Goal: Task Accomplishment & Management: Manage account settings

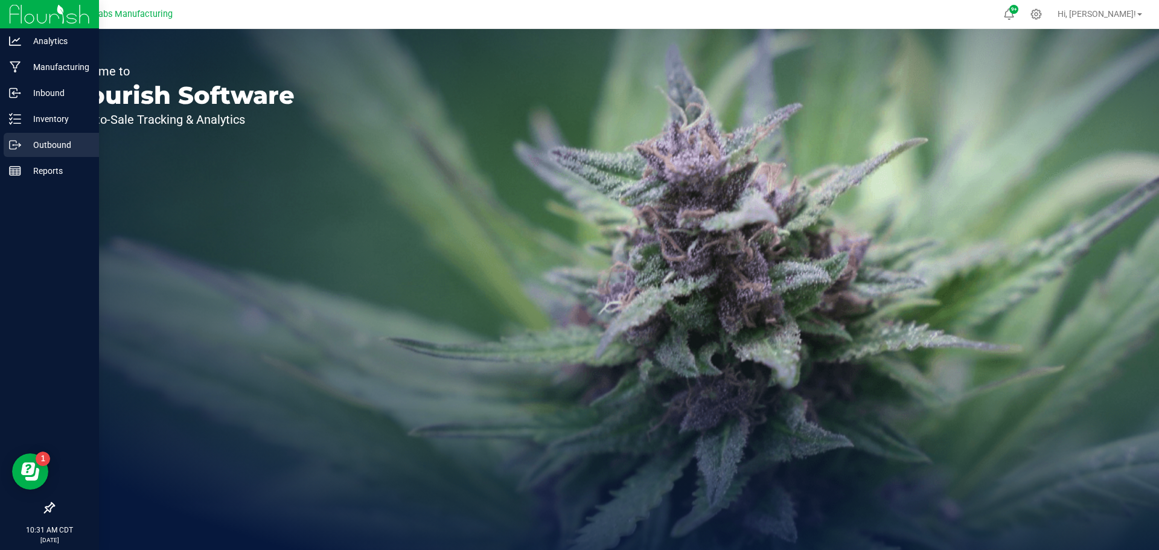
click at [34, 146] on p "Outbound" at bounding box center [57, 145] width 72 height 14
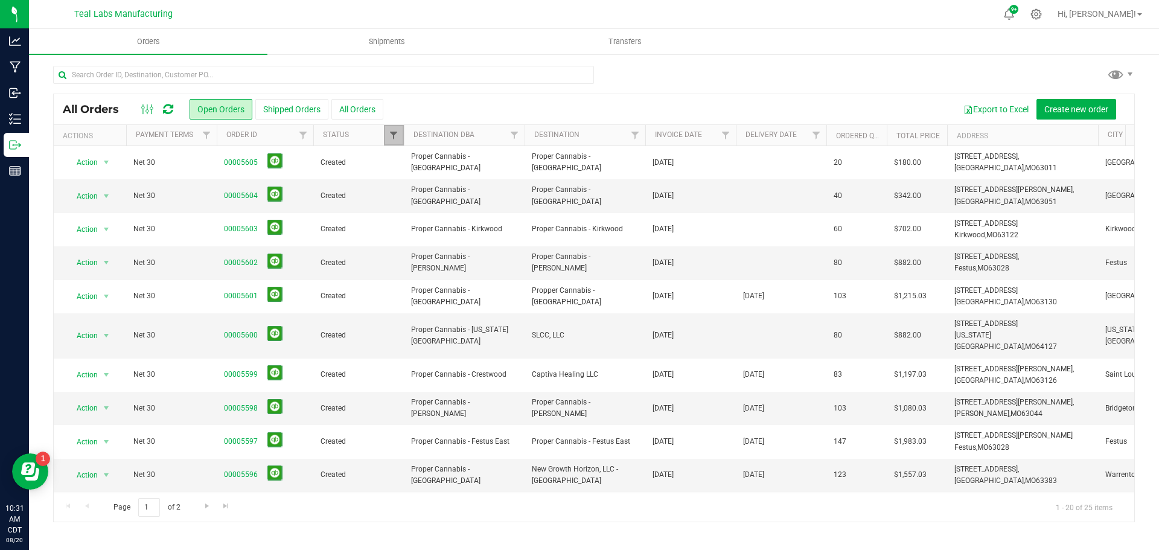
click at [392, 135] on span "Filter" at bounding box center [394, 135] width 10 height 10
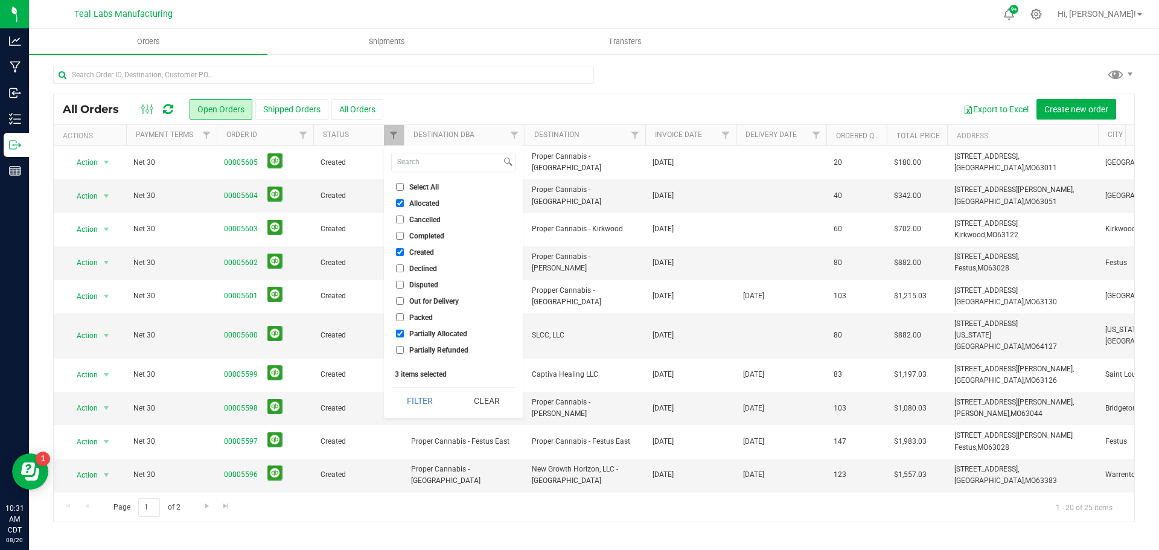
click at [404, 181] on li "Select All" at bounding box center [453, 187] width 124 height 13
click at [405, 187] on label "Select All" at bounding box center [417, 187] width 43 height 8
click at [404, 187] on input "Select All" at bounding box center [400, 187] width 8 height 8
checkbox input "true"
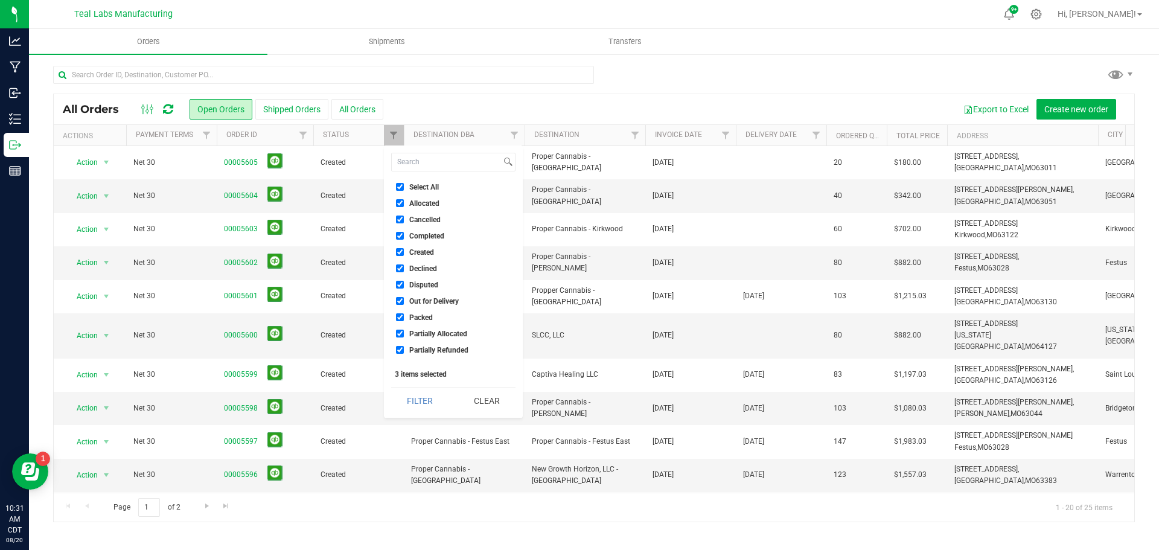
checkbox input "true"
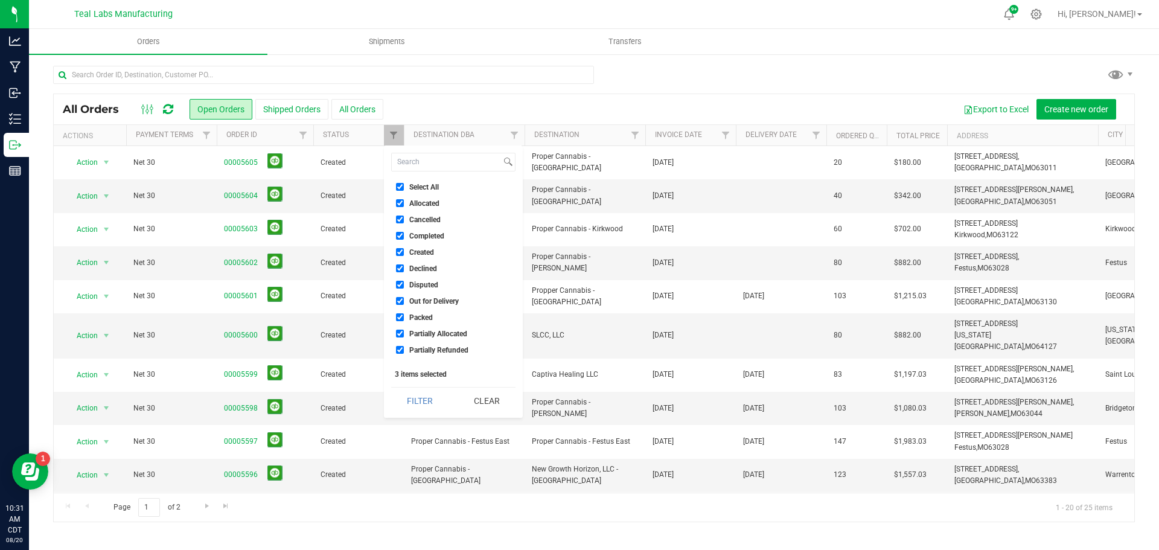
checkbox input "true"
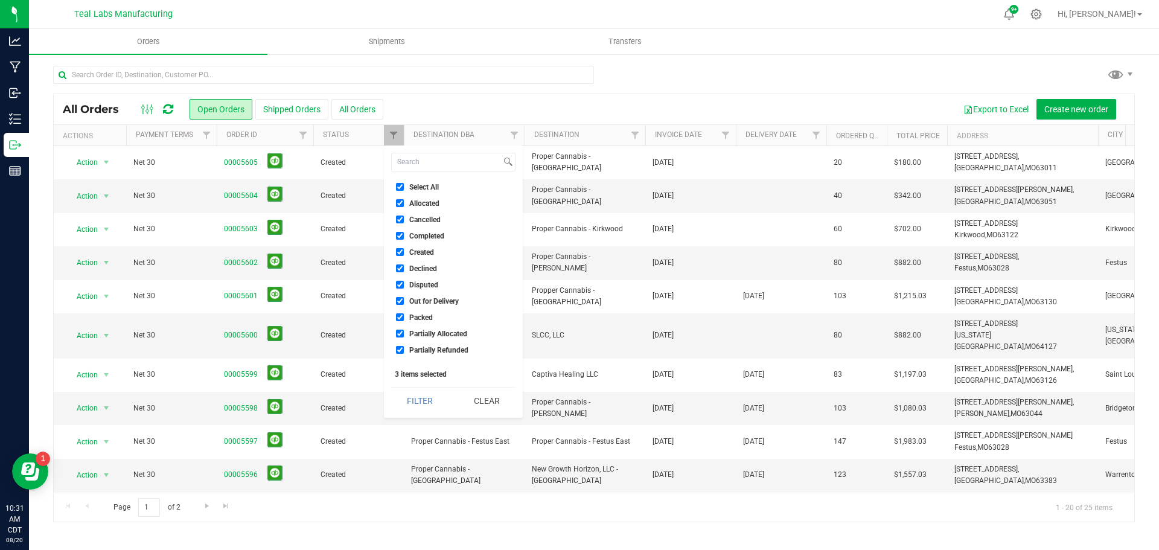
checkbox input "true"
click at [423, 410] on button "Filter" at bounding box center [420, 401] width 58 height 27
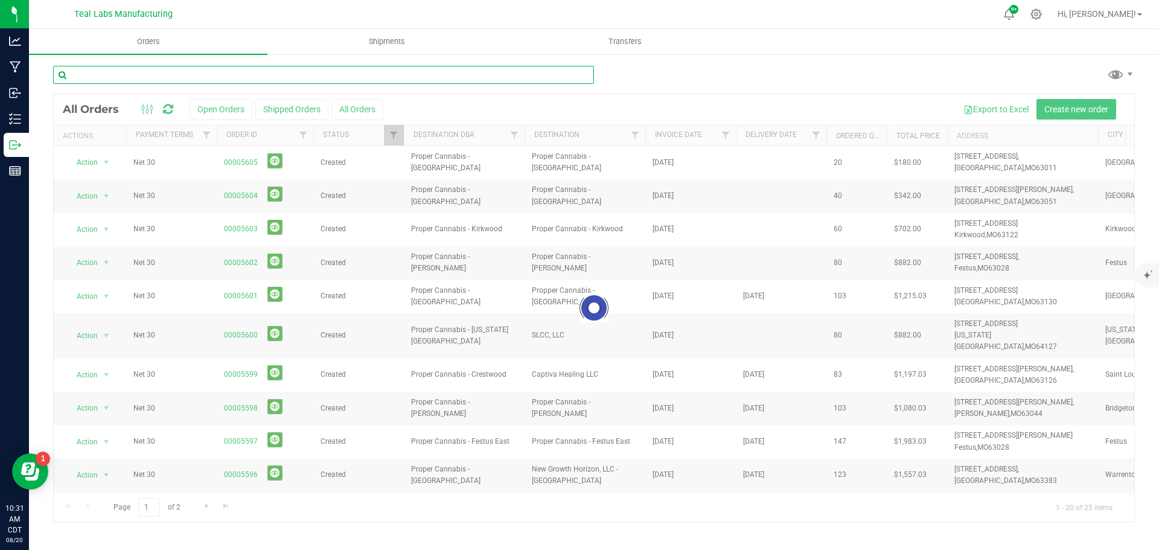
click at [281, 72] on input "text" at bounding box center [323, 75] width 541 height 18
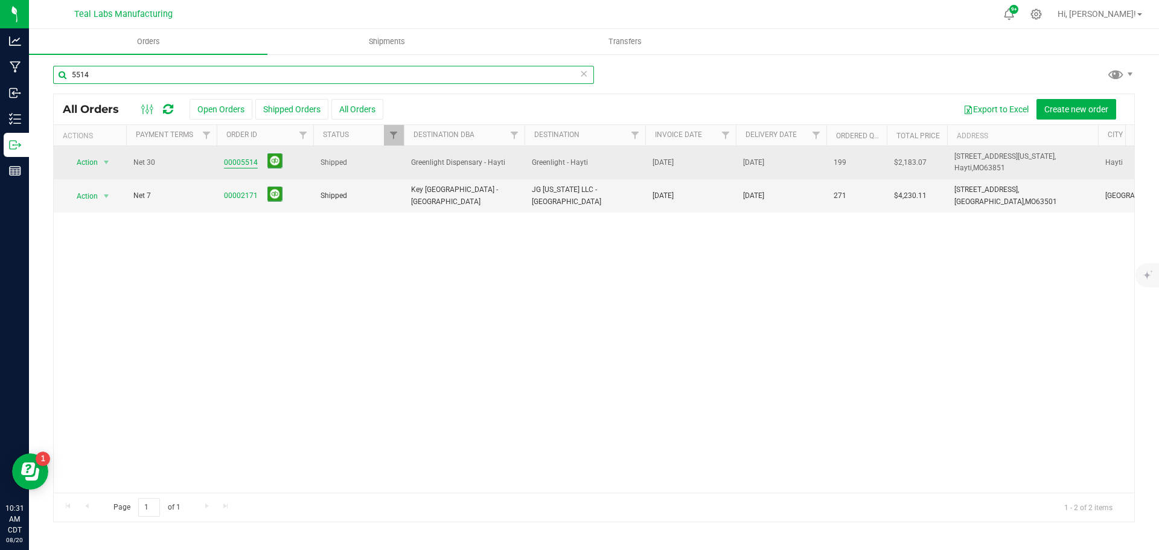
type input "5514"
click at [251, 165] on link "00005514" at bounding box center [241, 162] width 34 height 11
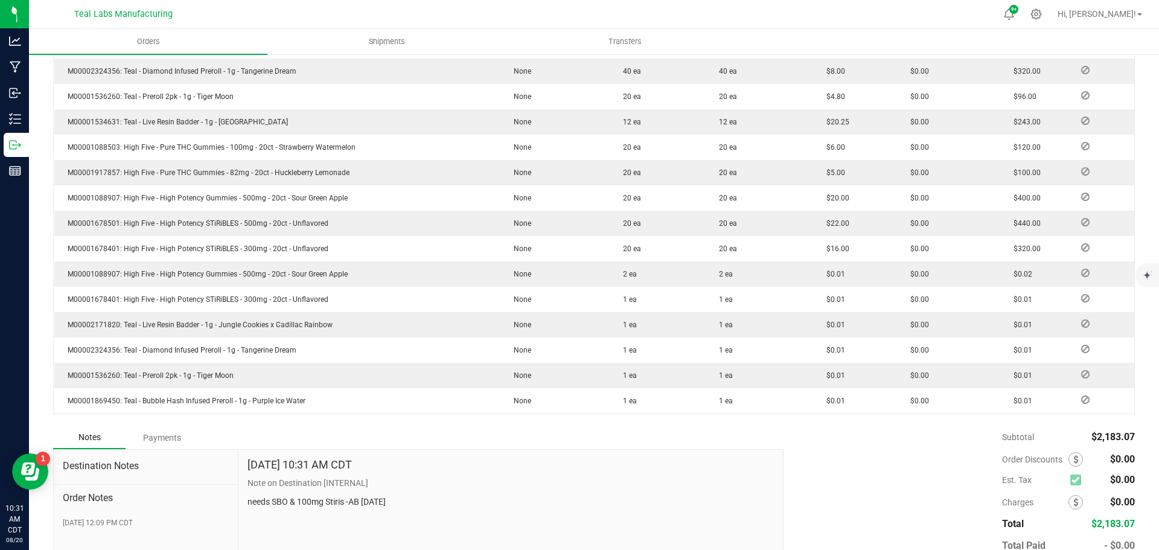
scroll to position [450, 0]
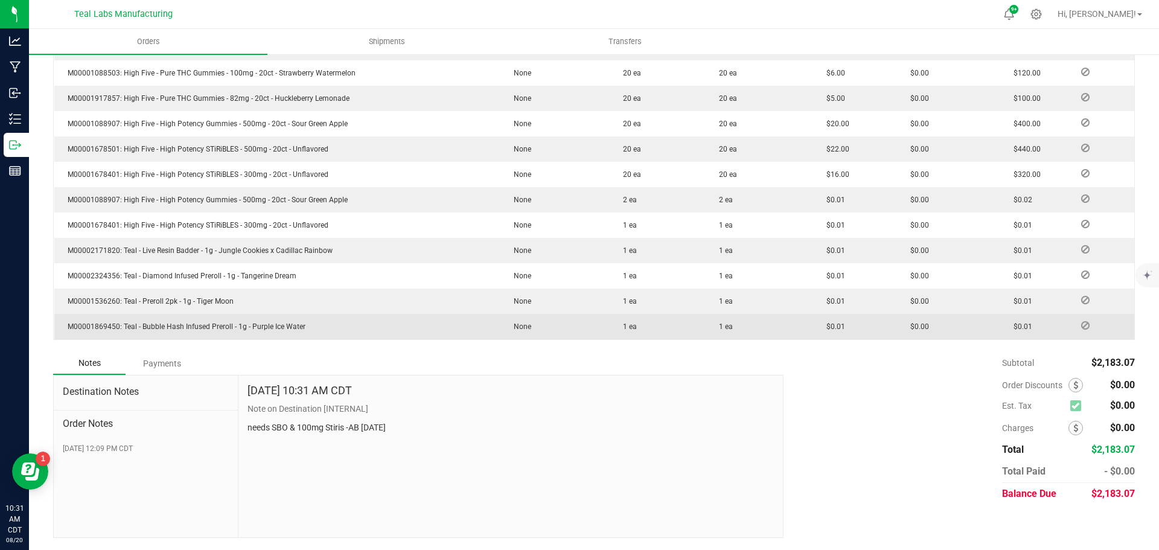
drag, startPoint x: 185, startPoint y: 360, endPoint x: 177, endPoint y: 363, distance: 8.4
click at [181, 362] on div "Payments" at bounding box center [162, 364] width 72 height 22
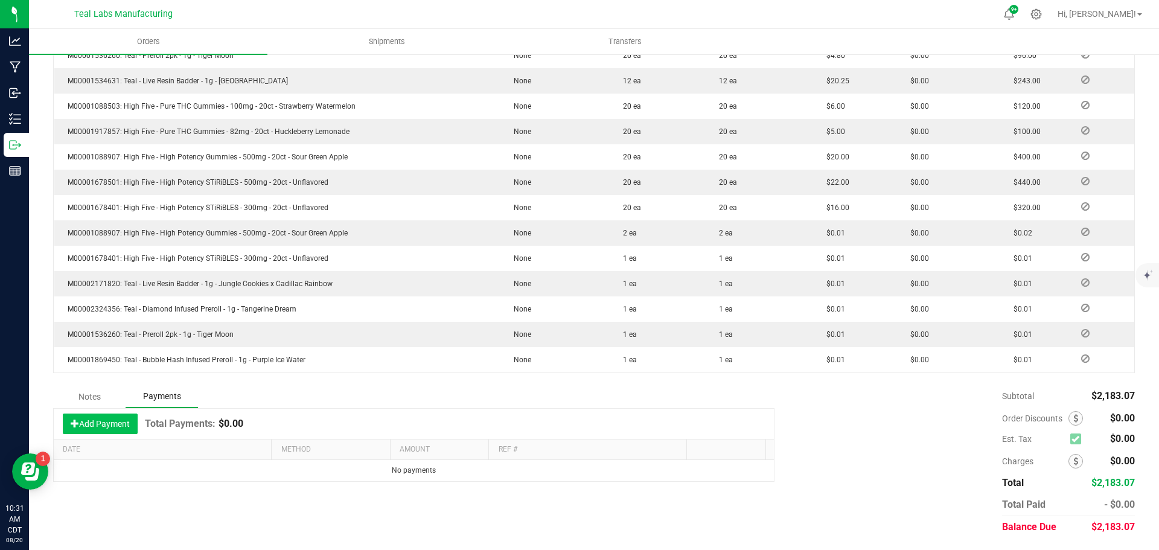
click at [118, 426] on button "Add Payment" at bounding box center [100, 424] width 75 height 21
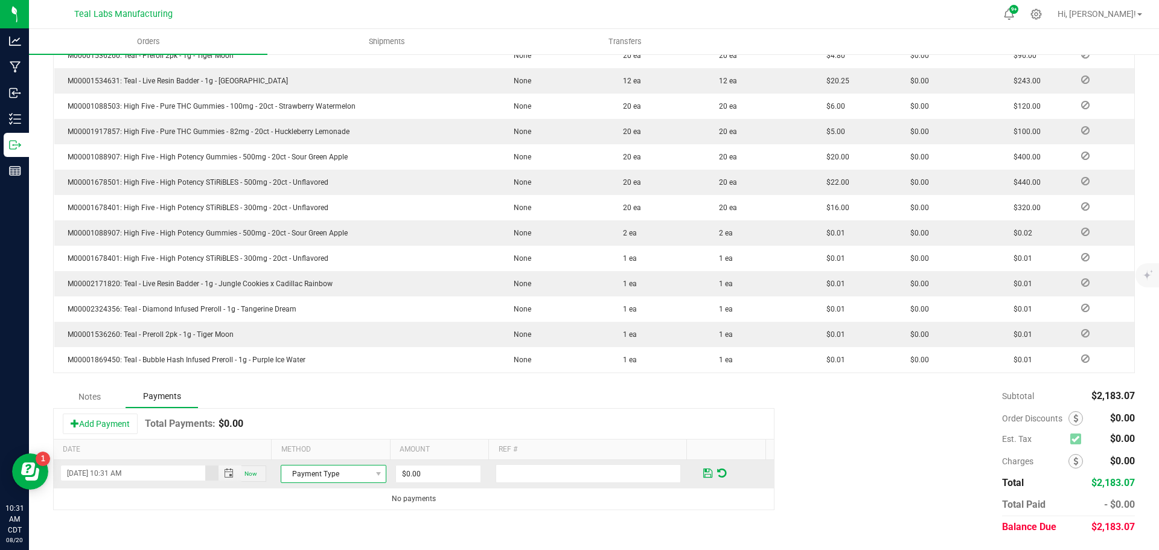
click at [371, 475] on span at bounding box center [378, 474] width 15 height 17
click at [317, 433] on li "Check" at bounding box center [328, 436] width 102 height 17
click at [437, 467] on input "0" at bounding box center [438, 474] width 85 height 17
type input "$2,183.07"
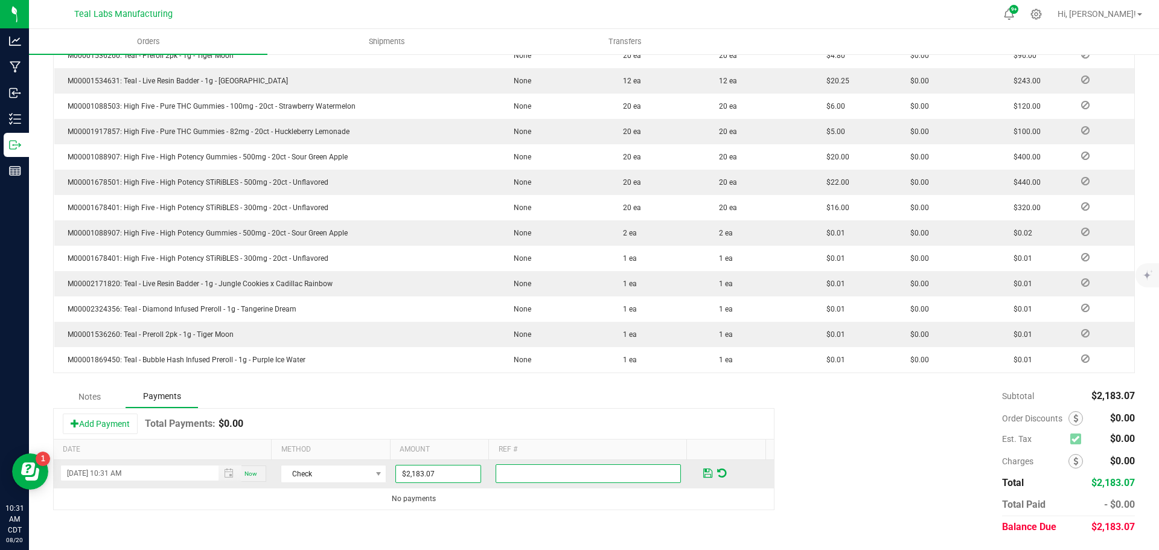
click at [496, 479] on input "text" at bounding box center [588, 473] width 185 height 19
type input "4384"
click at [703, 473] on span at bounding box center [707, 473] width 9 height 11
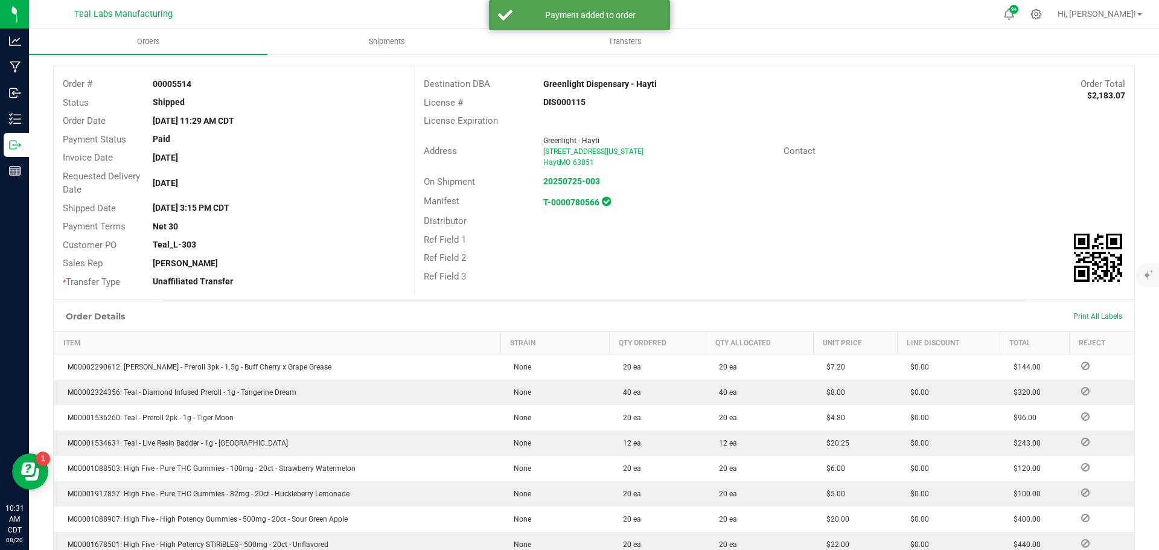
scroll to position [0, 0]
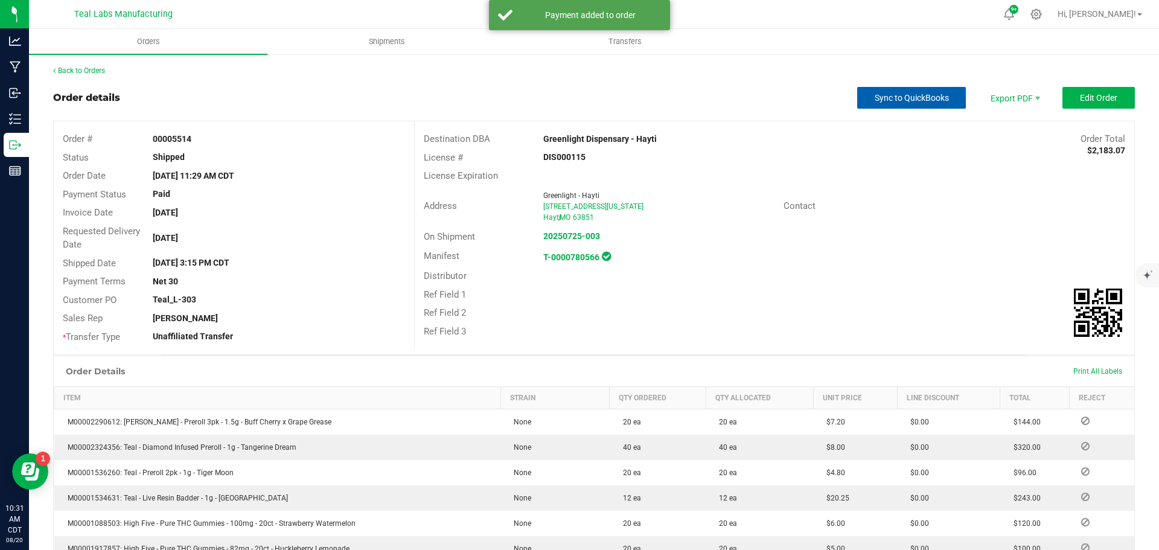
click at [907, 103] on button "Sync to QuickBooks" at bounding box center [911, 98] width 109 height 22
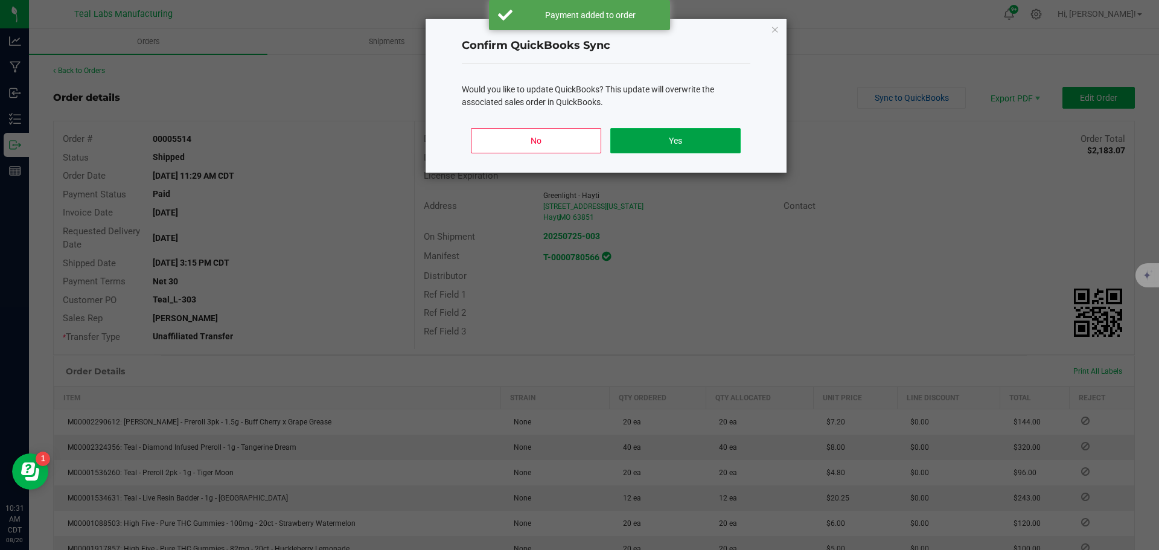
click at [679, 151] on button "Yes" at bounding box center [675, 140] width 130 height 25
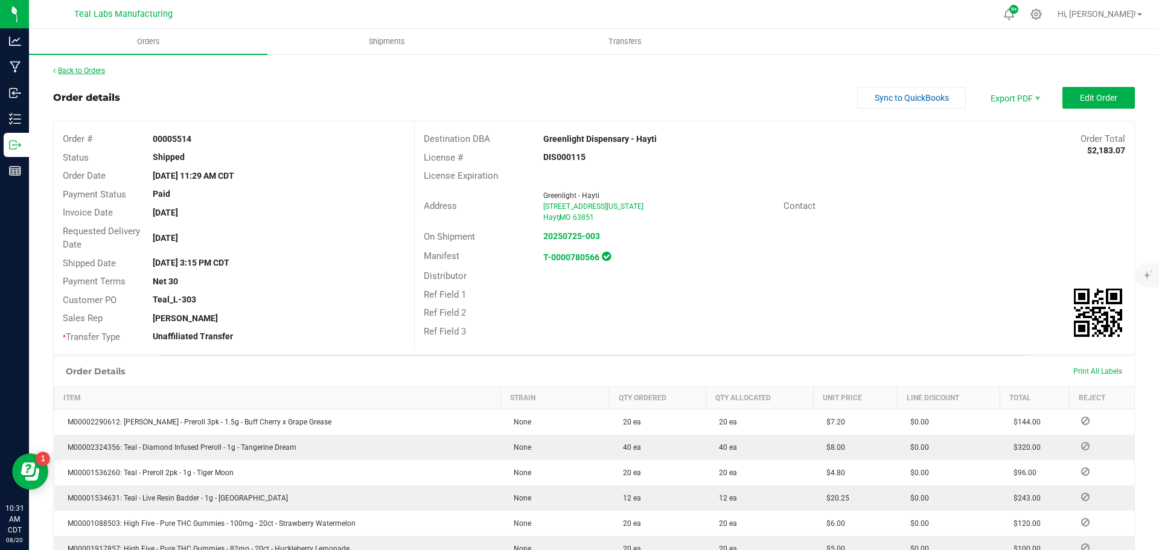
click at [92, 70] on link "Back to Orders" at bounding box center [79, 70] width 52 height 8
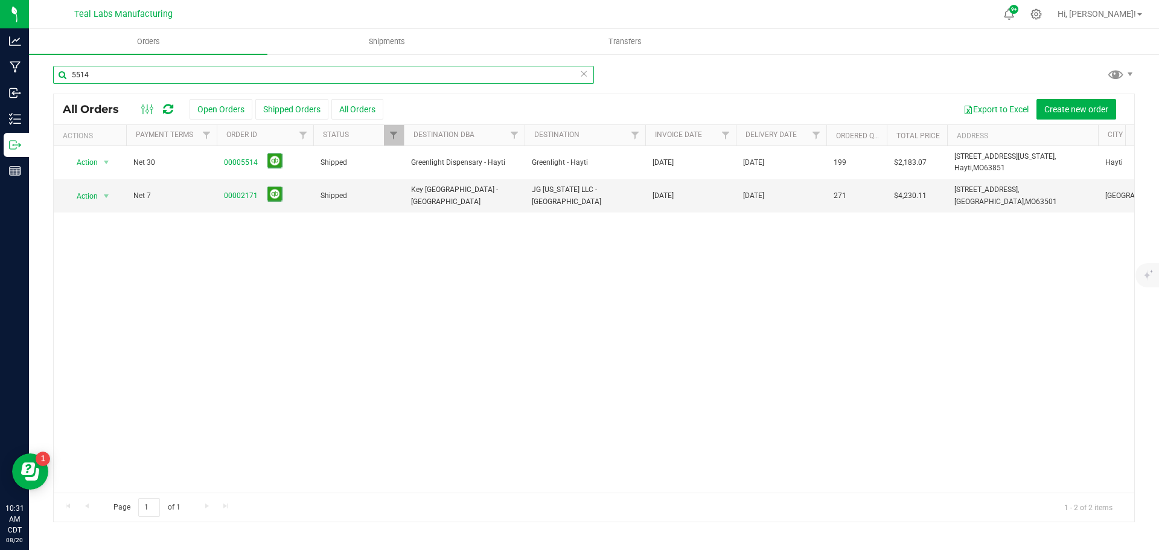
drag, startPoint x: 79, startPoint y: 77, endPoint x: 32, endPoint y: 77, distance: 47.1
click at [32, 77] on div "5514 All Orders Open Orders Shipped Orders All Orders Export to Excel Create ne…" at bounding box center [594, 293] width 1130 height 481
type input "5513"
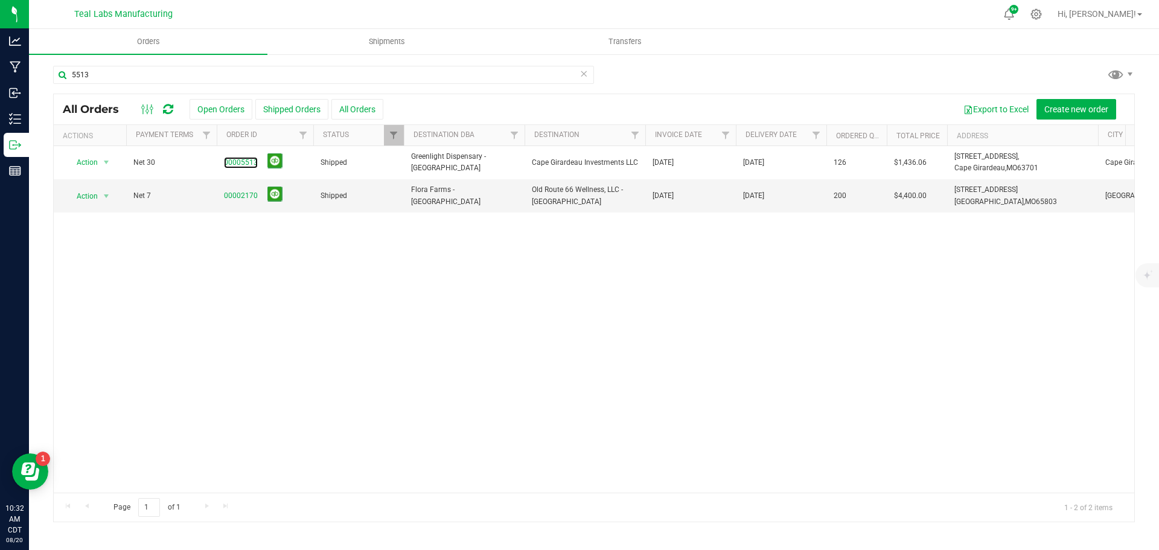
click at [246, 162] on link "00005513" at bounding box center [241, 162] width 34 height 11
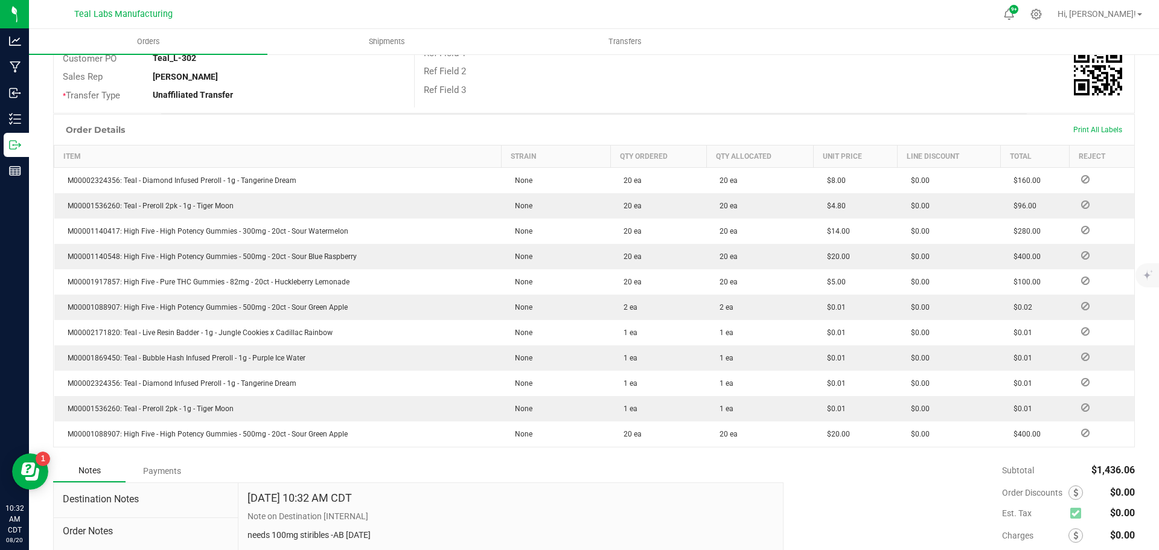
scroll to position [349, 0]
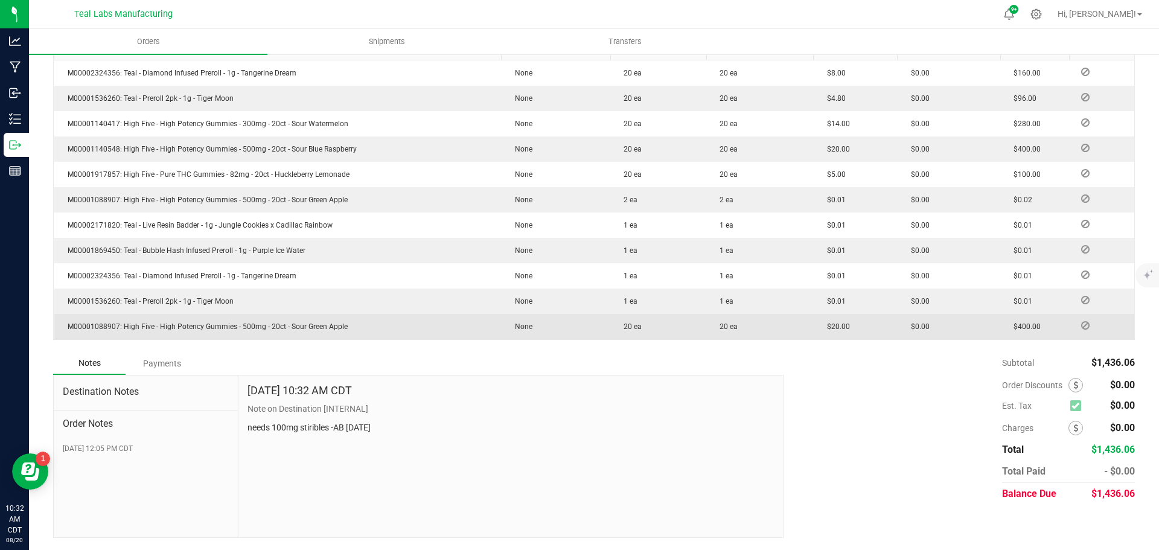
click at [172, 361] on div "Payments" at bounding box center [162, 364] width 72 height 22
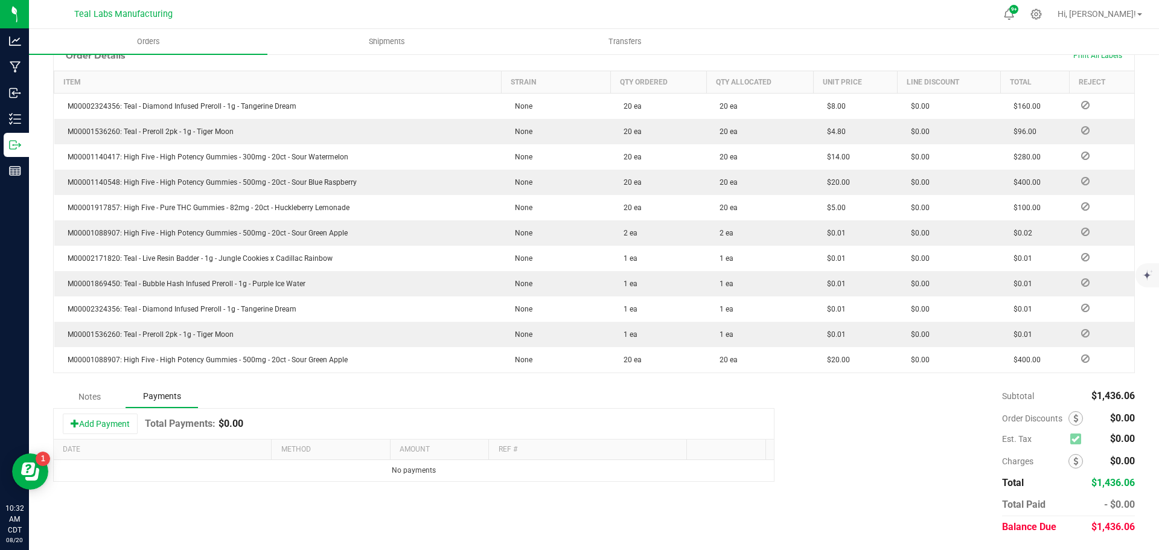
scroll to position [316, 0]
click at [127, 423] on button "Add Payment" at bounding box center [100, 424] width 75 height 21
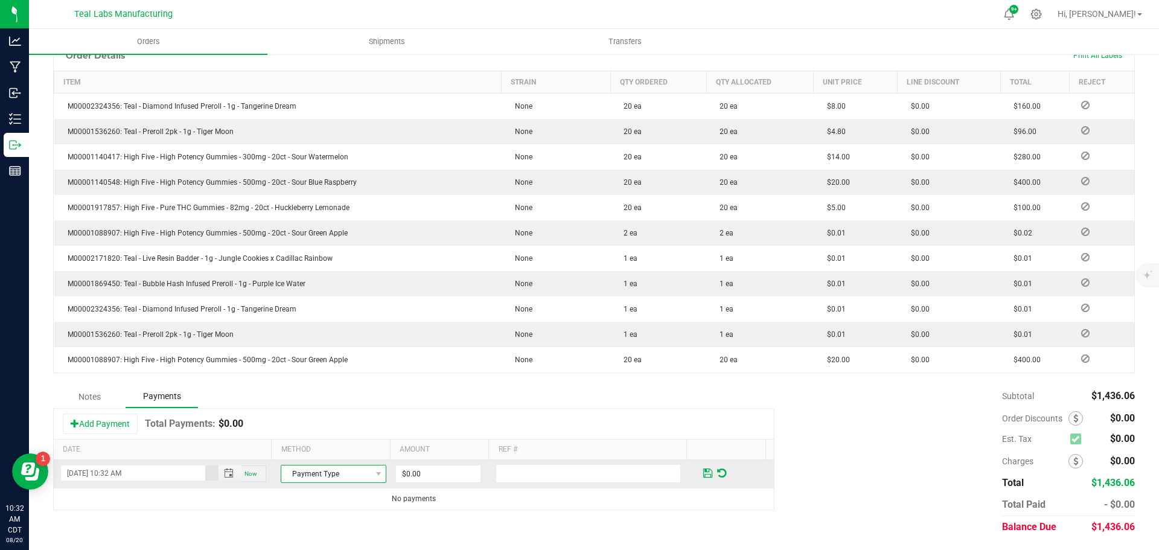
click at [318, 469] on span "Payment Type" at bounding box center [325, 474] width 89 height 17
click at [311, 438] on li "Check" at bounding box center [328, 436] width 102 height 17
click at [418, 467] on input "0" at bounding box center [438, 474] width 85 height 17
type input "$1,436.06"
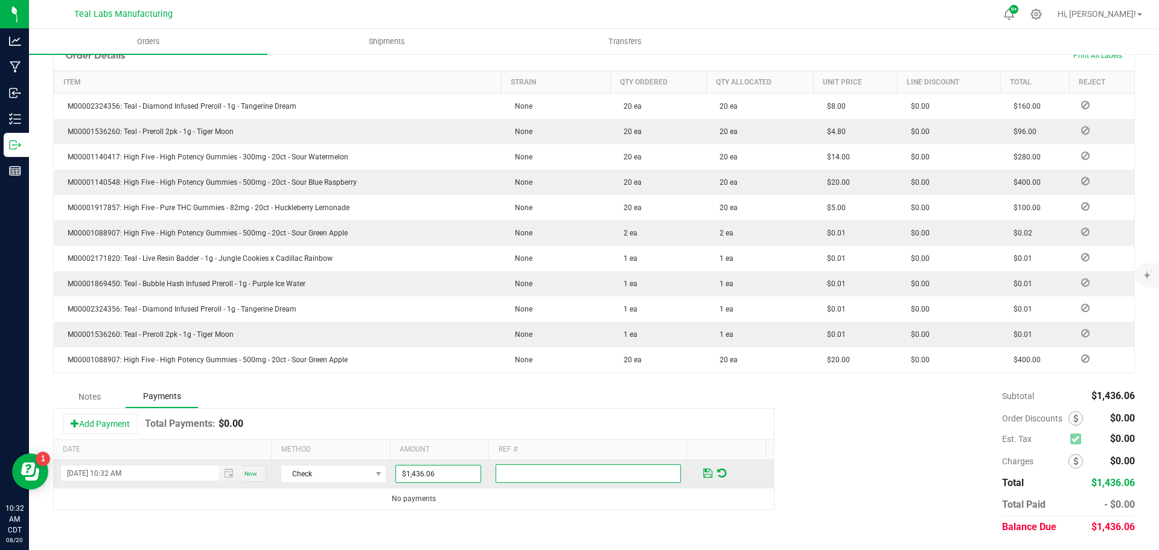
click at [522, 470] on input "text" at bounding box center [588, 473] width 185 height 19
type input "3392"
click at [703, 475] on span at bounding box center [707, 473] width 9 height 11
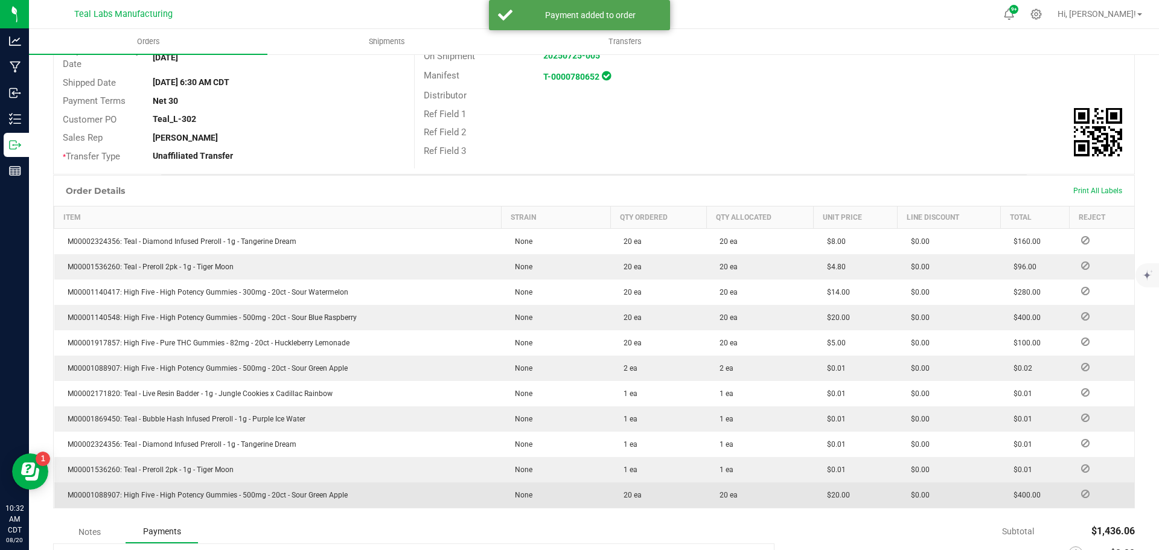
scroll to position [0, 0]
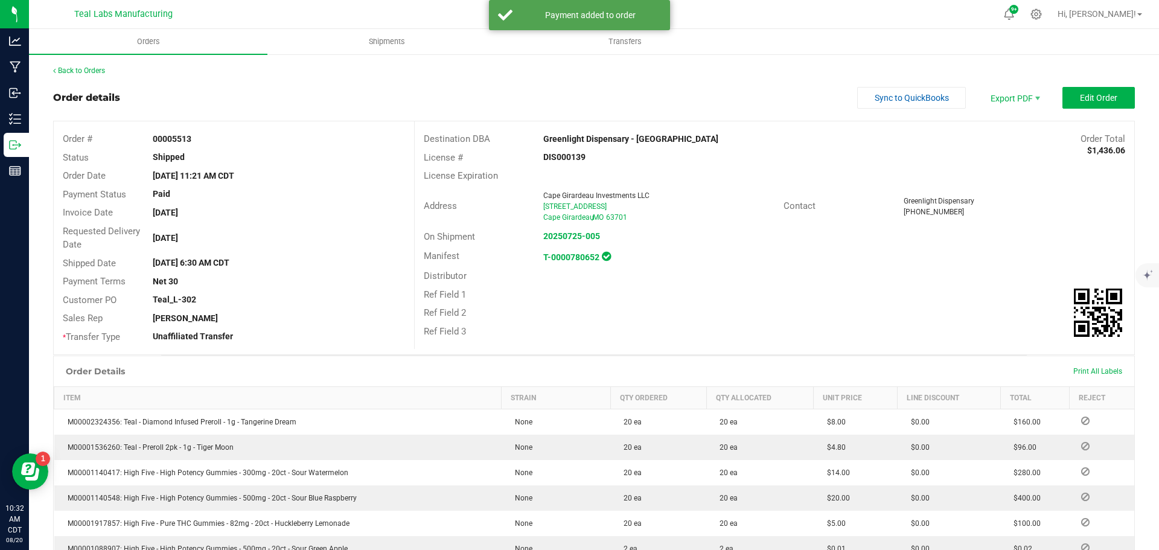
click at [897, 77] on div "Back to Orders Order details Sync to QuickBooks Export PDF Edit Order Order # 0…" at bounding box center [594, 459] width 1082 height 789
click at [875, 103] on span "Sync to QuickBooks" at bounding box center [912, 98] width 74 height 10
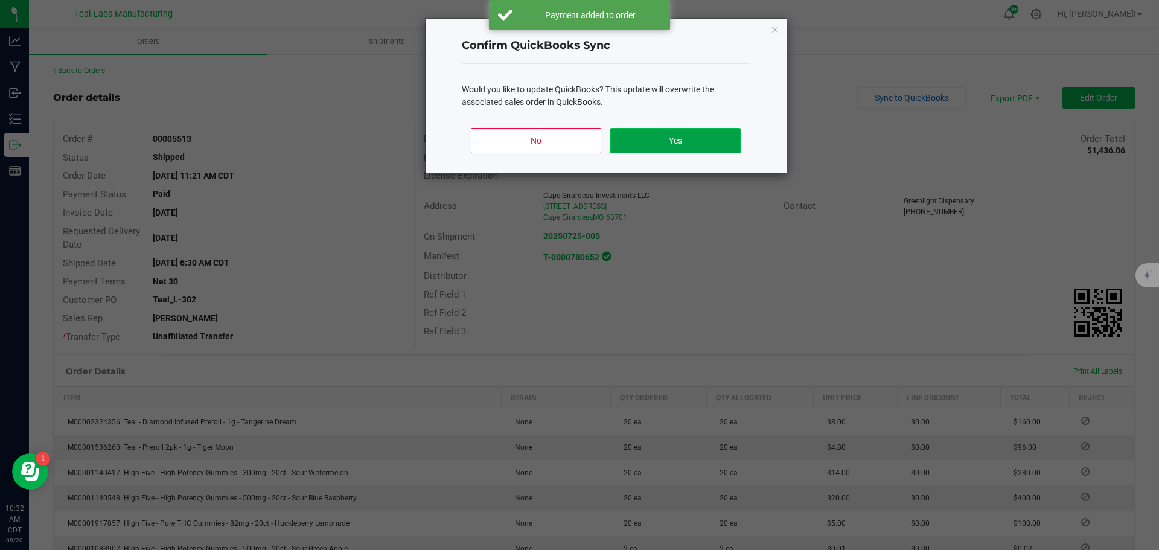
click at [687, 153] on button "Yes" at bounding box center [675, 140] width 130 height 25
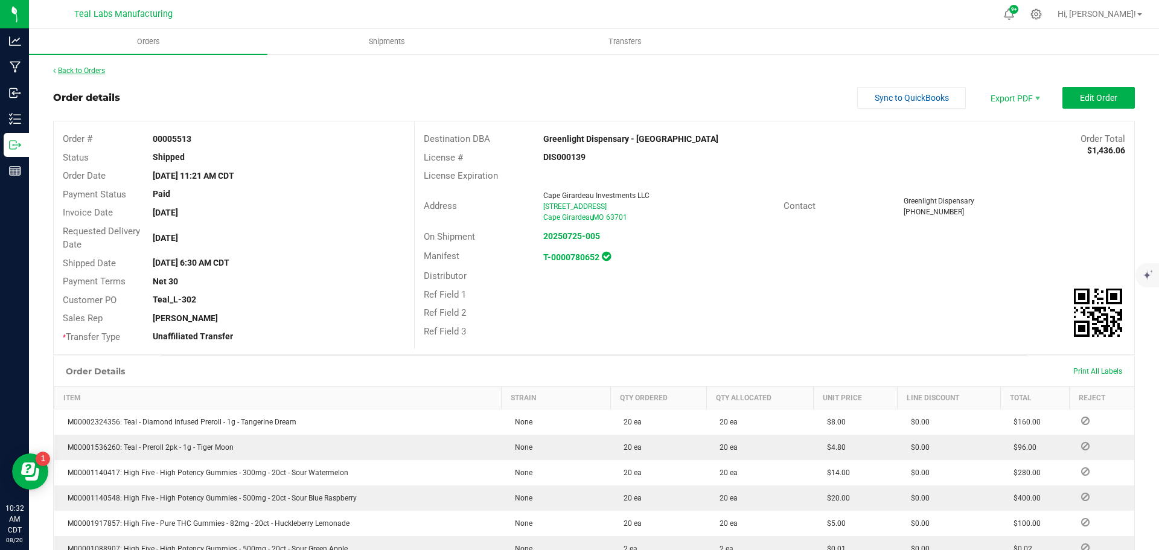
click at [101, 72] on link "Back to Orders" at bounding box center [79, 70] width 52 height 8
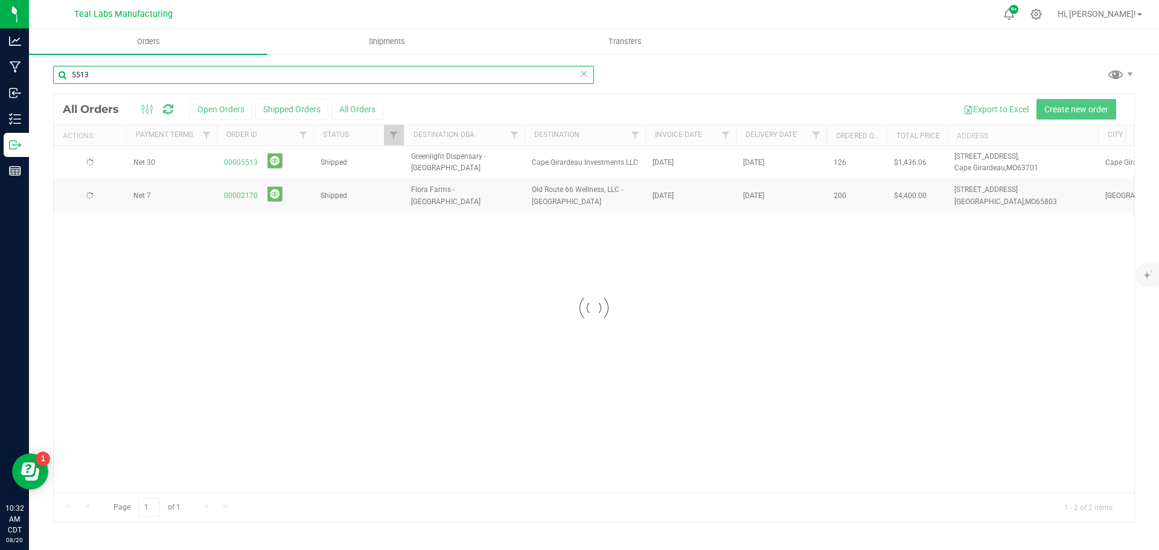
click at [143, 74] on input "5513" at bounding box center [323, 75] width 541 height 18
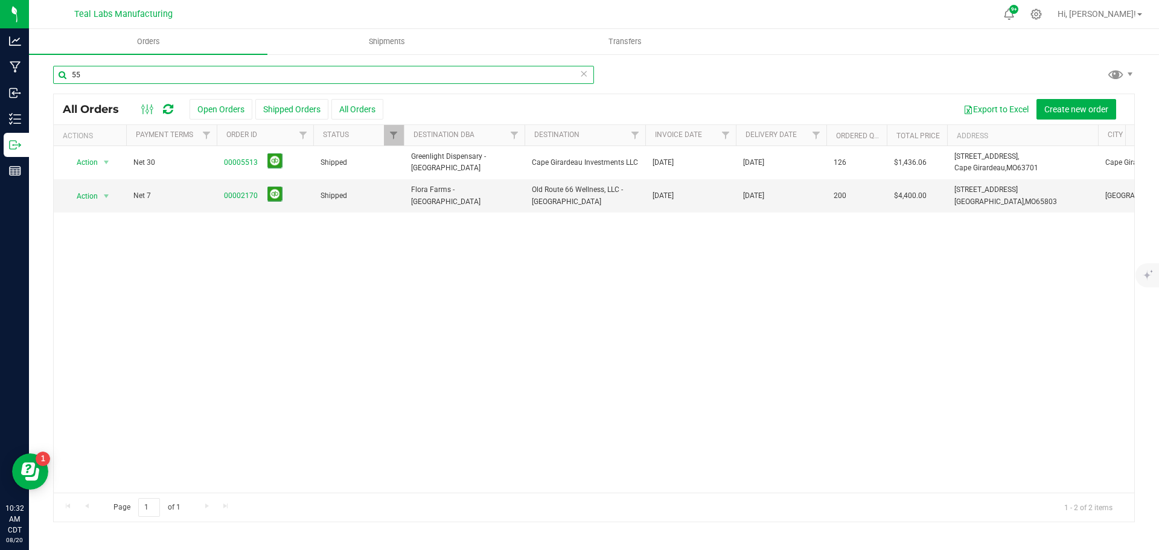
type input "5"
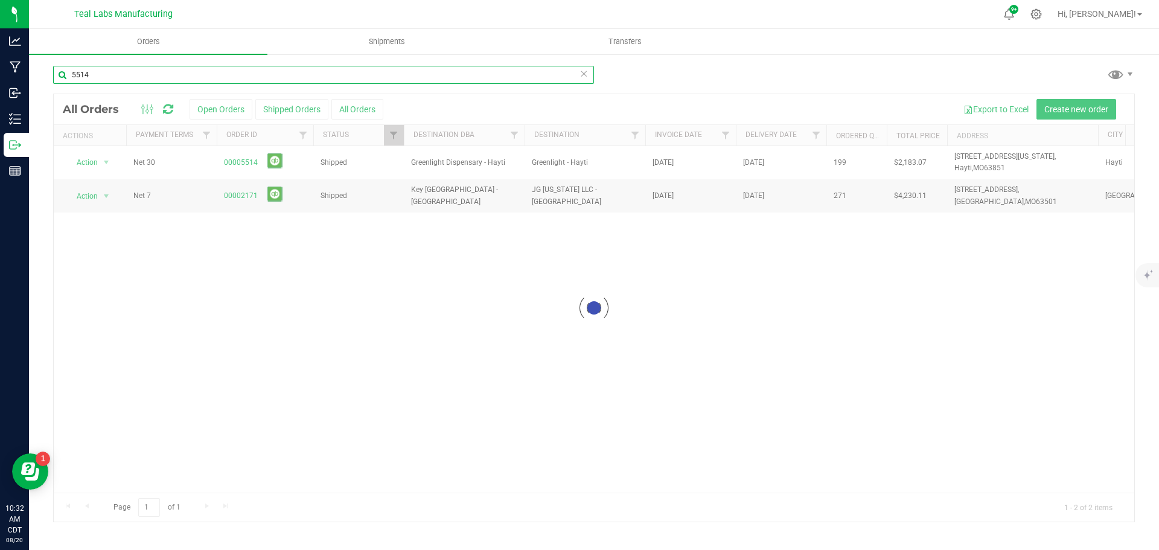
type input "5514"
click at [245, 163] on div at bounding box center [594, 307] width 1081 height 427
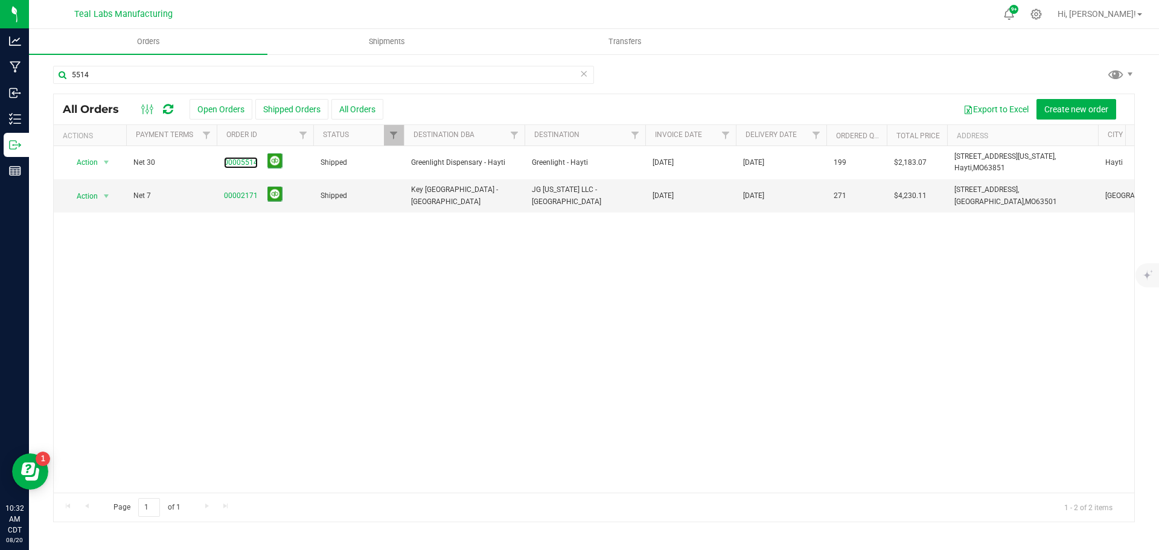
click at [245, 163] on link "00005514" at bounding box center [241, 162] width 34 height 11
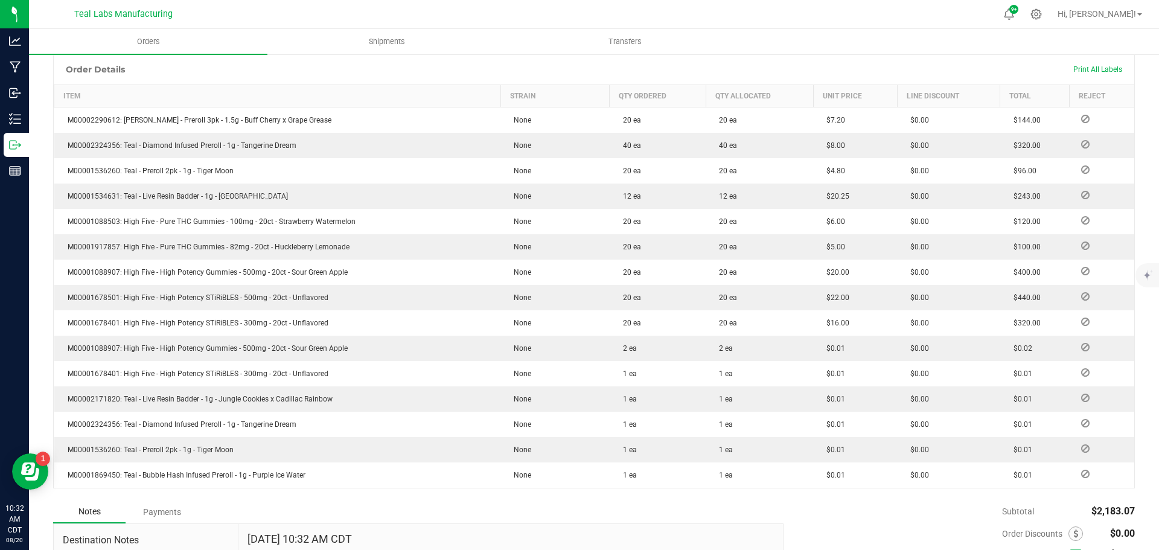
scroll to position [450, 0]
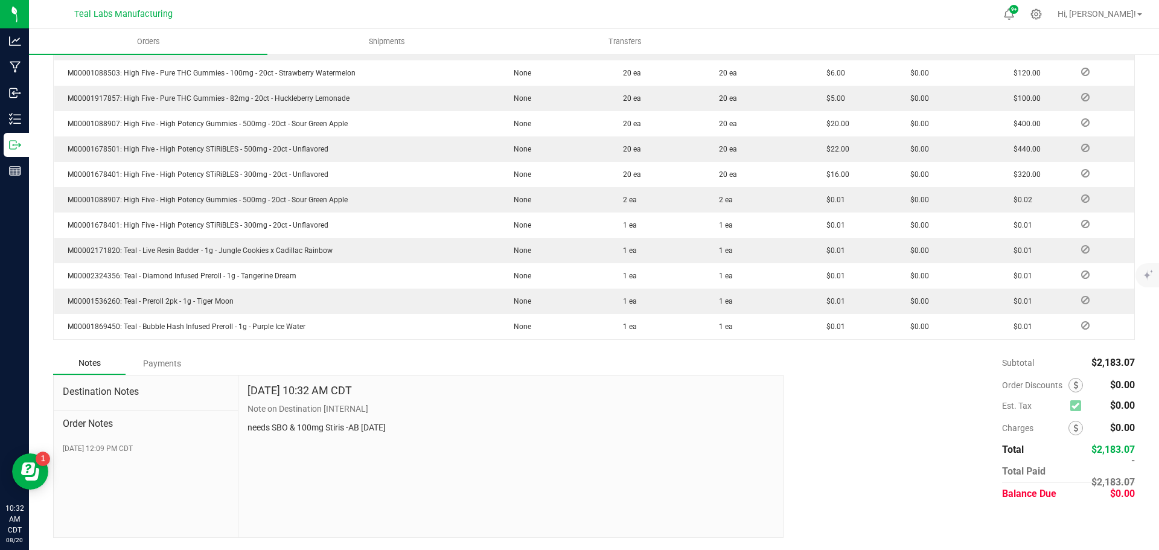
click at [179, 365] on div "Payments" at bounding box center [162, 364] width 72 height 22
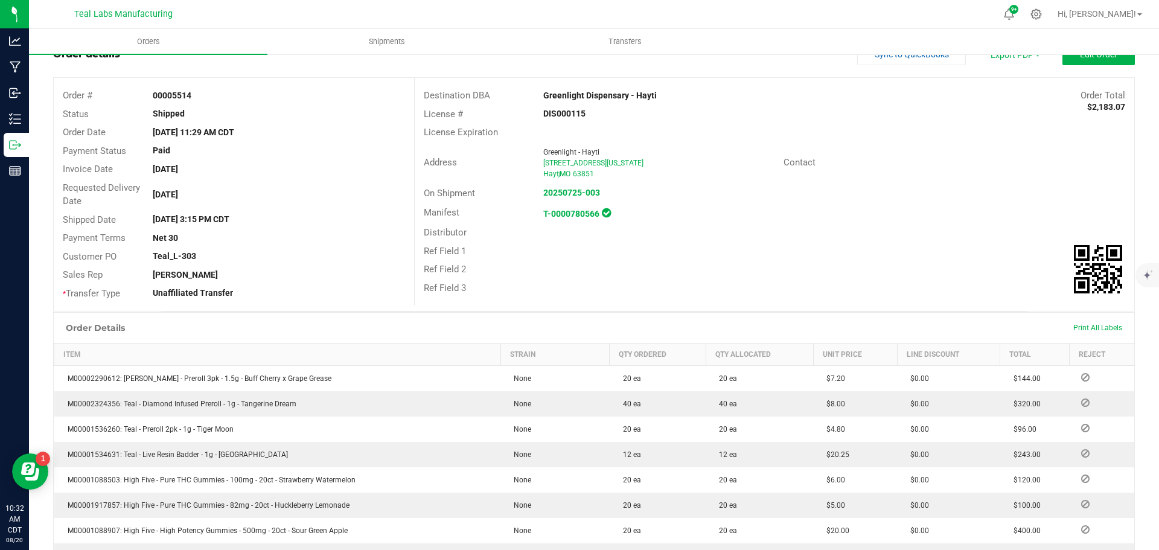
scroll to position [0, 0]
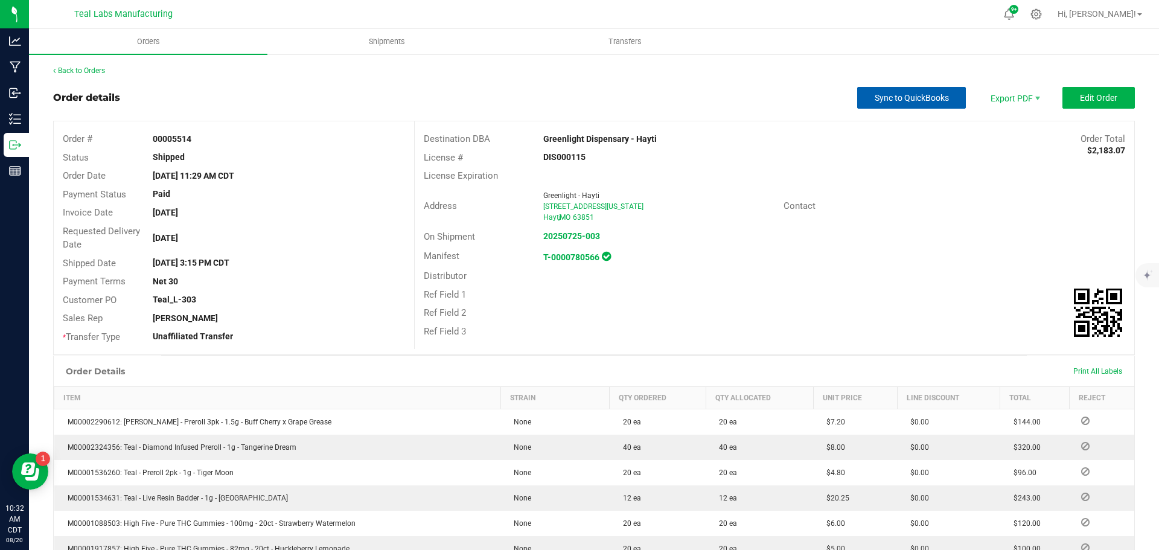
click at [891, 107] on button "Sync to QuickBooks" at bounding box center [911, 98] width 109 height 22
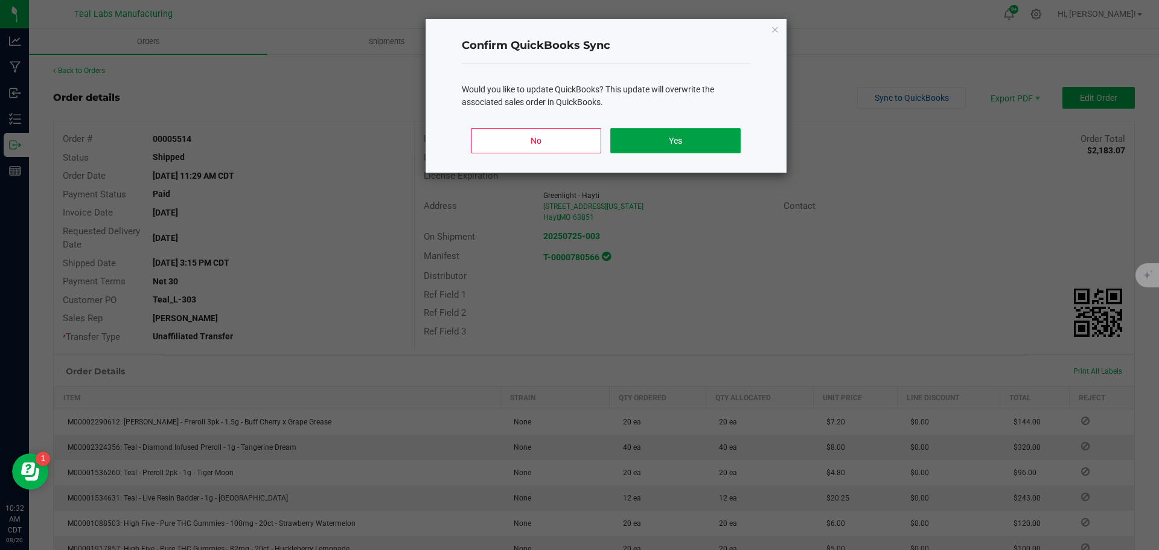
click at [700, 140] on button "Yes" at bounding box center [675, 140] width 130 height 25
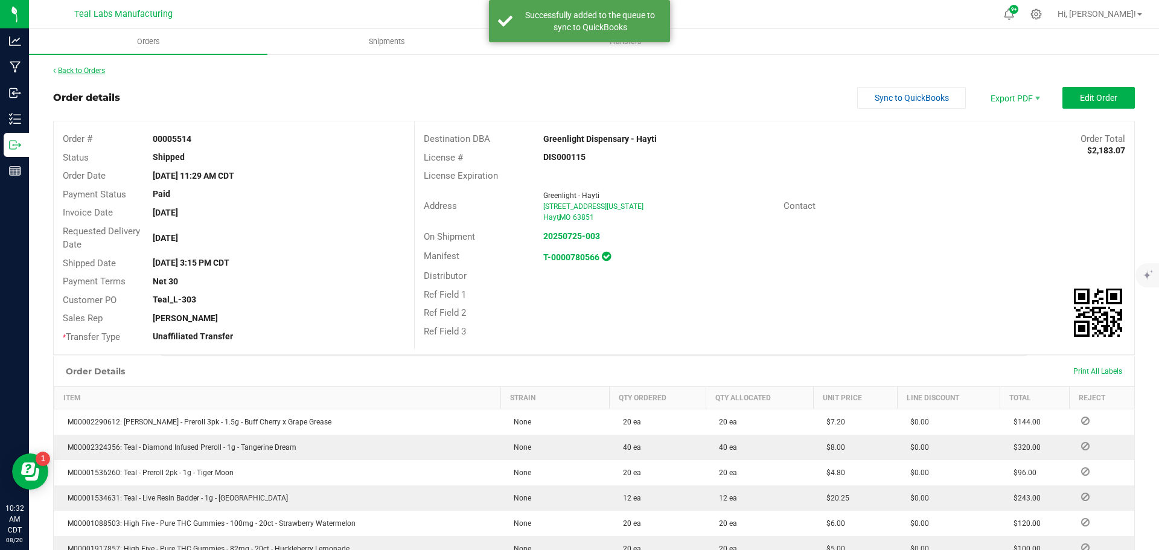
click at [104, 72] on link "Back to Orders" at bounding box center [79, 70] width 52 height 8
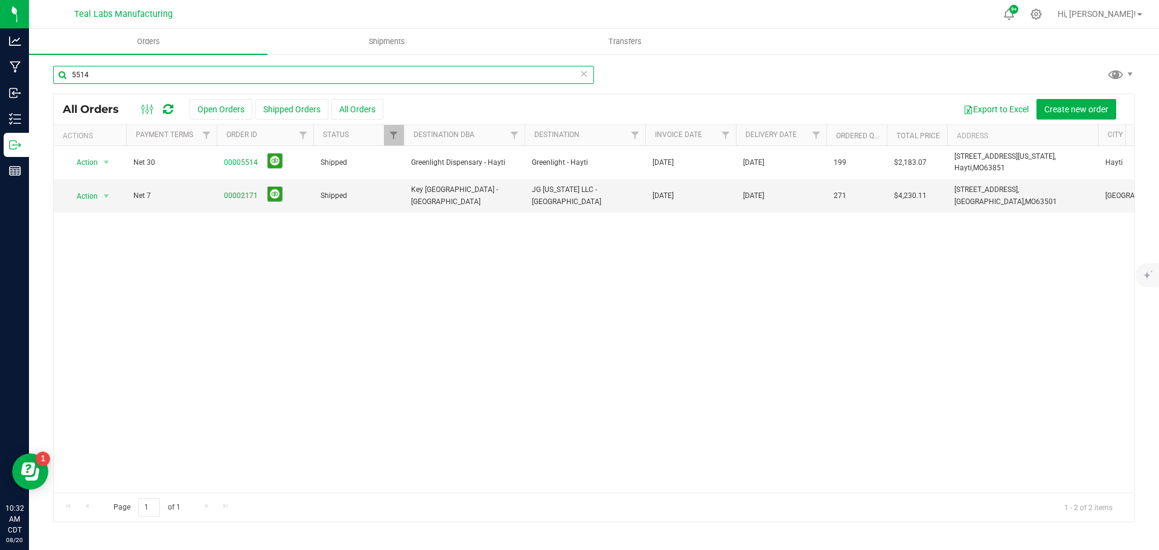
click at [100, 74] on input "5514" at bounding box center [323, 75] width 541 height 18
type input "5515"
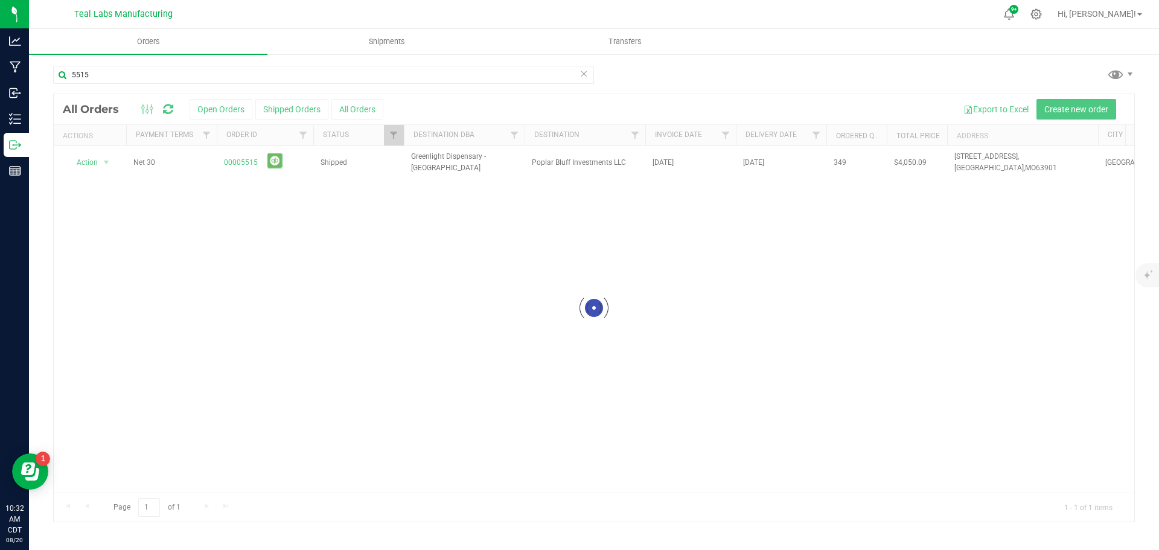
click at [240, 160] on div at bounding box center [594, 307] width 1081 height 427
click at [242, 161] on div at bounding box center [594, 307] width 1081 height 427
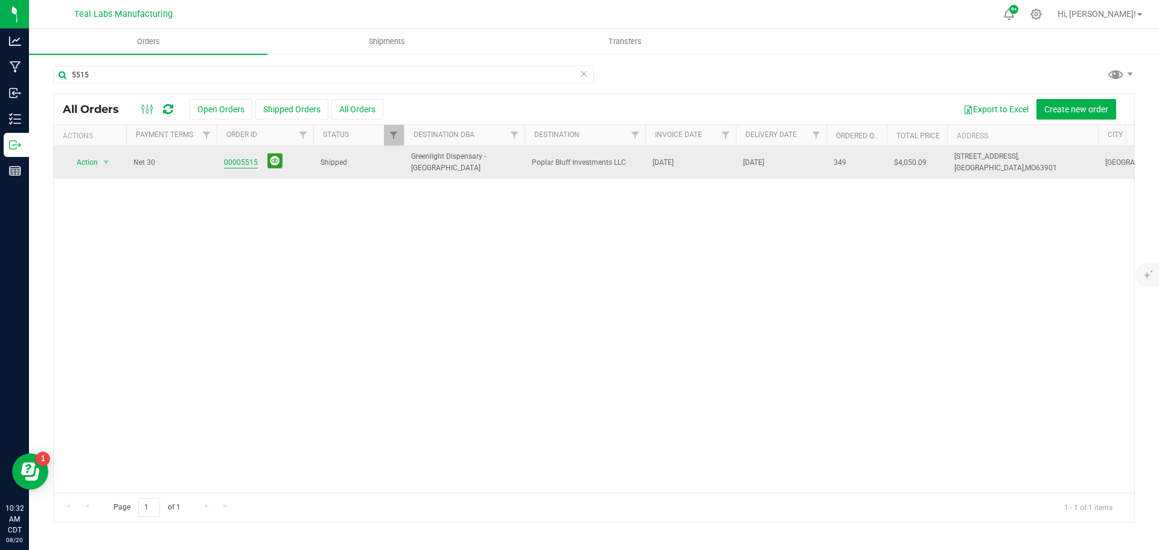
click at [246, 163] on link "00005515" at bounding box center [241, 162] width 34 height 11
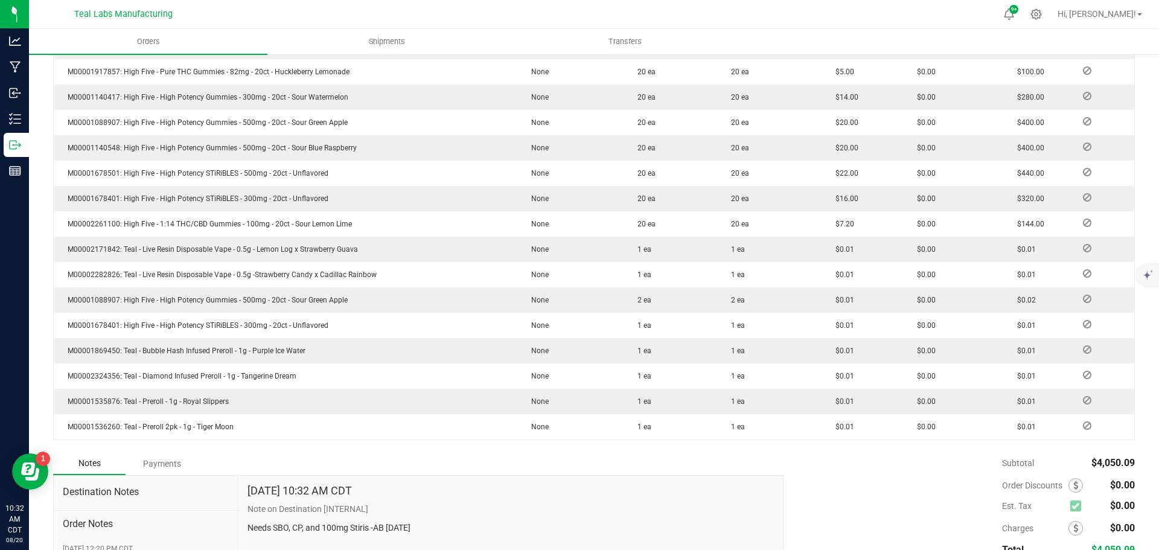
scroll to position [704, 0]
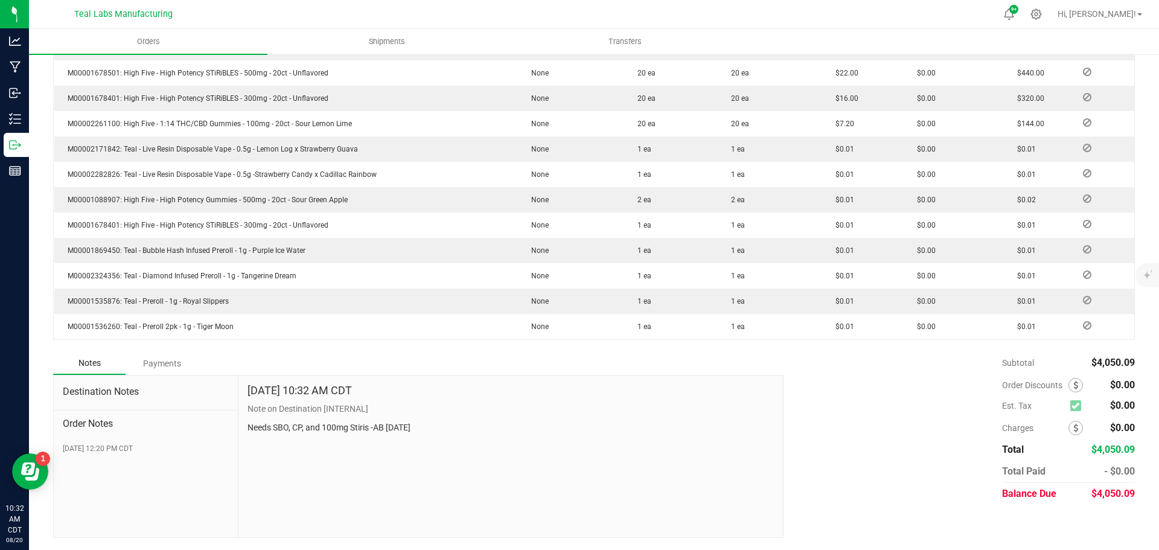
click at [174, 364] on div "Payments" at bounding box center [162, 364] width 72 height 22
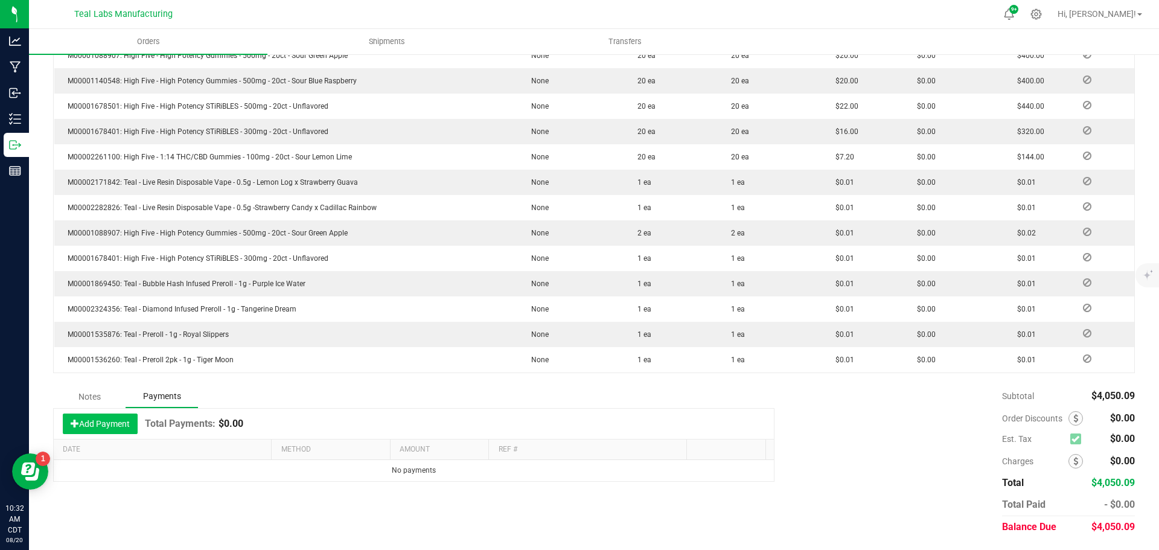
click at [129, 417] on button "Add Payment" at bounding box center [100, 424] width 75 height 21
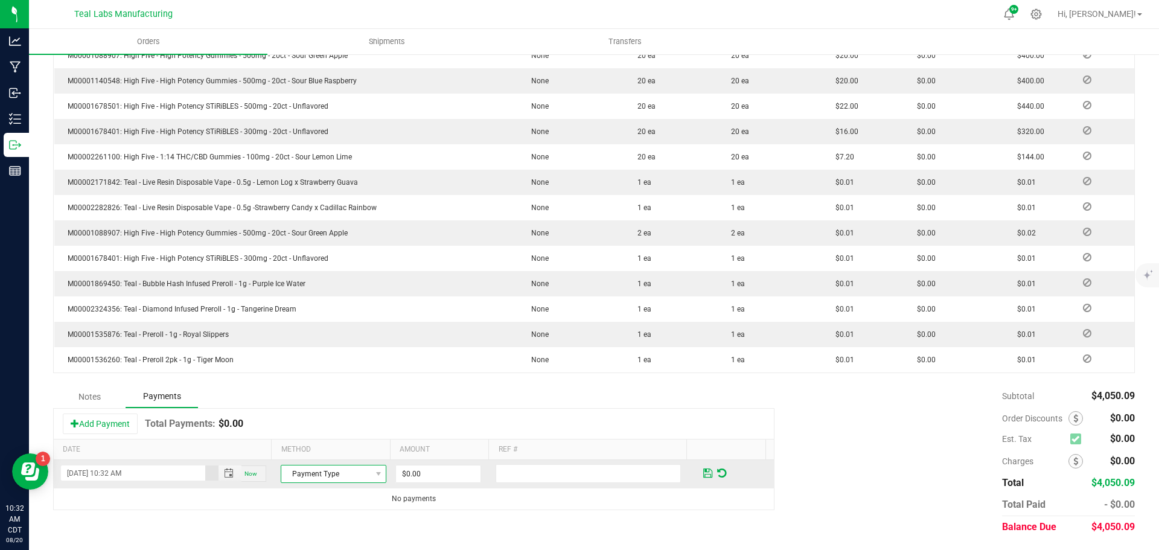
click at [331, 475] on span "Payment Type" at bounding box center [325, 474] width 89 height 17
click at [325, 437] on li "Check" at bounding box center [328, 436] width 102 height 17
click at [424, 467] on input "0" at bounding box center [438, 474] width 85 height 17
type input "$4,050.09"
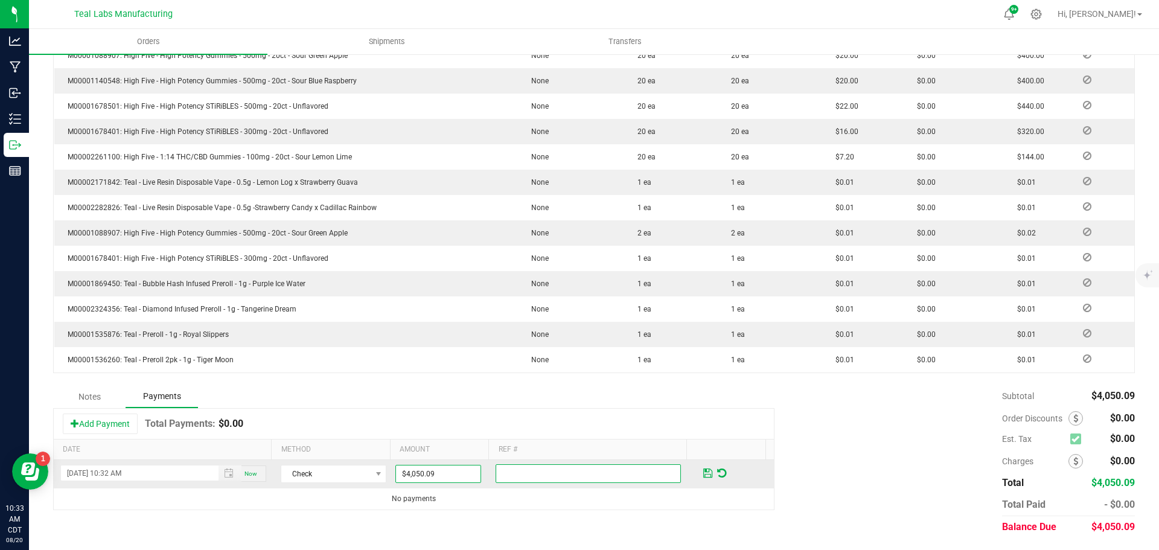
click at [525, 472] on input "text" at bounding box center [588, 473] width 185 height 19
type input "3381"
click at [703, 472] on span at bounding box center [707, 473] width 9 height 11
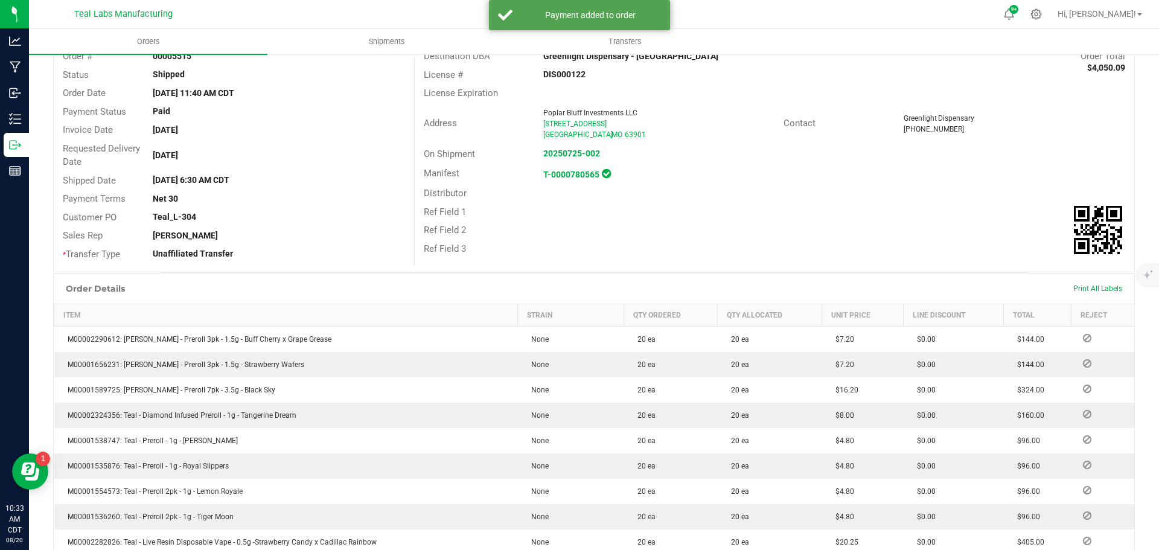
scroll to position [0, 0]
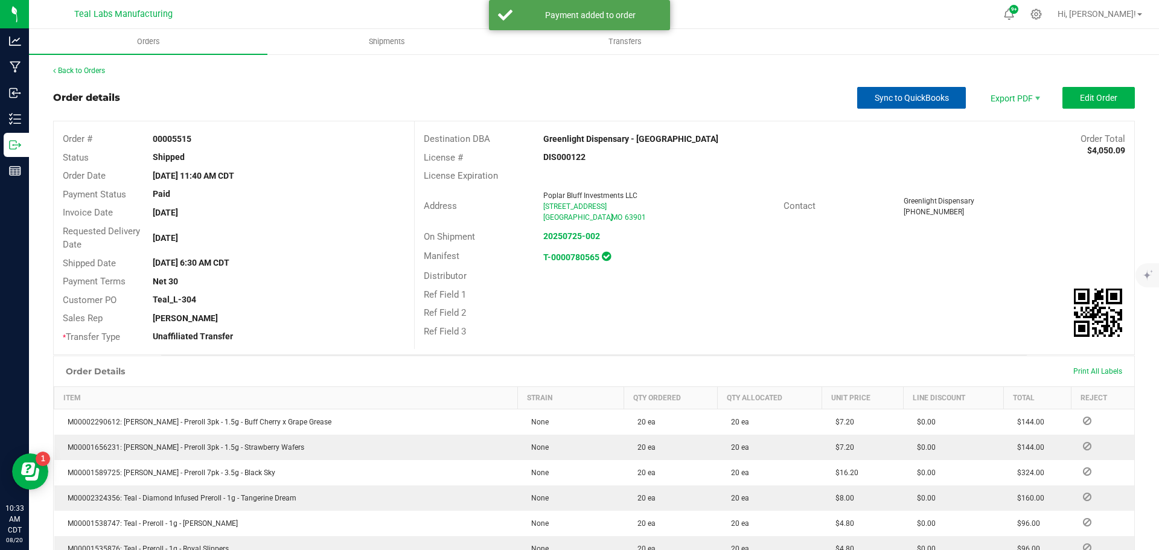
click at [894, 93] on span "Sync to QuickBooks" at bounding box center [912, 98] width 74 height 10
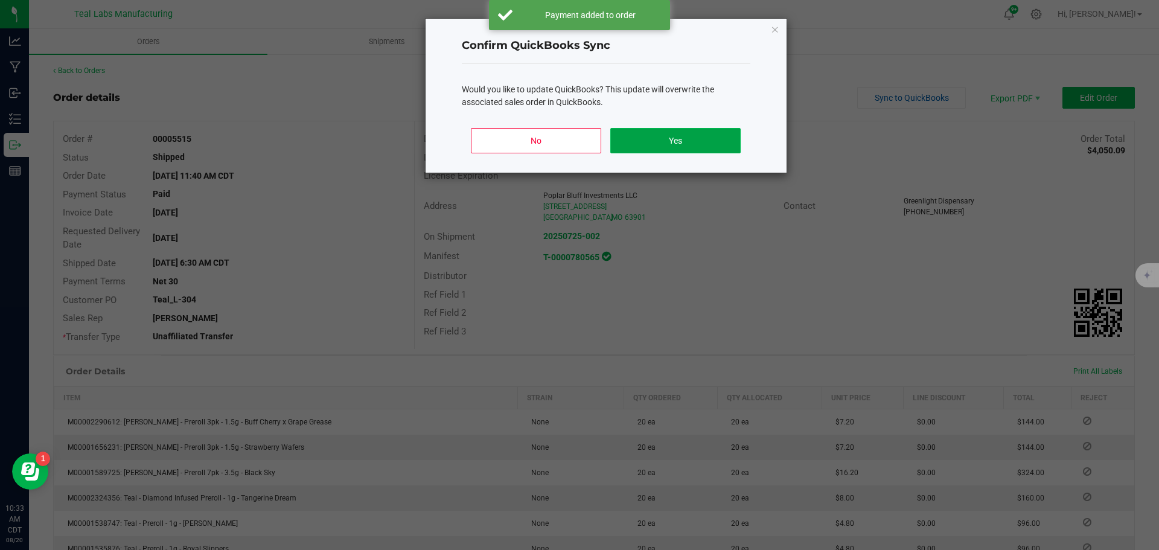
click at [685, 141] on button "Yes" at bounding box center [675, 140] width 130 height 25
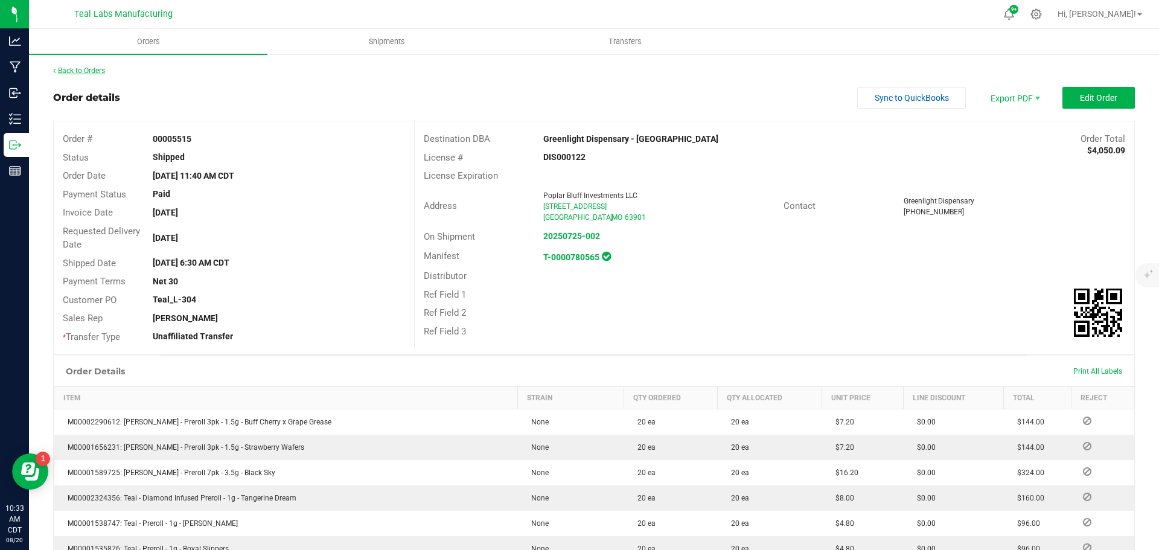
click at [93, 68] on link "Back to Orders" at bounding box center [79, 70] width 52 height 8
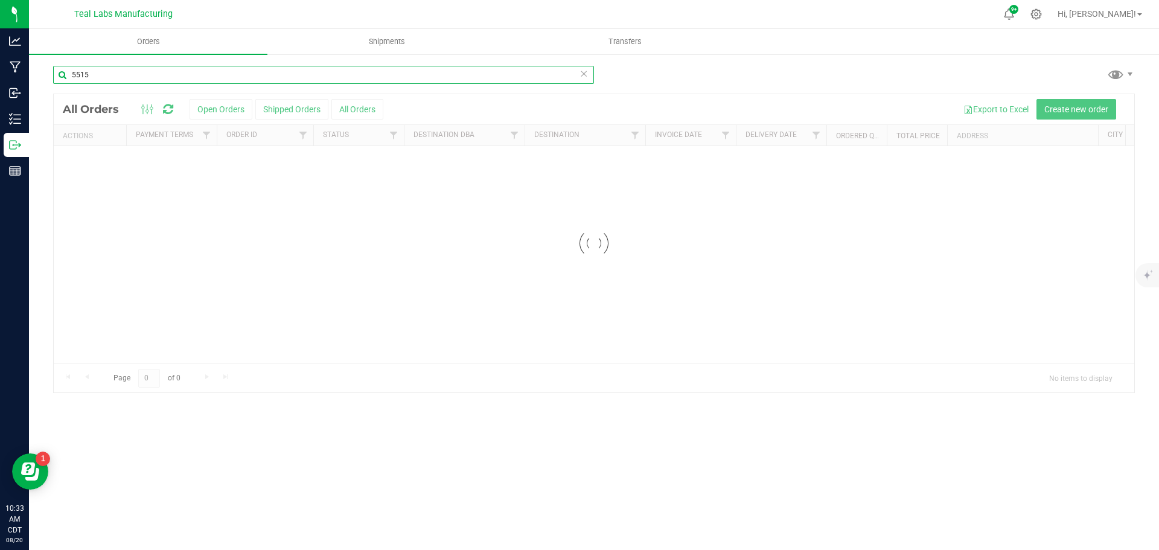
click at [180, 77] on input "5515" at bounding box center [323, 75] width 541 height 18
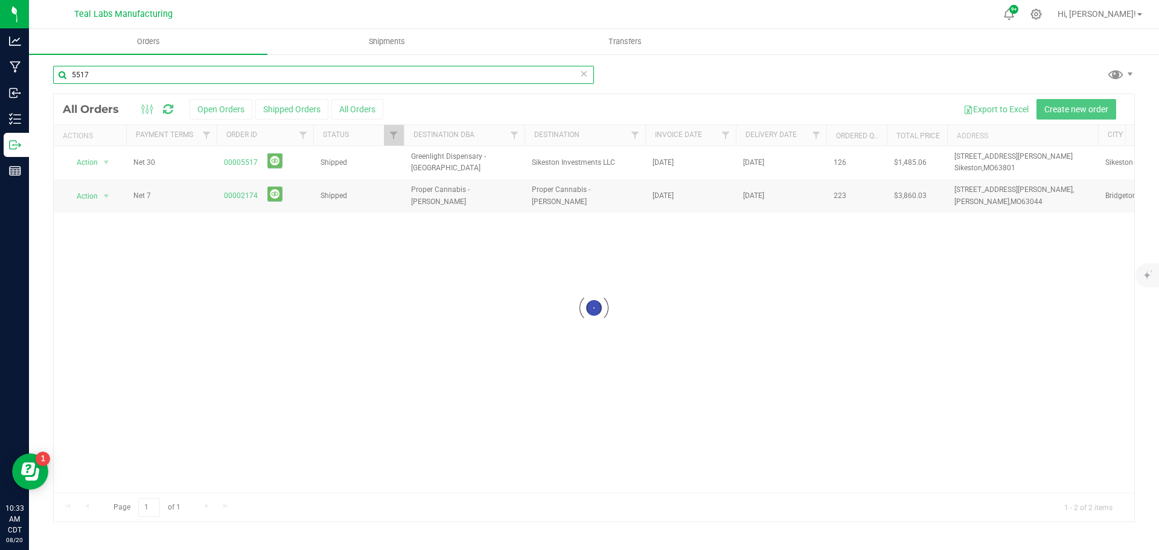
type input "5517"
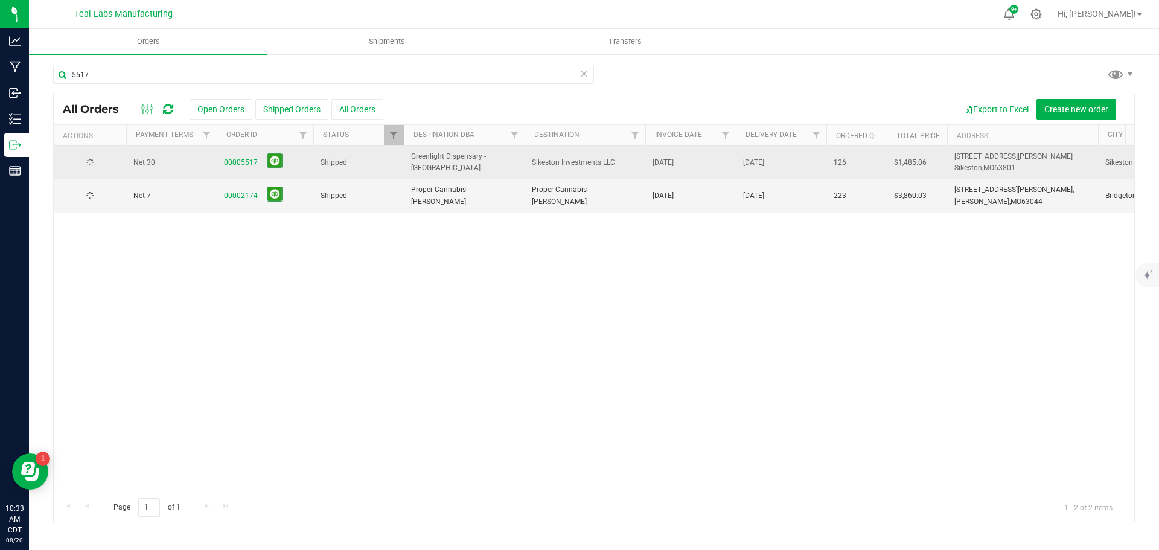
click at [247, 163] on link "00005517" at bounding box center [241, 162] width 34 height 11
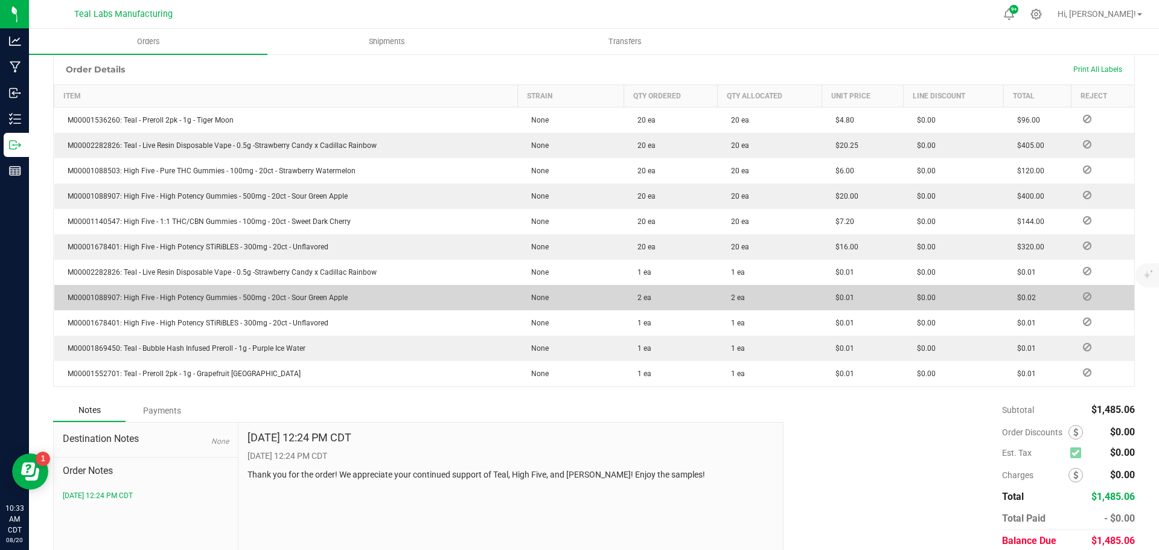
scroll to position [349, 0]
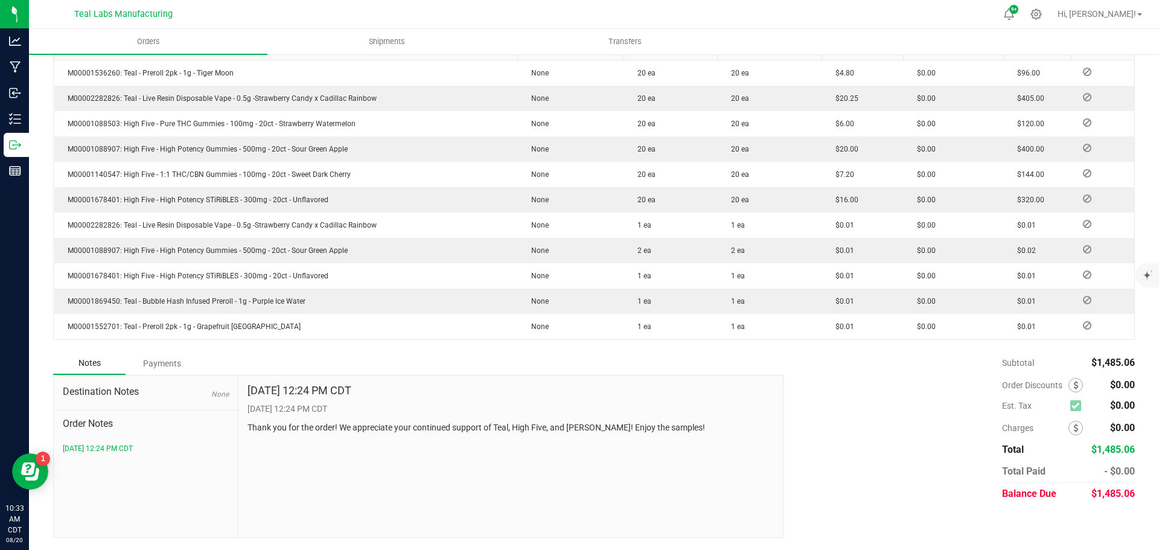
click at [166, 364] on div "Payments" at bounding box center [162, 364] width 72 height 22
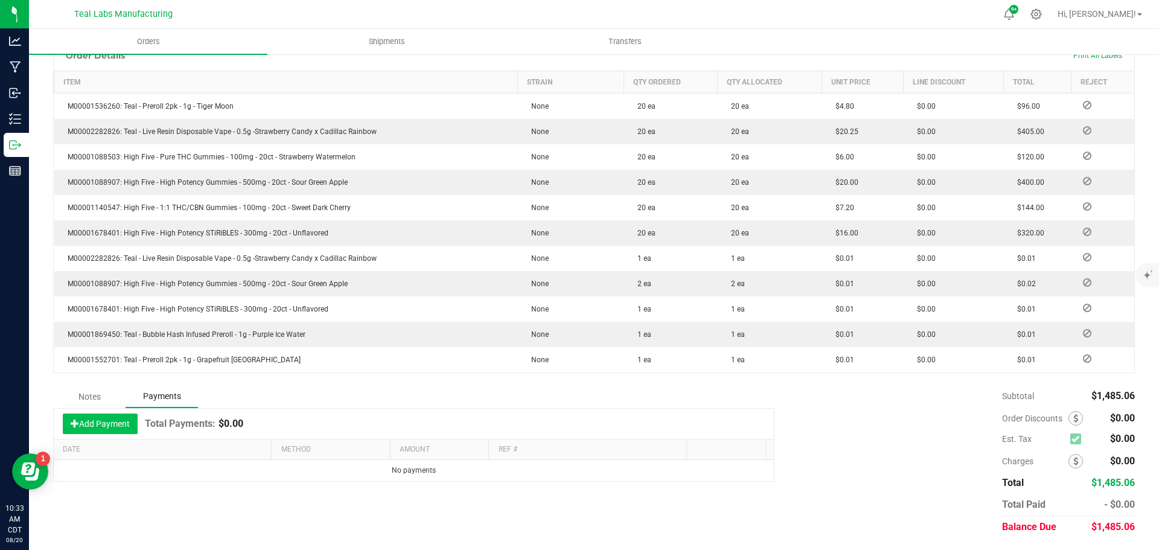
scroll to position [316, 0]
click at [111, 426] on button "Add Payment" at bounding box center [100, 424] width 75 height 21
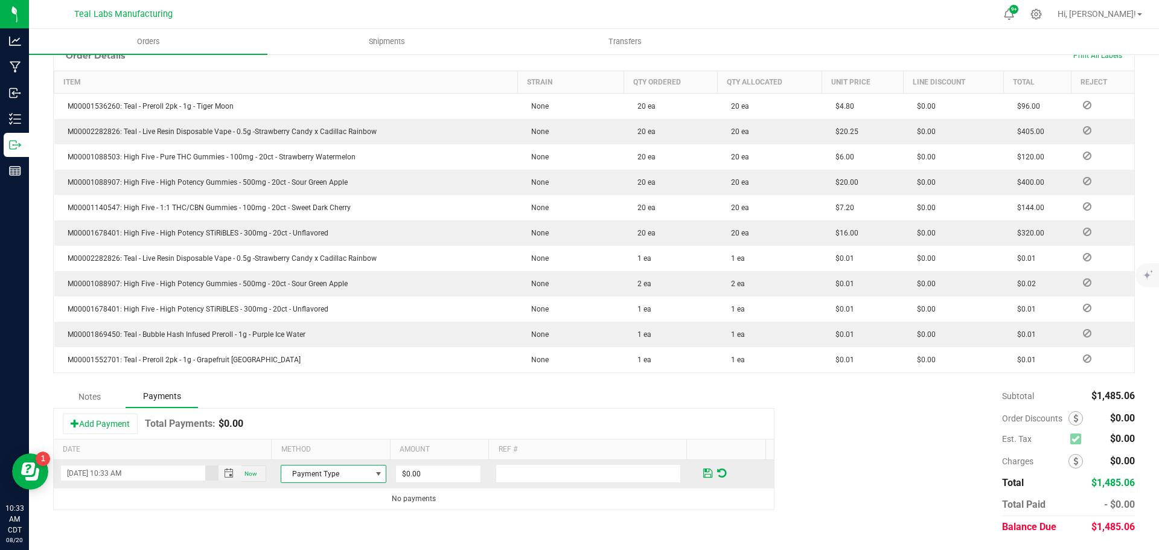
click at [374, 472] on span at bounding box center [379, 474] width 10 height 10
click at [322, 436] on li "Check" at bounding box center [328, 436] width 102 height 17
click at [415, 472] on input "0" at bounding box center [438, 474] width 85 height 17
type input "$1,485.06"
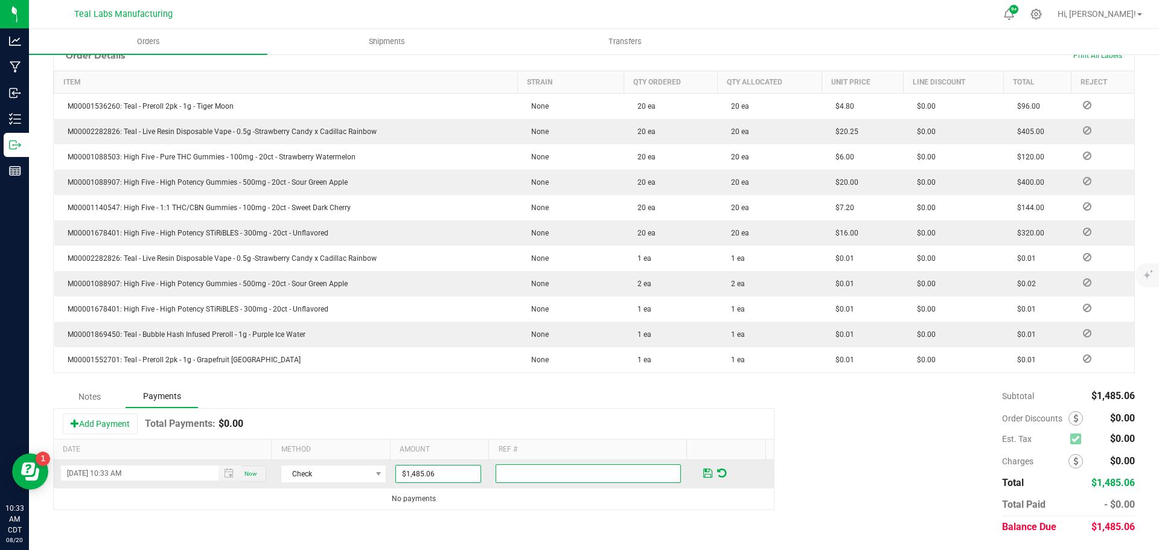
click at [575, 475] on input "text" at bounding box center [588, 473] width 185 height 19
type input "3175"
click at [703, 471] on span at bounding box center [707, 473] width 9 height 11
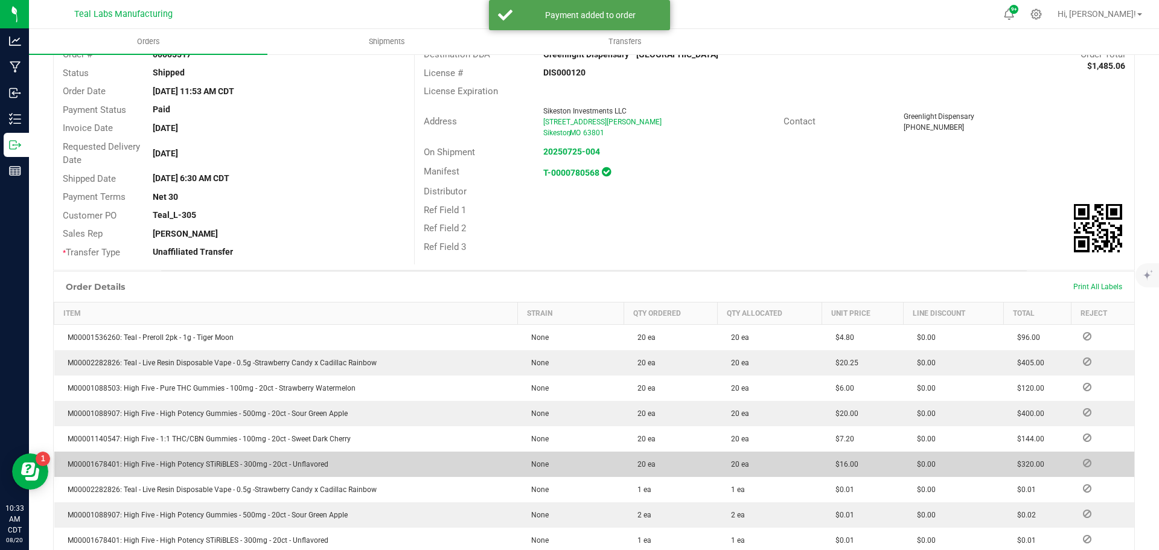
scroll to position [0, 0]
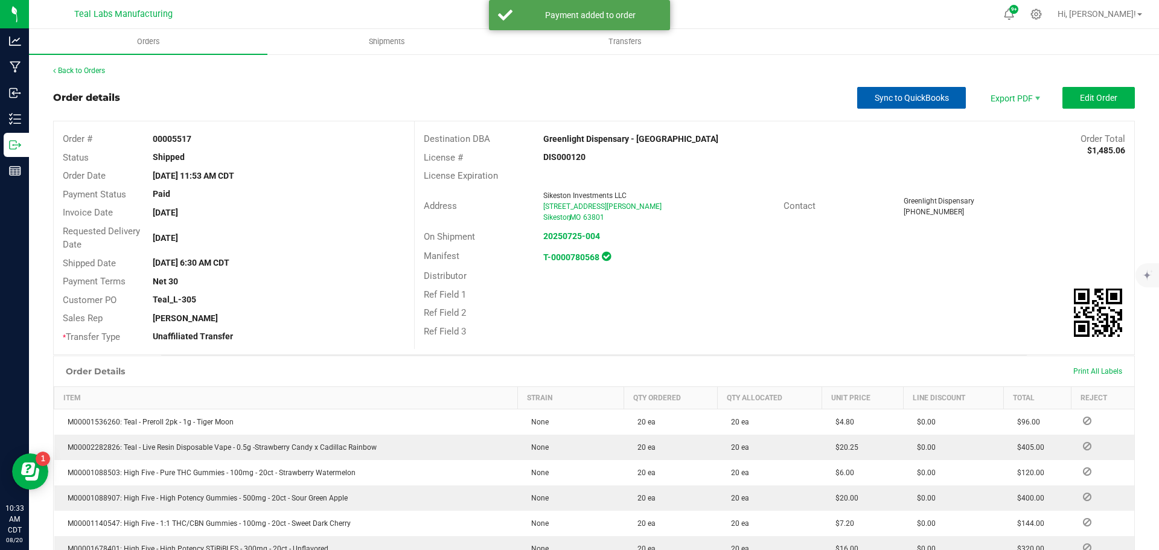
click at [913, 97] on span "Sync to QuickBooks" at bounding box center [912, 98] width 74 height 10
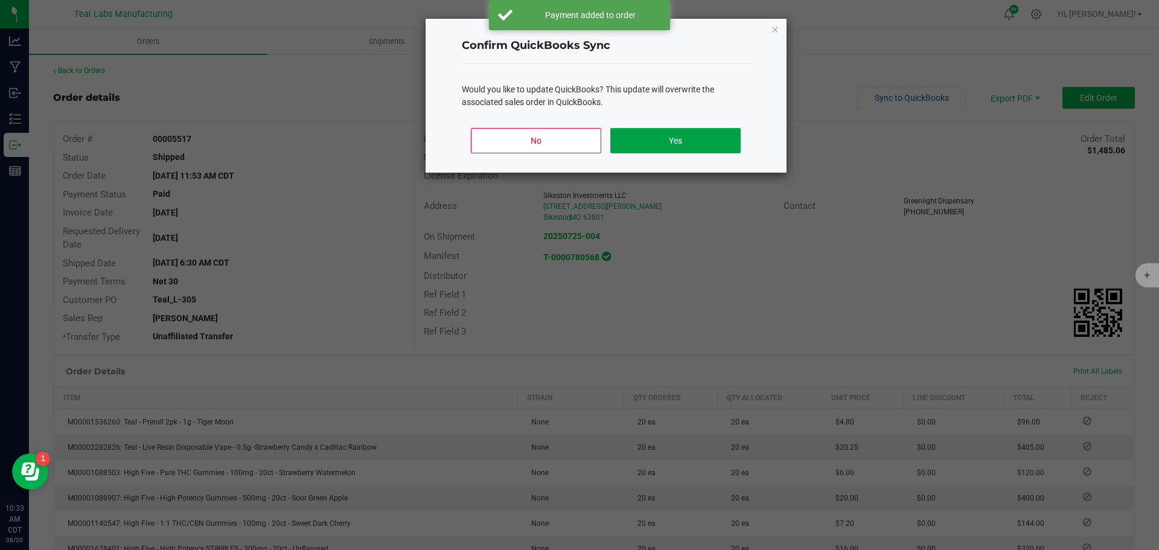
click at [685, 136] on button "Yes" at bounding box center [675, 140] width 130 height 25
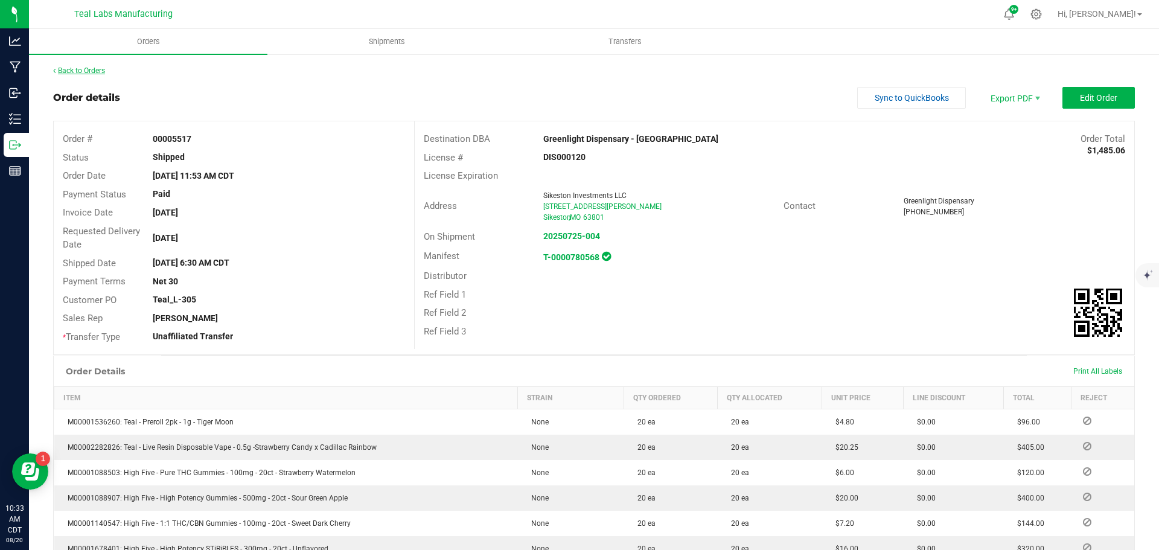
click at [92, 71] on link "Back to Orders" at bounding box center [79, 70] width 52 height 8
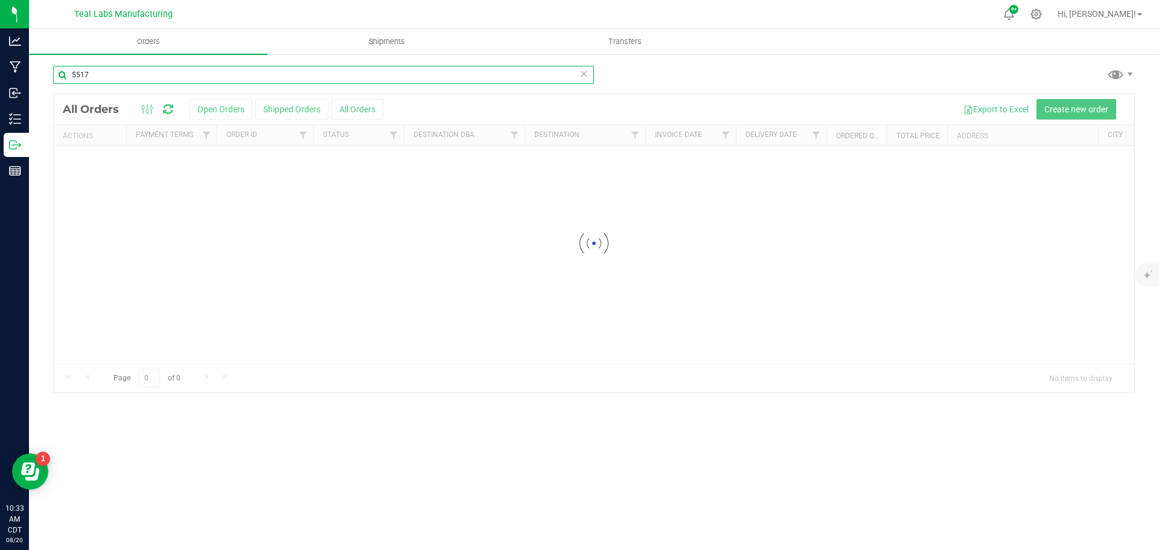
click at [110, 76] on input "5517" at bounding box center [323, 75] width 541 height 18
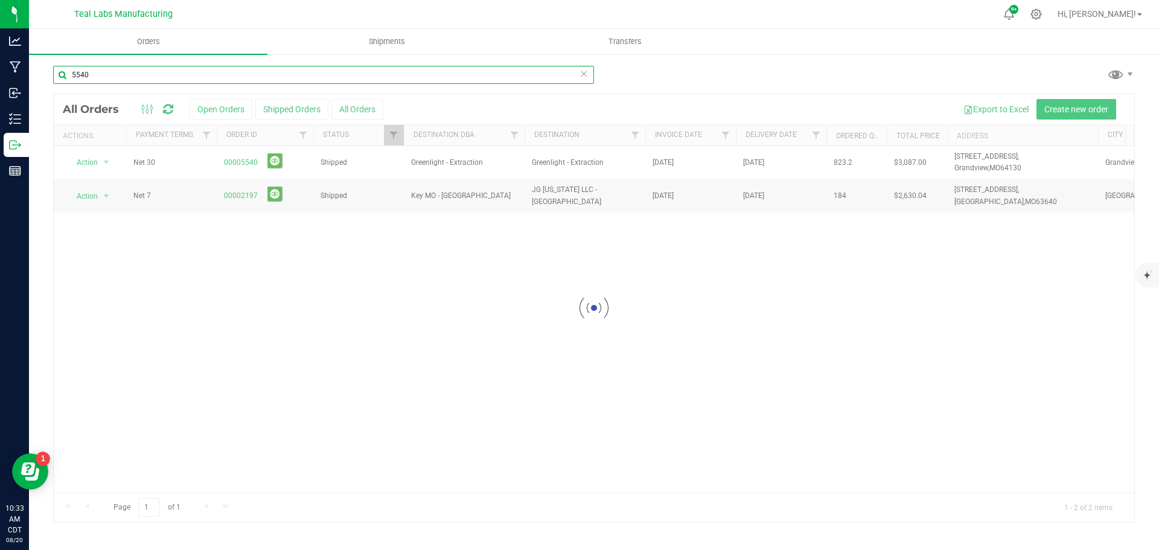
type input "5540"
click at [240, 162] on div at bounding box center [594, 307] width 1081 height 427
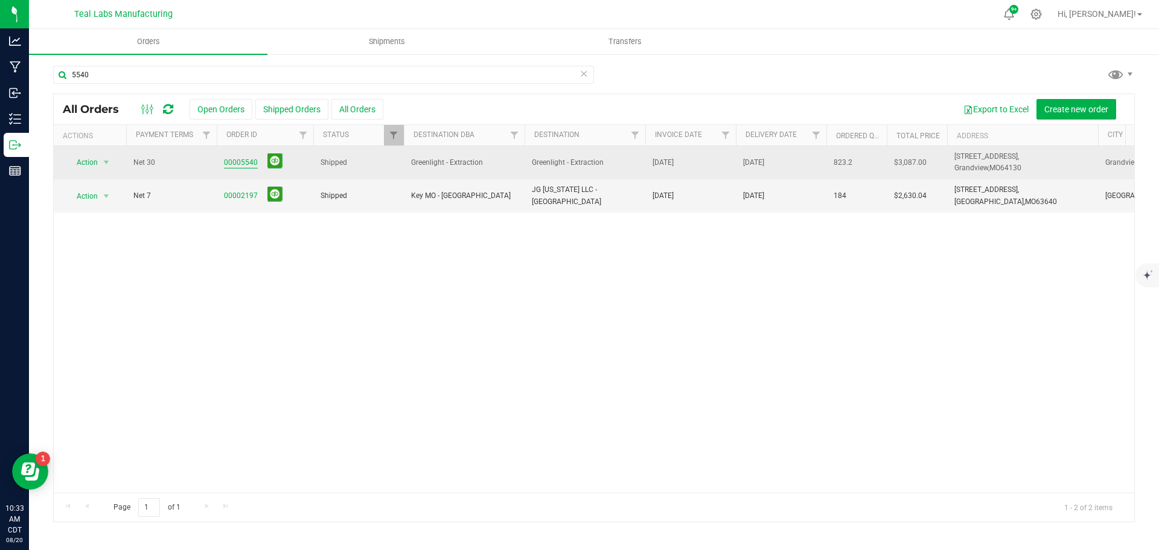
click at [243, 161] on link "00005540" at bounding box center [241, 162] width 34 height 11
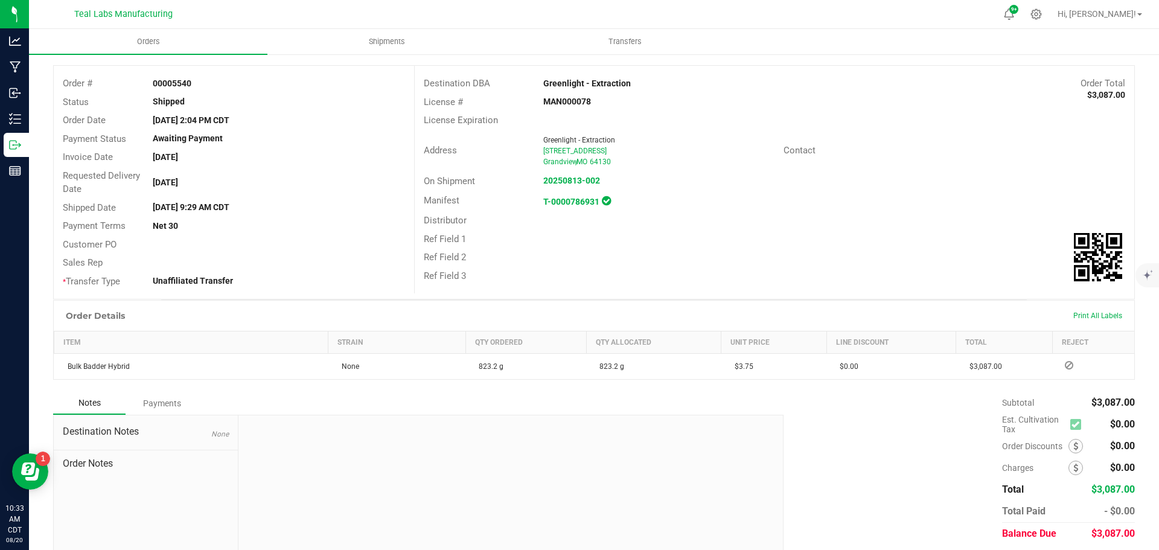
scroll to position [95, 0]
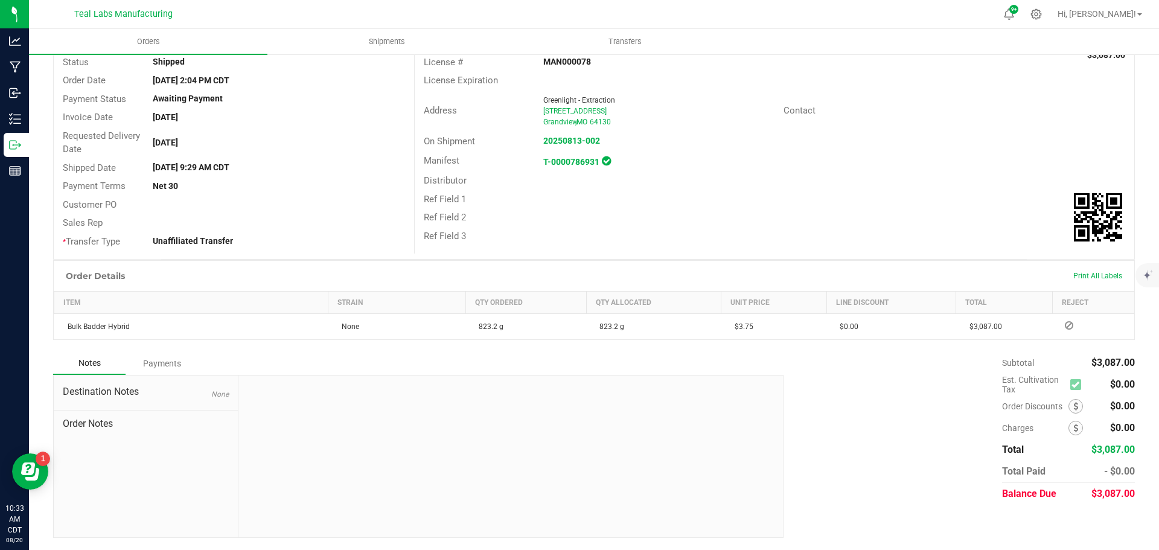
click at [164, 365] on div "Payments" at bounding box center [162, 364] width 72 height 22
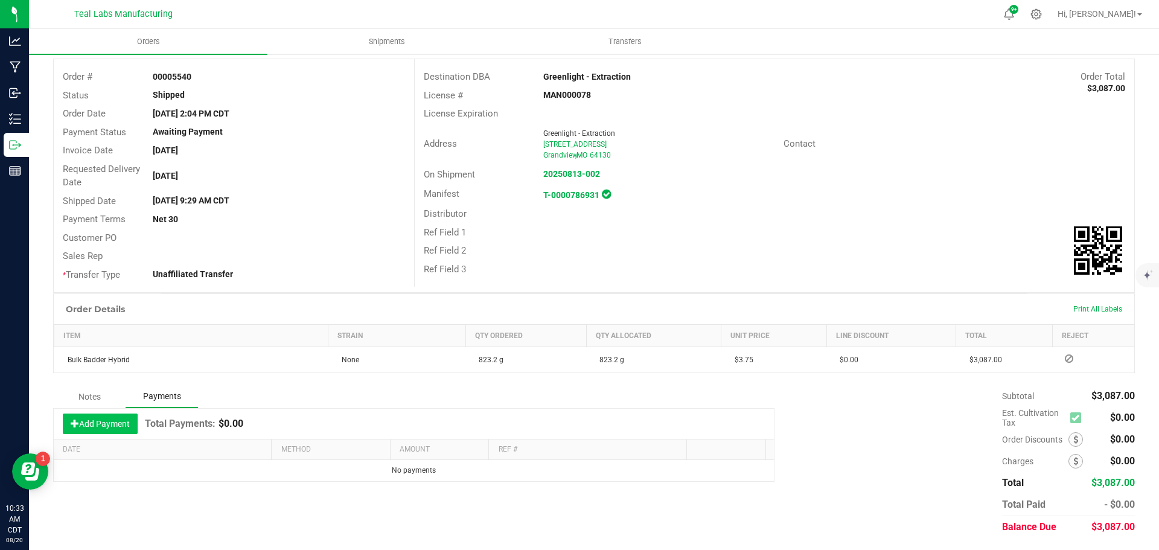
click at [124, 421] on button "Add Payment" at bounding box center [100, 424] width 75 height 21
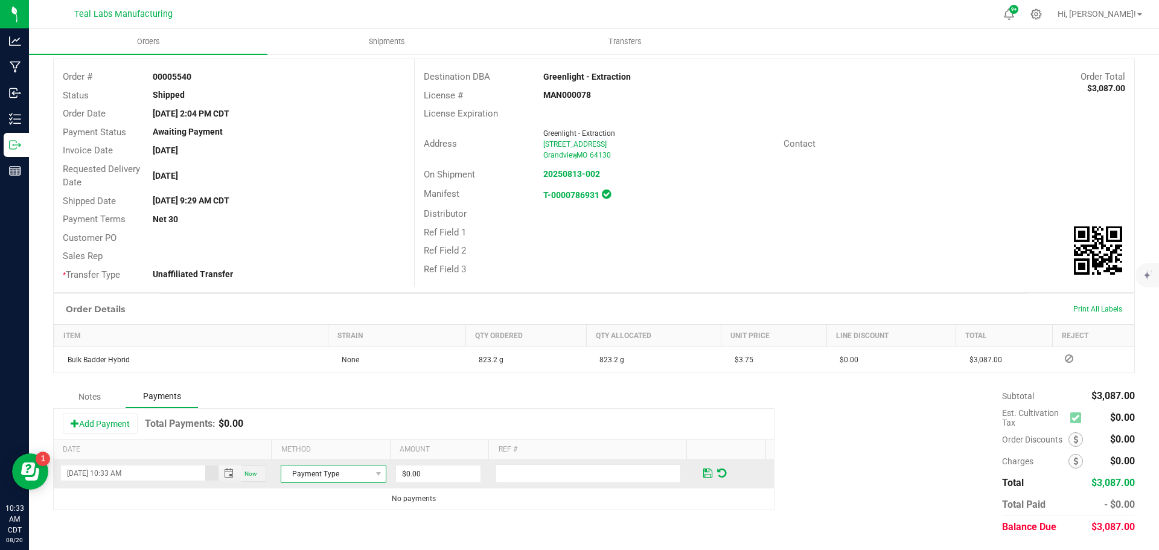
click at [331, 473] on span "Payment Type" at bounding box center [325, 474] width 89 height 17
click at [319, 436] on li "Check" at bounding box center [328, 436] width 102 height 17
click at [427, 470] on input "0" at bounding box center [438, 474] width 85 height 17
type input "$3,087.00"
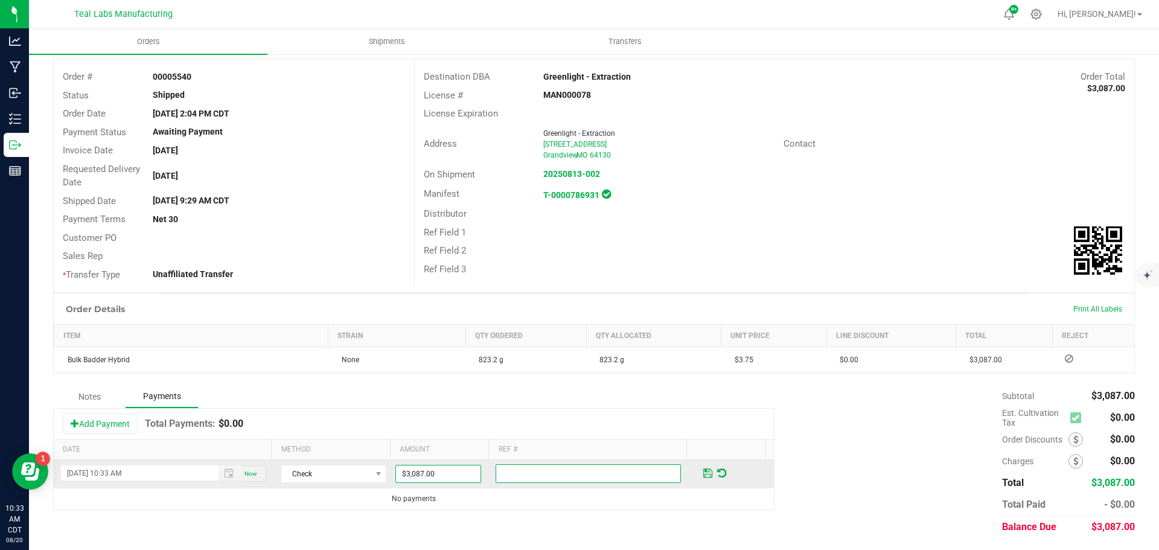
click at [501, 472] on input "text" at bounding box center [588, 473] width 185 height 19
type input "3195"
click at [703, 473] on span at bounding box center [707, 473] width 9 height 11
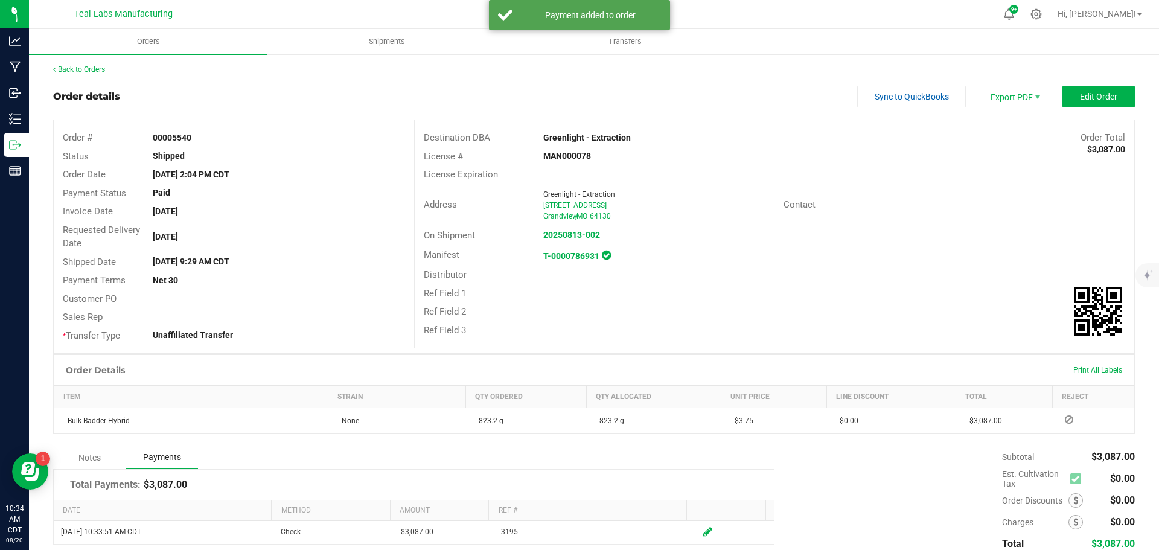
scroll to position [0, 0]
click at [900, 95] on span "Sync to QuickBooks" at bounding box center [912, 98] width 74 height 10
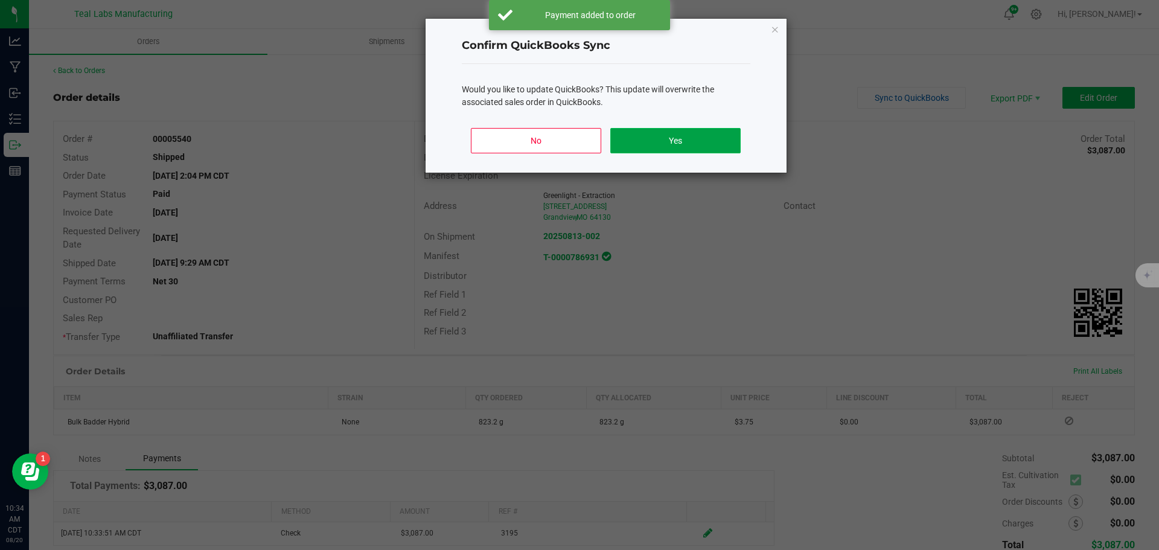
click at [700, 140] on button "Yes" at bounding box center [675, 140] width 130 height 25
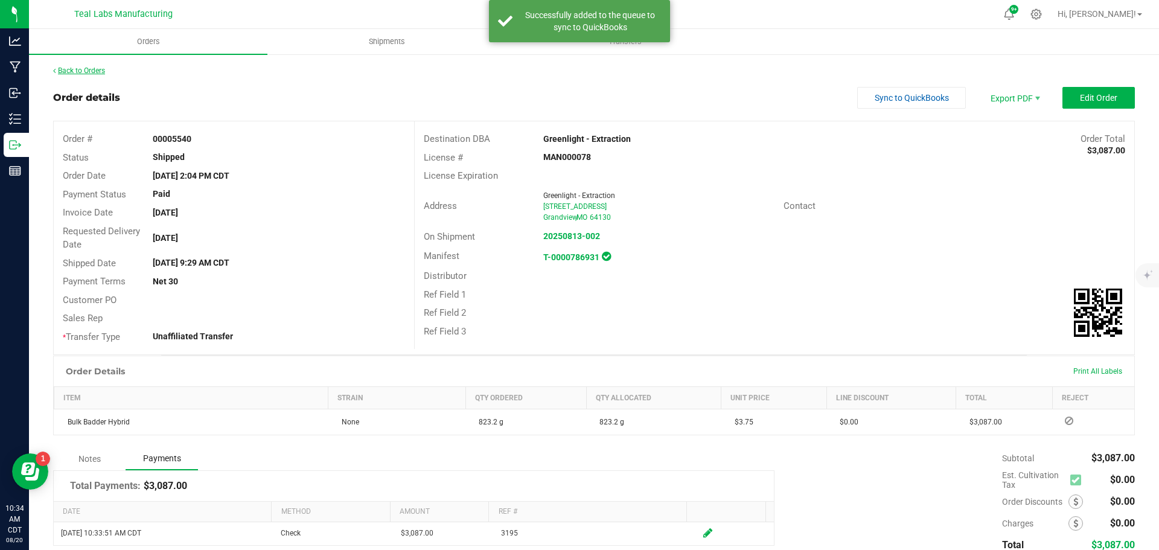
drag, startPoint x: 89, startPoint y: 65, endPoint x: 89, endPoint y: 72, distance: 6.7
click at [89, 67] on div "Back to Orders" at bounding box center [594, 70] width 1082 height 11
click at [89, 72] on link "Back to Orders" at bounding box center [79, 70] width 52 height 8
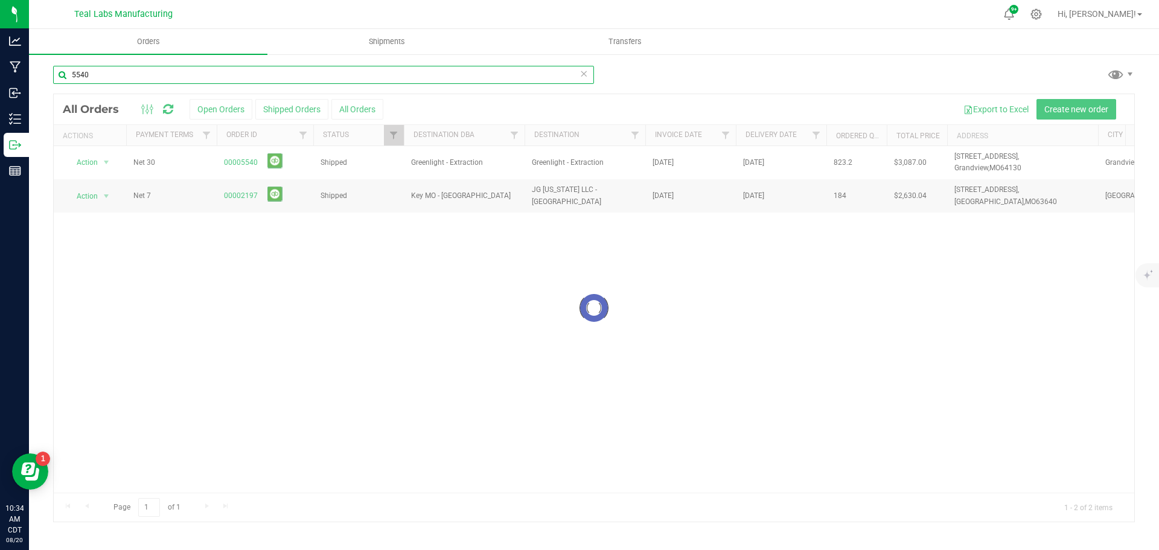
drag, startPoint x: 104, startPoint y: 73, endPoint x: 66, endPoint y: 78, distance: 38.9
click at [62, 74] on input "5540" at bounding box center [323, 75] width 541 height 18
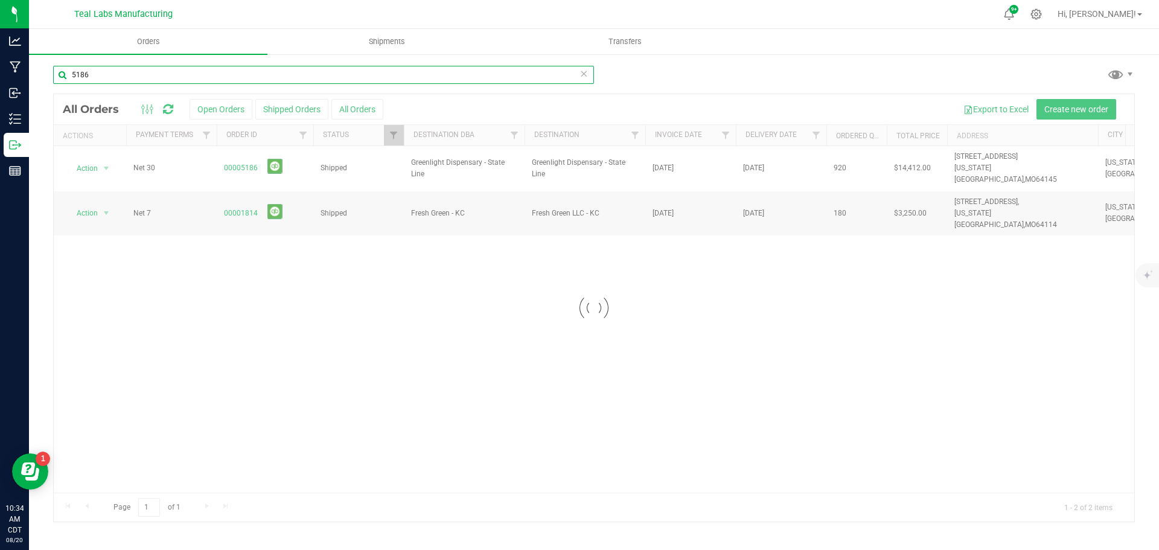
type input "5186"
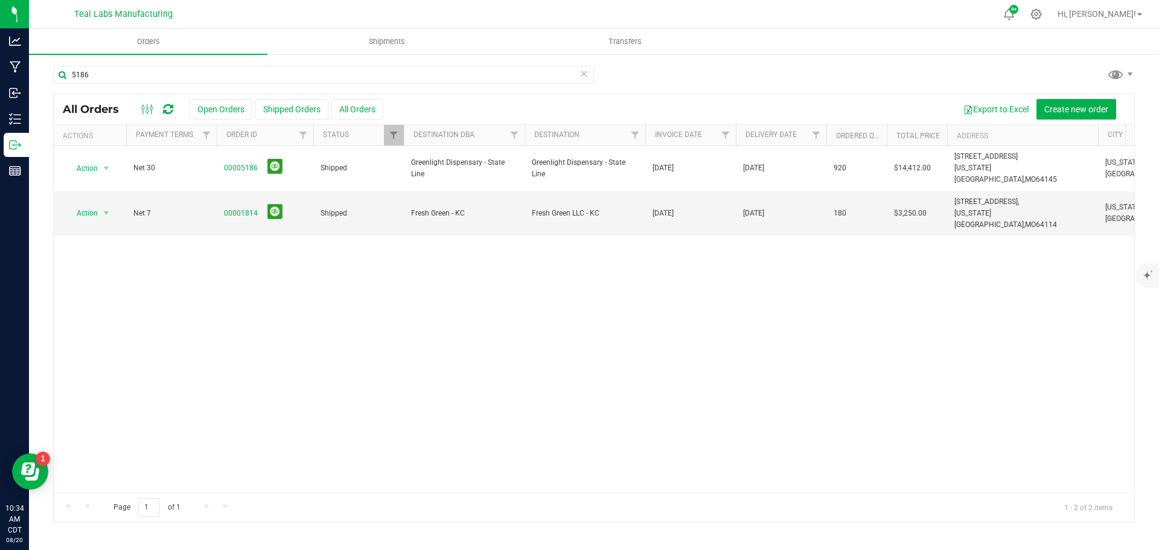
click at [246, 162] on link "00005186" at bounding box center [241, 167] width 34 height 11
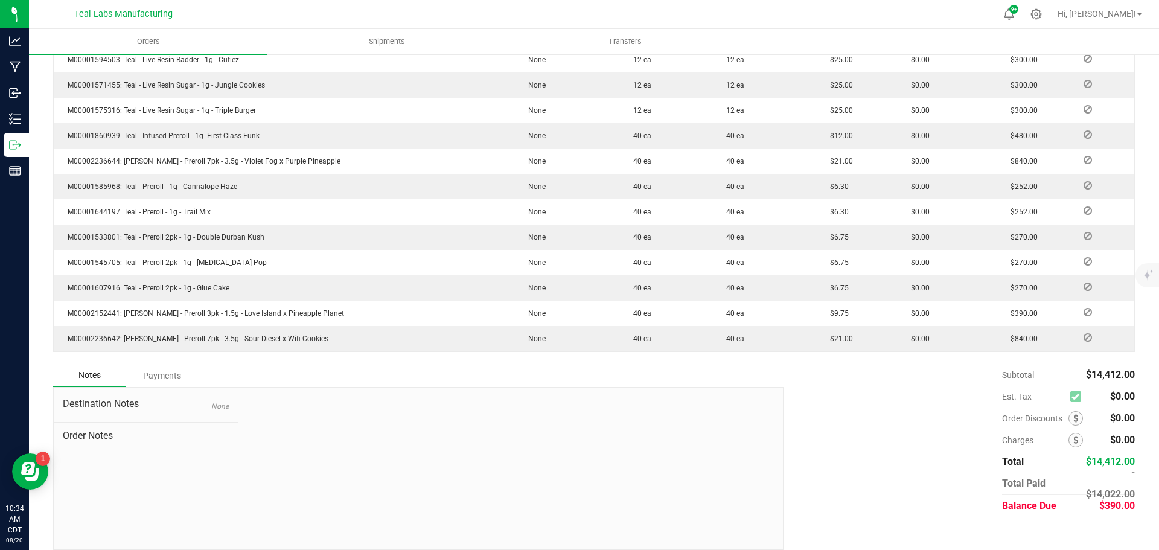
scroll to position [882, 0]
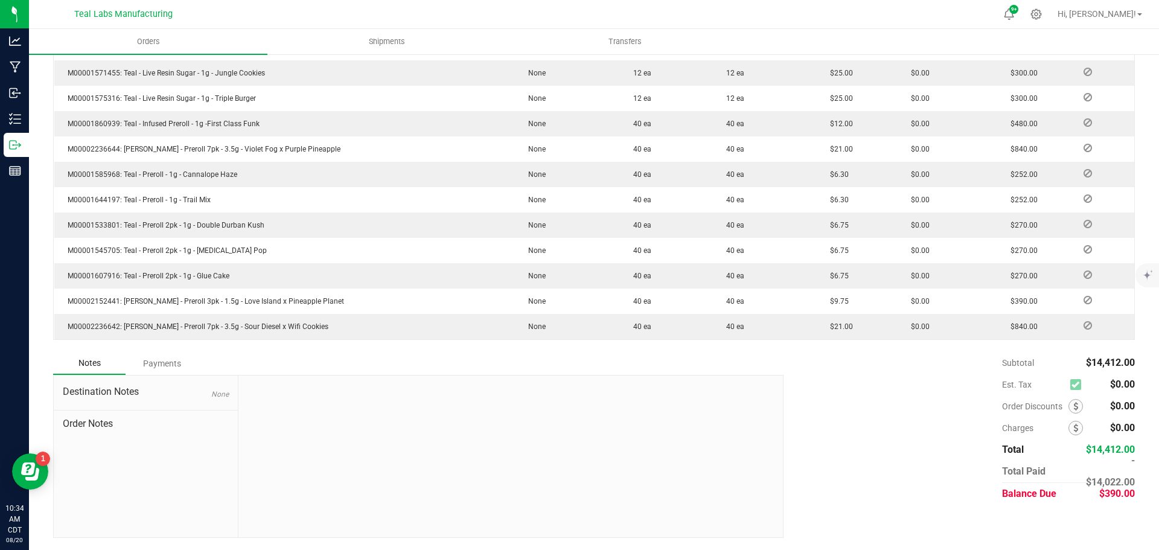
click at [161, 361] on div "Payments" at bounding box center [162, 364] width 72 height 22
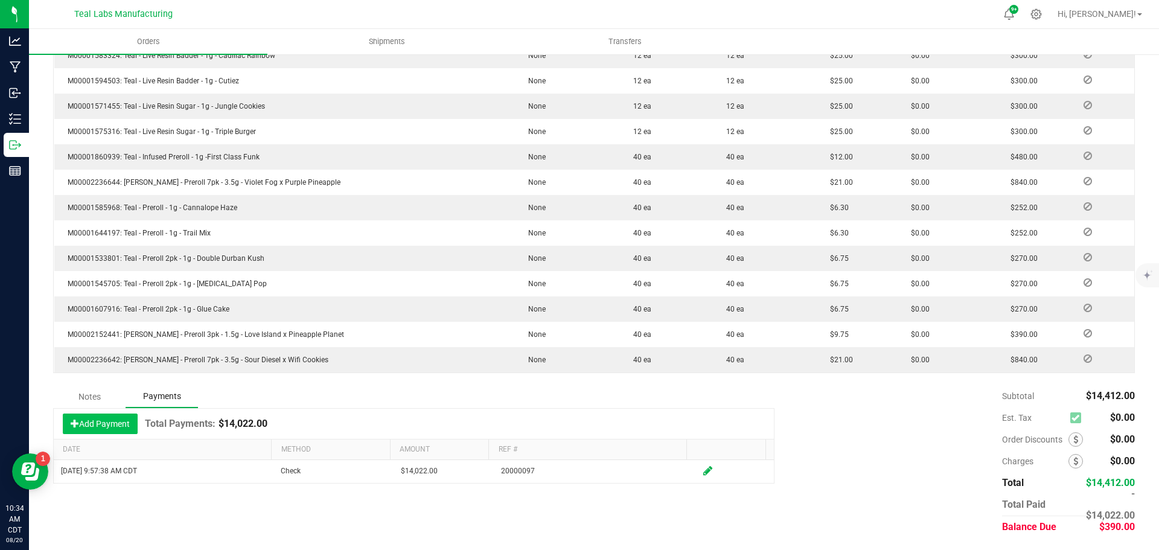
click at [118, 420] on button "Add Payment" at bounding box center [100, 424] width 75 height 21
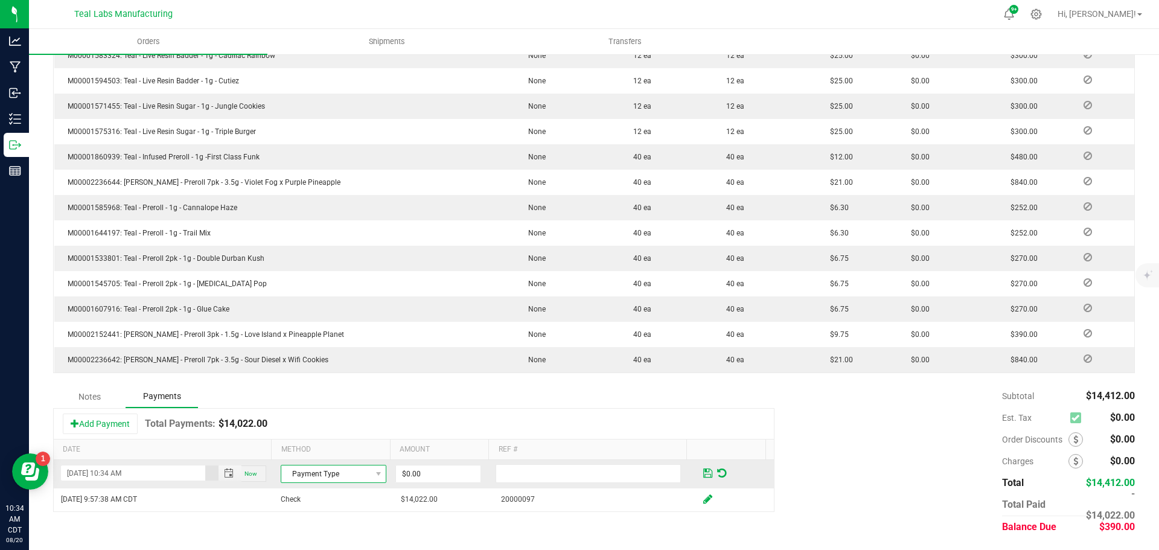
click at [353, 471] on span "Payment Type" at bounding box center [325, 474] width 89 height 17
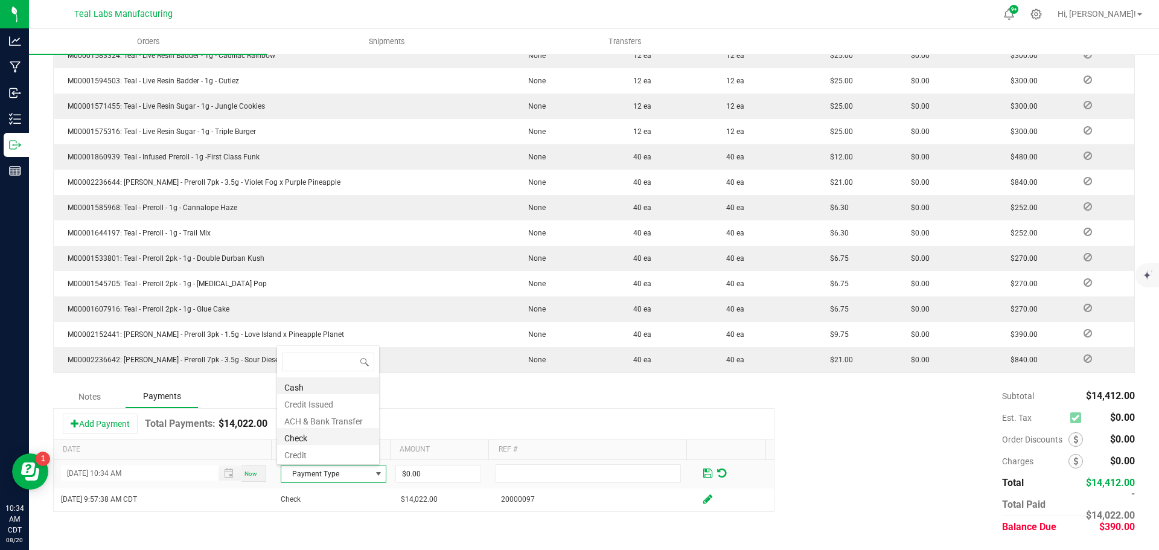
click at [313, 438] on li "Check" at bounding box center [328, 436] width 102 height 17
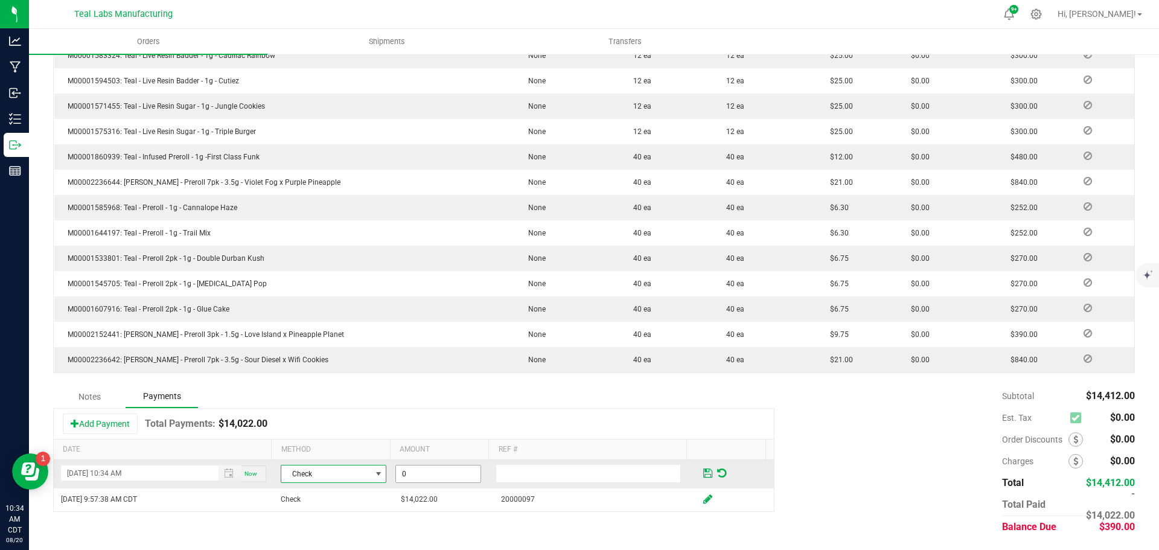
click at [414, 469] on input "0" at bounding box center [438, 474] width 85 height 17
type input "3"
type input "$390.00"
click at [533, 473] on input "text" at bounding box center [588, 473] width 185 height 19
type input "2000128"
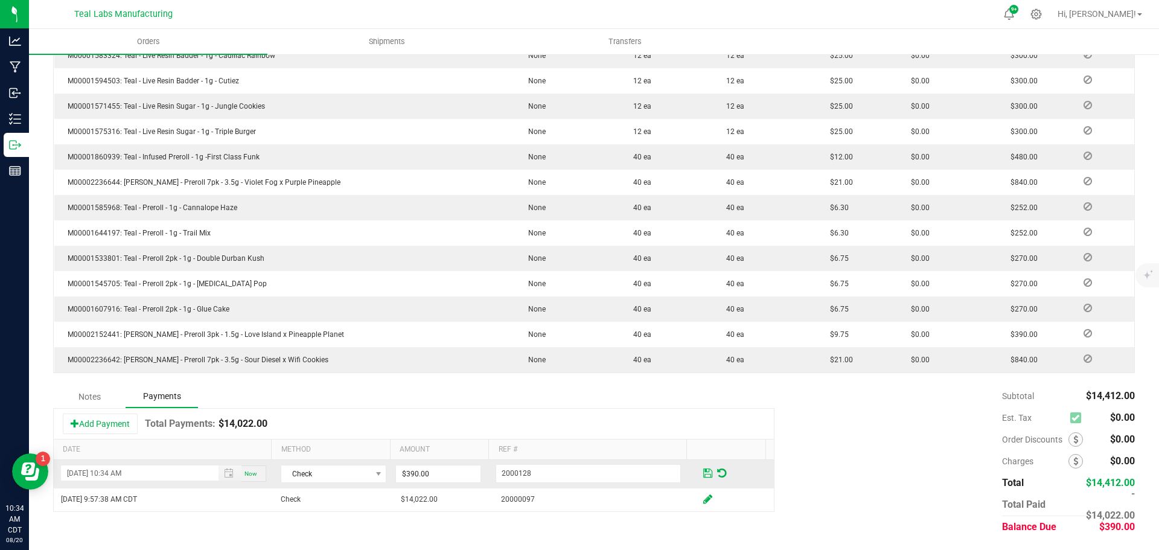
click at [703, 472] on span at bounding box center [707, 473] width 9 height 11
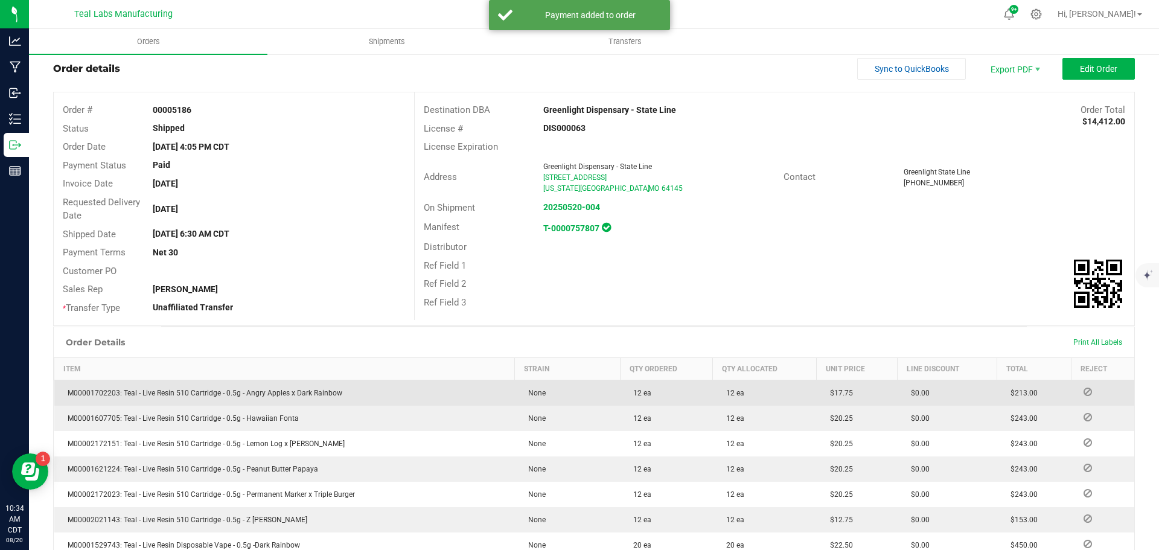
scroll to position [0, 0]
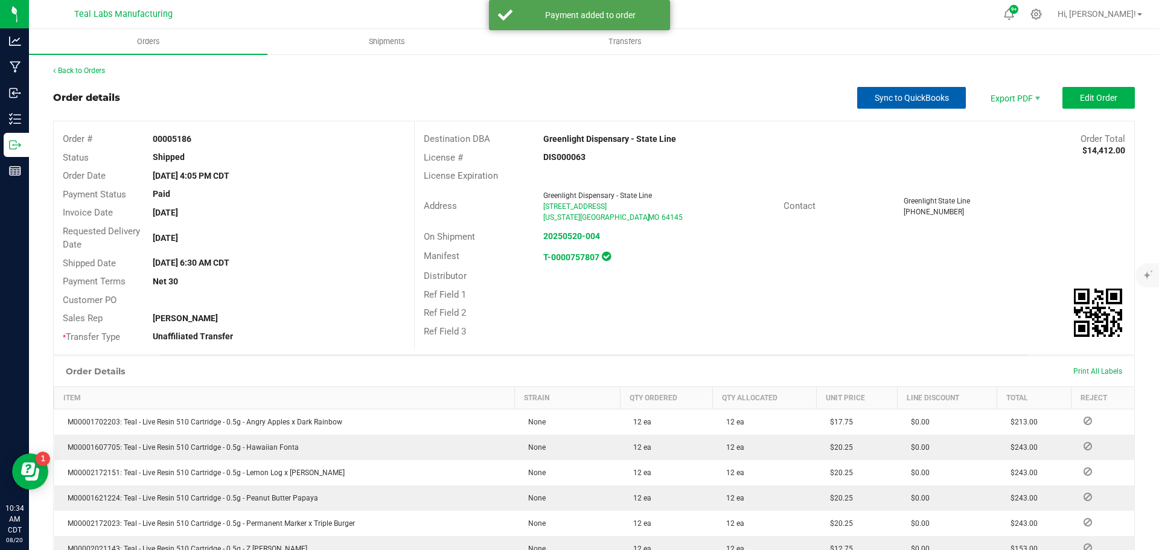
click at [899, 97] on span "Sync to QuickBooks" at bounding box center [912, 98] width 74 height 10
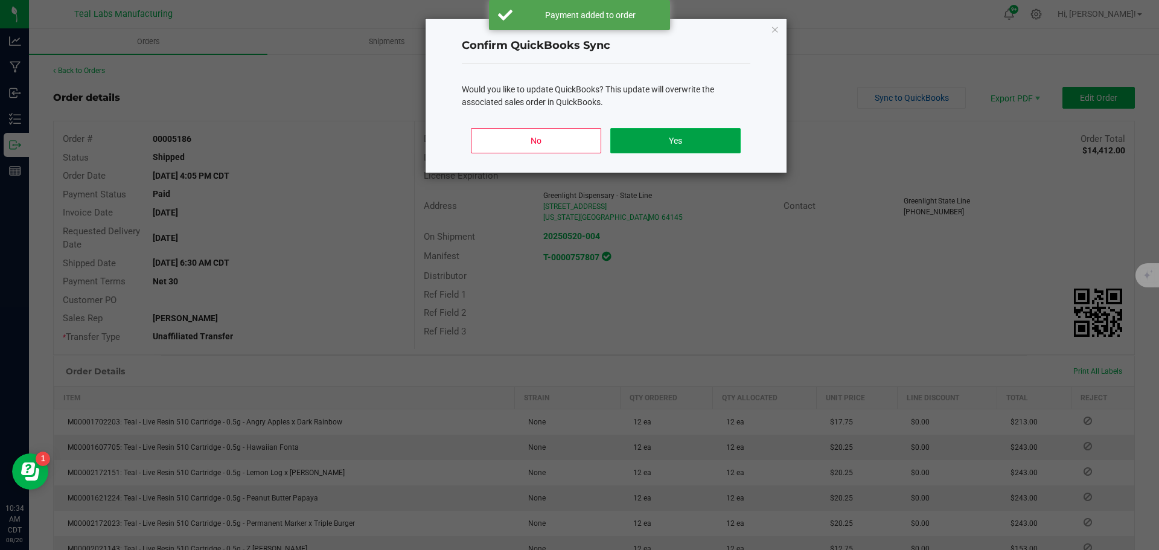
click at [699, 136] on button "Yes" at bounding box center [675, 140] width 130 height 25
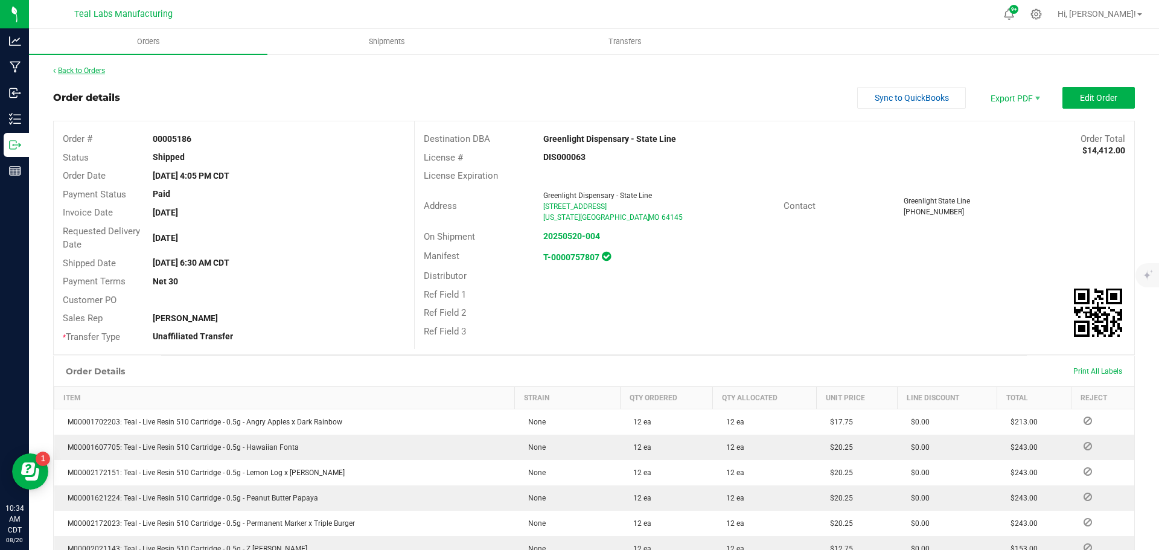
click at [91, 69] on link "Back to Orders" at bounding box center [79, 70] width 52 height 8
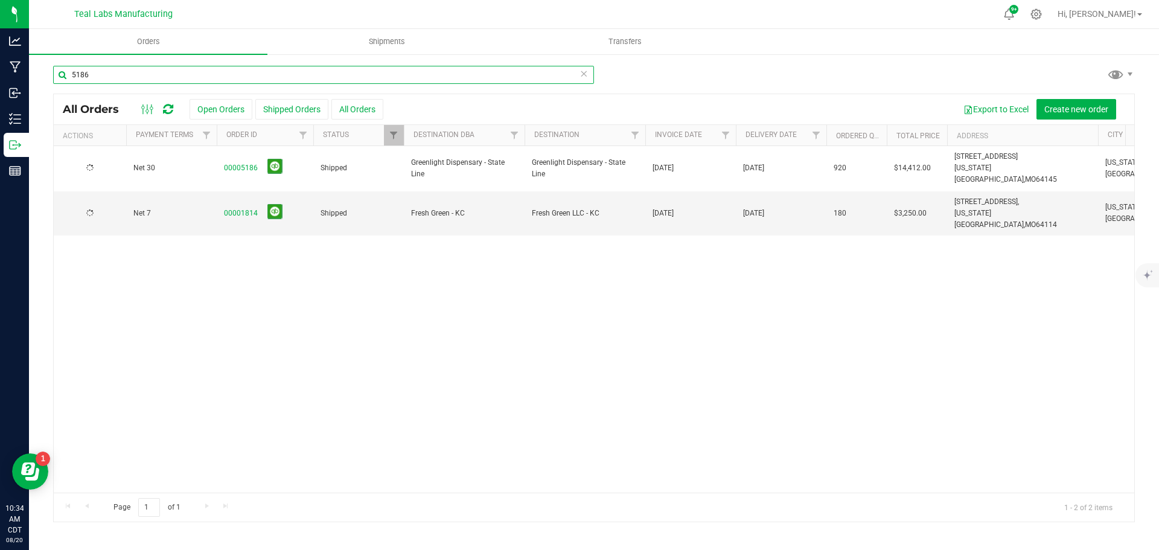
drag, startPoint x: 101, startPoint y: 75, endPoint x: 58, endPoint y: 85, distance: 43.8
click at [46, 75] on div "5186 All Orders Open Orders Shipped Orders All Orders Export to Excel Create ne…" at bounding box center [594, 293] width 1130 height 481
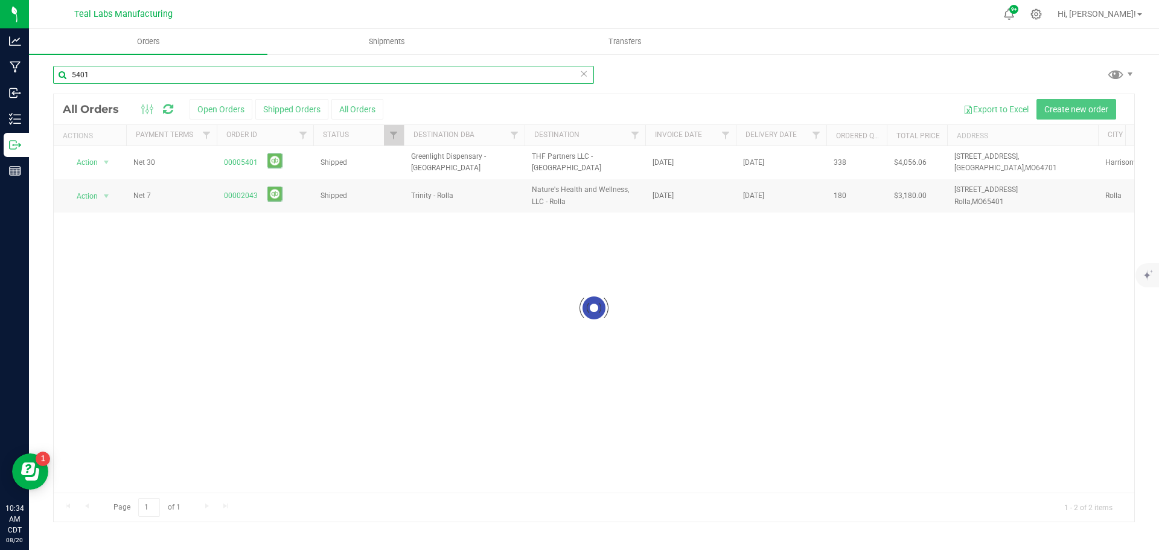
type input "5401"
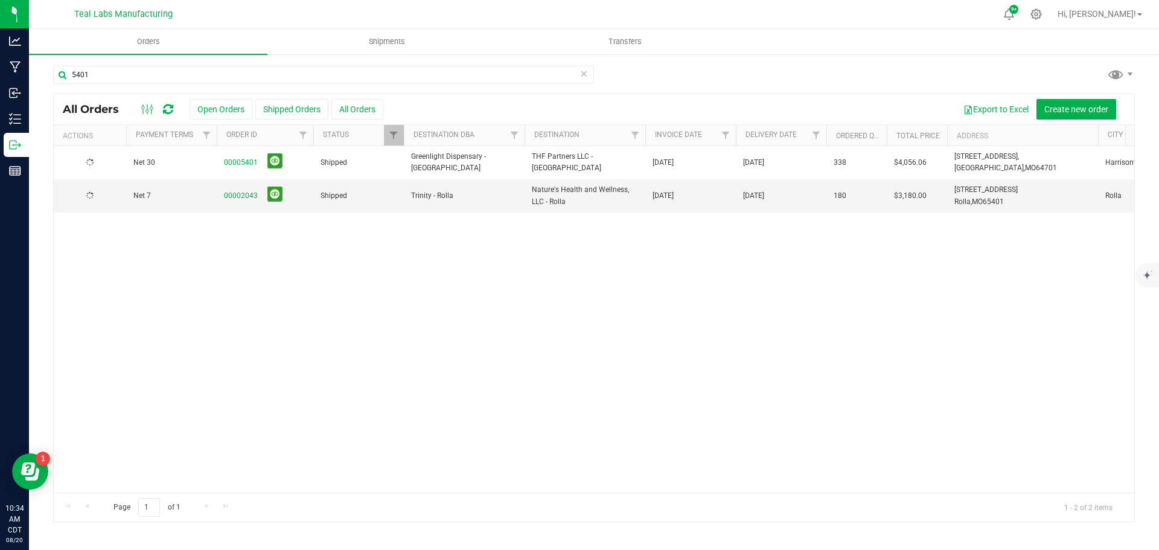
click at [249, 161] on link "00005401" at bounding box center [241, 162] width 34 height 11
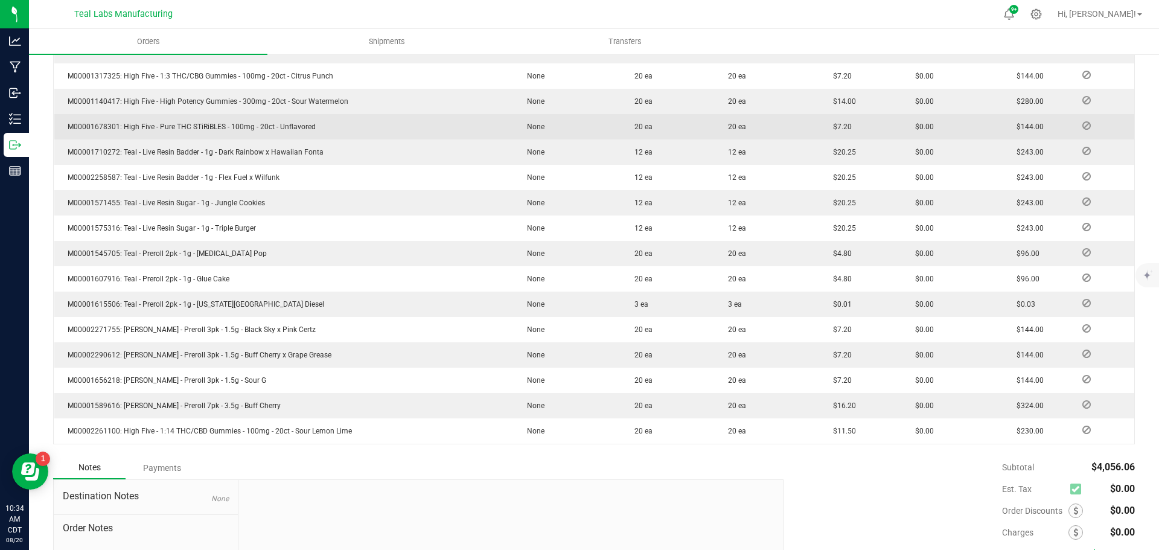
scroll to position [603, 0]
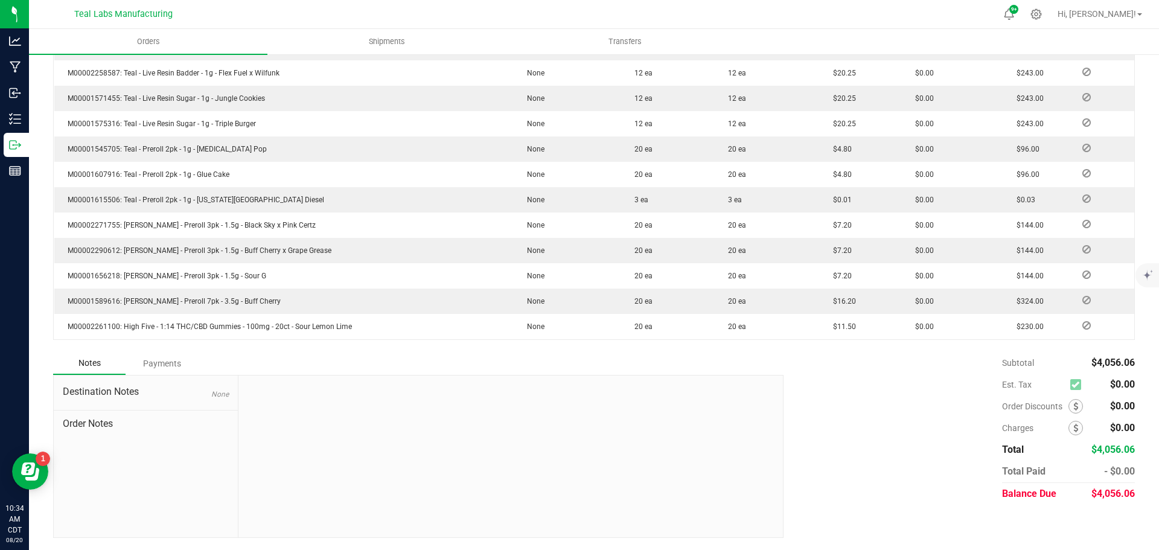
click at [172, 359] on div "Payments" at bounding box center [162, 364] width 72 height 22
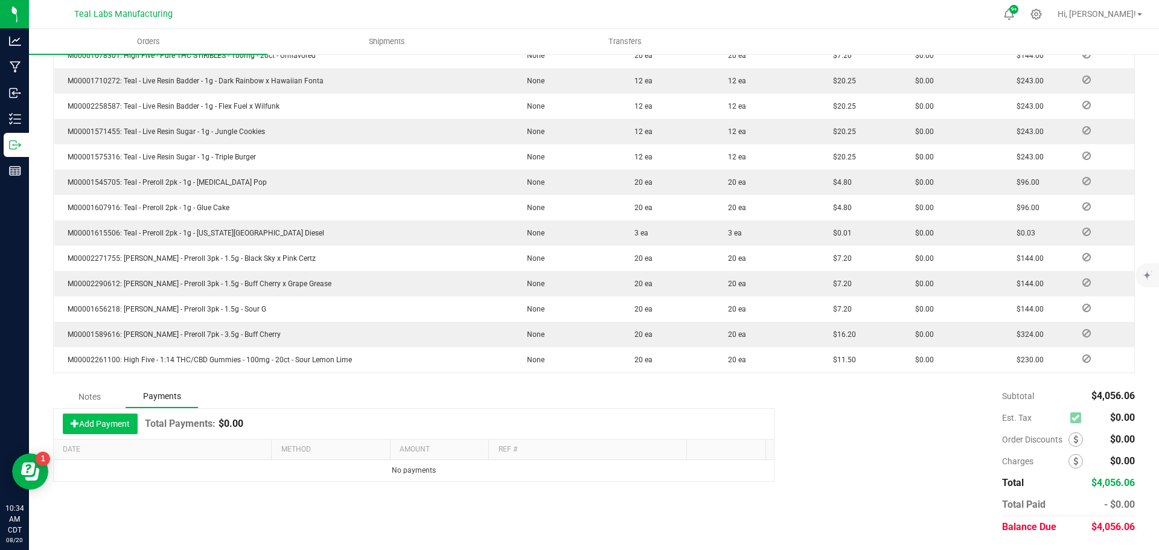
click at [112, 426] on button "Add Payment" at bounding box center [100, 424] width 75 height 21
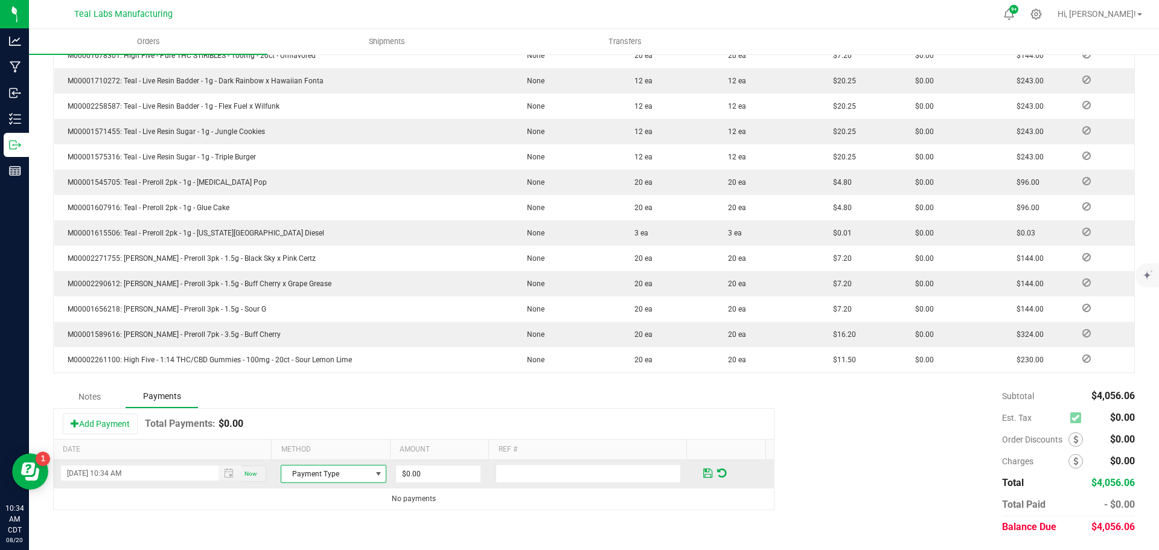
click at [325, 472] on span "Payment Type" at bounding box center [325, 474] width 89 height 17
click at [315, 435] on li "Check" at bounding box center [328, 436] width 102 height 17
click at [414, 474] on input "0" at bounding box center [438, 474] width 85 height 17
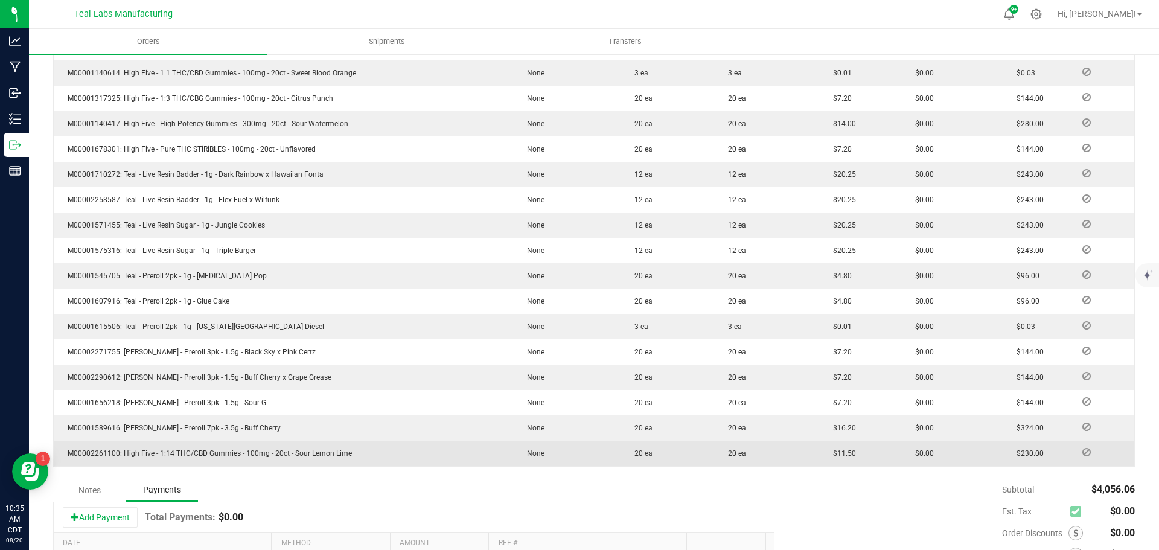
scroll to position [569, 0]
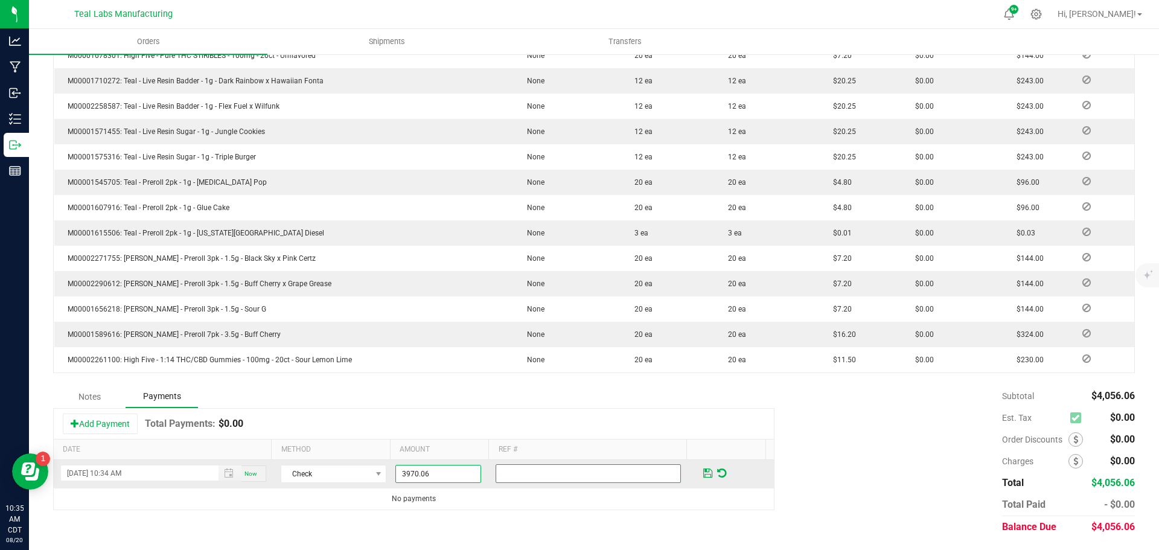
type input "$3,970.06"
click at [652, 472] on input "text" at bounding box center [588, 473] width 185 height 19
type input "2000117"
click at [703, 472] on span at bounding box center [707, 473] width 9 height 11
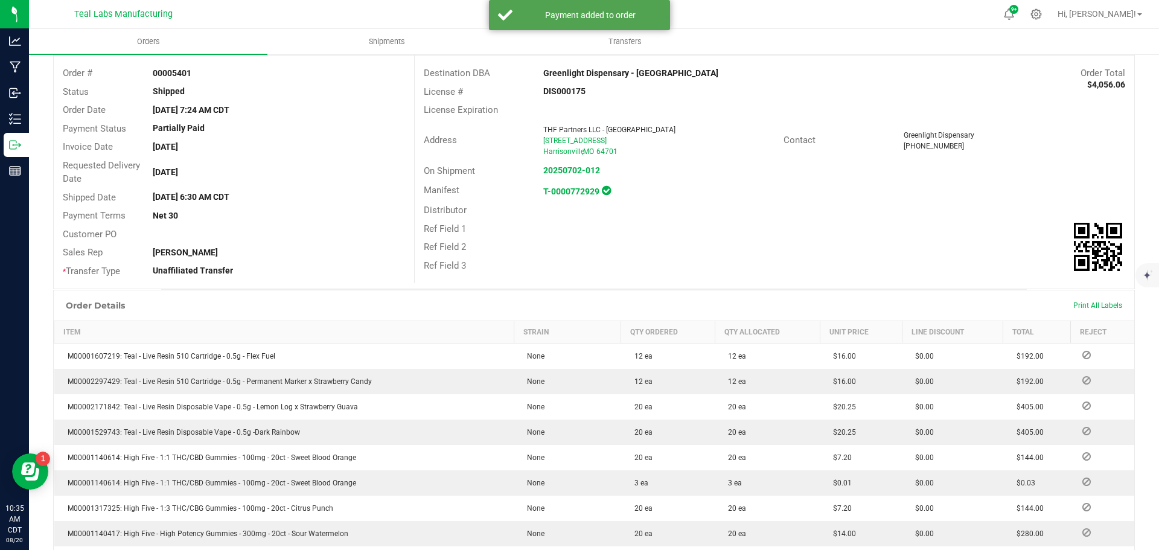
scroll to position [0, 0]
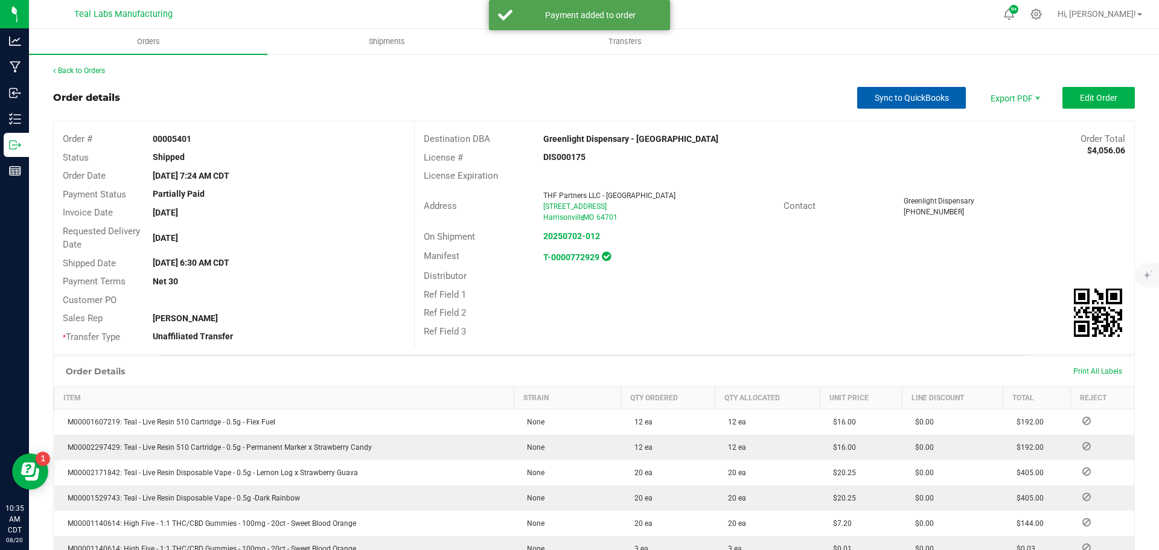
click at [949, 91] on button "Sync to QuickBooks" at bounding box center [911, 98] width 109 height 22
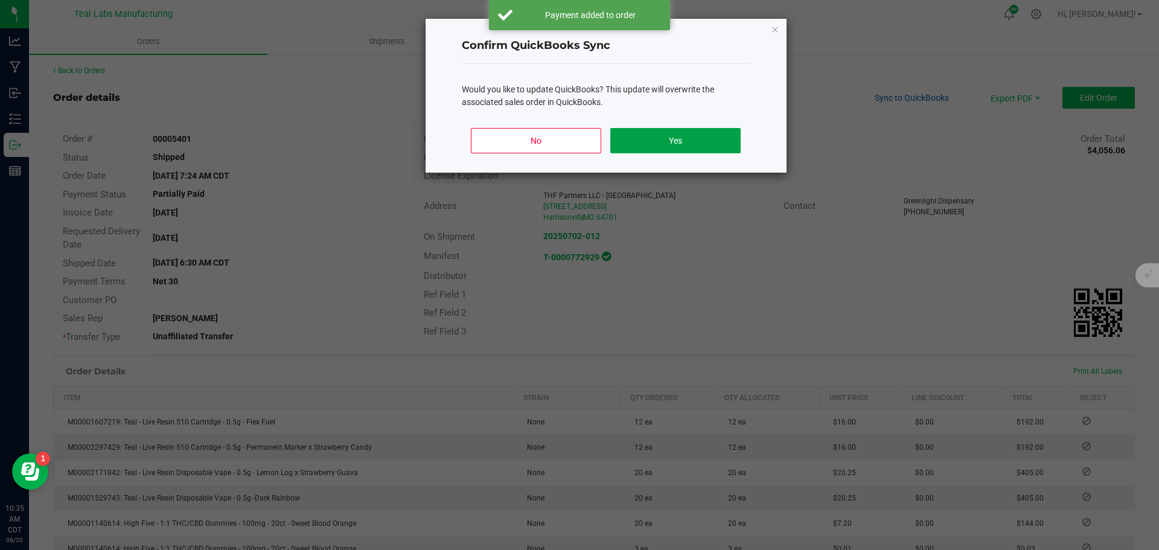
click at [687, 150] on button "Yes" at bounding box center [675, 140] width 130 height 25
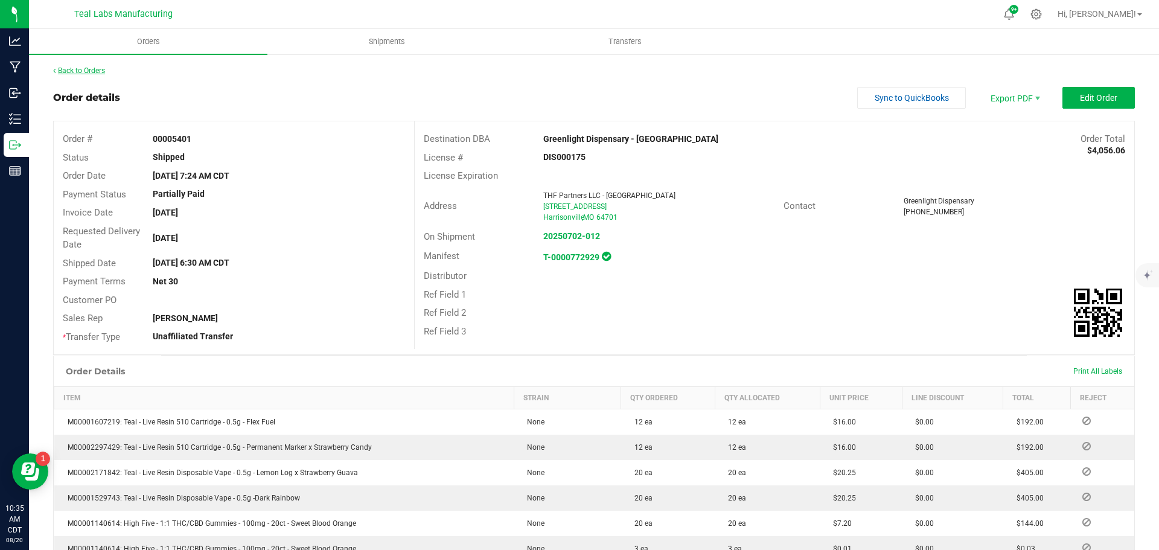
click at [98, 71] on link "Back to Orders" at bounding box center [79, 70] width 52 height 8
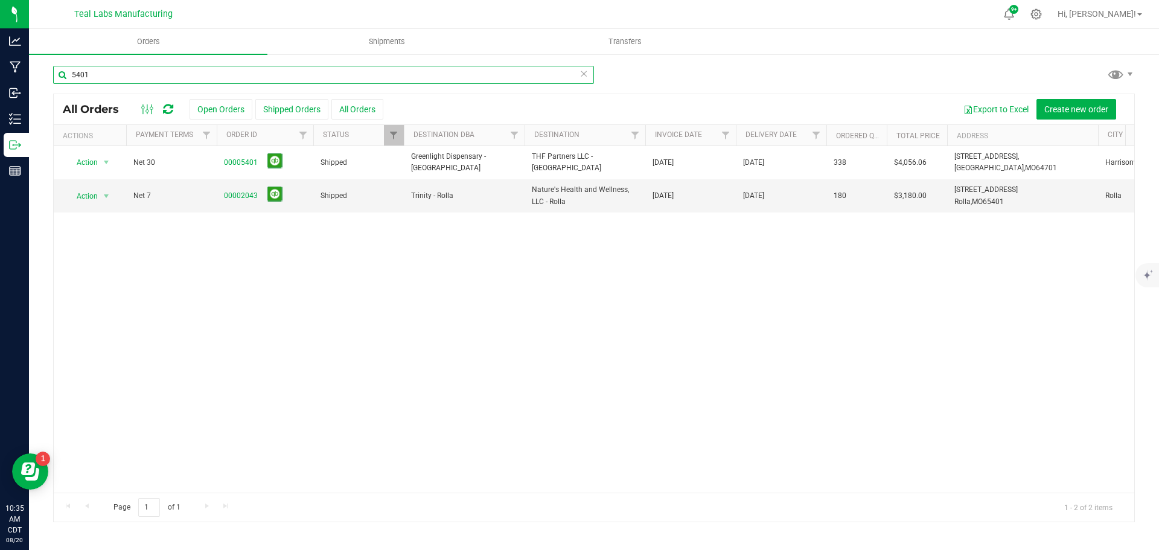
drag, startPoint x: 123, startPoint y: 75, endPoint x: 70, endPoint y: 77, distance: 53.2
click at [70, 77] on input "5401" at bounding box center [323, 75] width 541 height 18
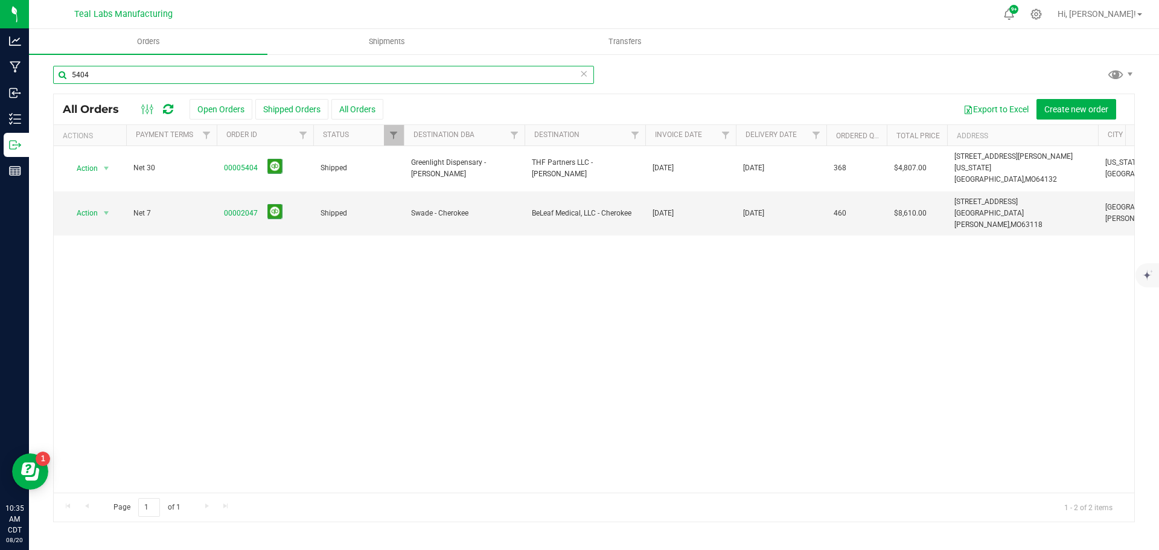
type input "5404"
click at [246, 162] on link "00005404" at bounding box center [241, 167] width 34 height 11
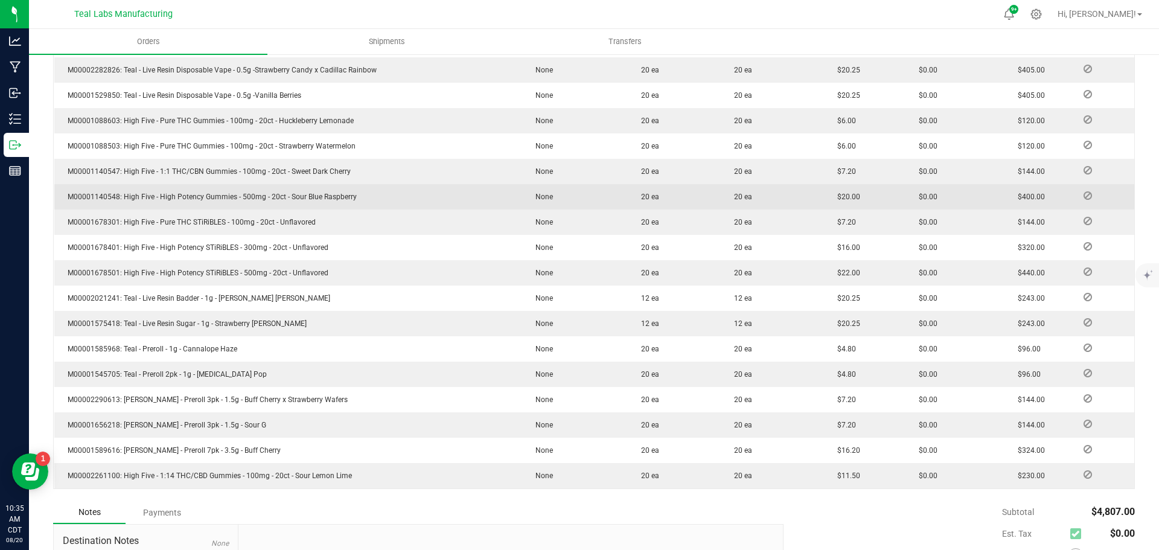
scroll to position [577, 0]
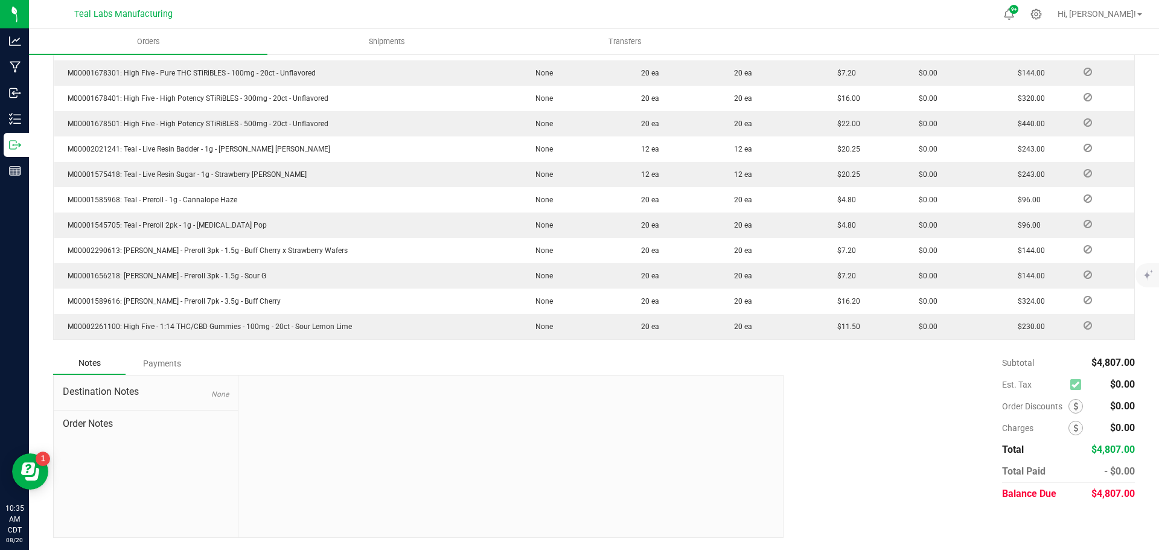
click at [173, 362] on div "Payments" at bounding box center [162, 364] width 72 height 22
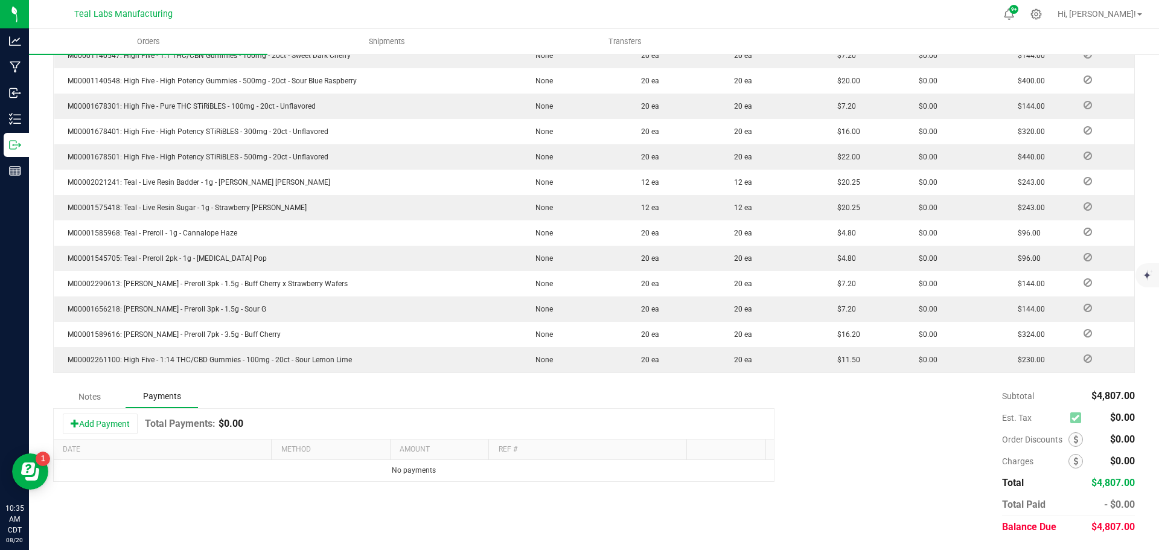
scroll to position [544, 0]
click at [126, 420] on button "Add Payment" at bounding box center [100, 424] width 75 height 21
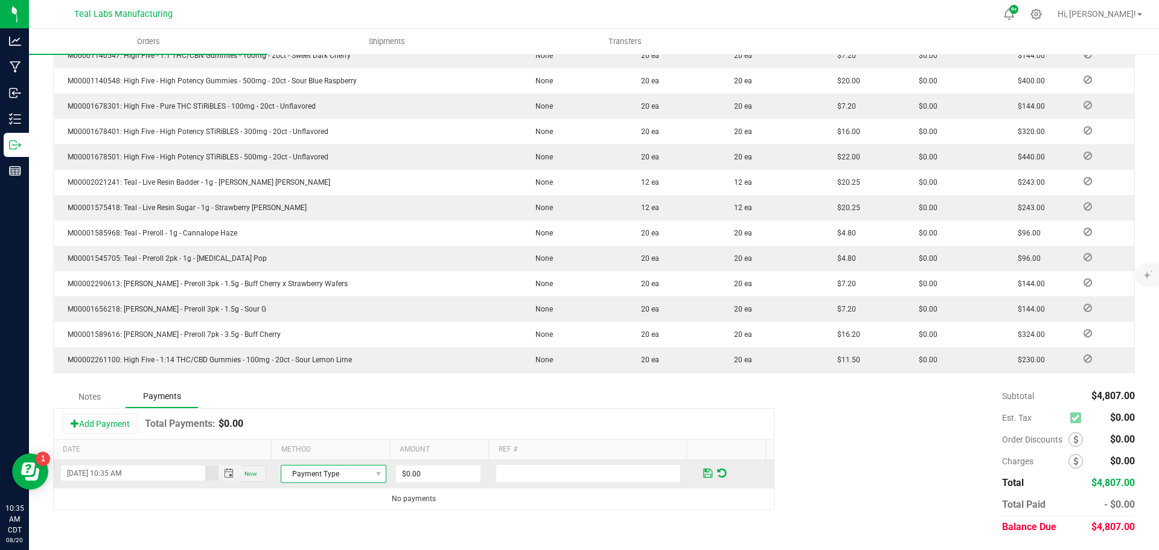
click at [350, 468] on span "Payment Type" at bounding box center [325, 474] width 89 height 17
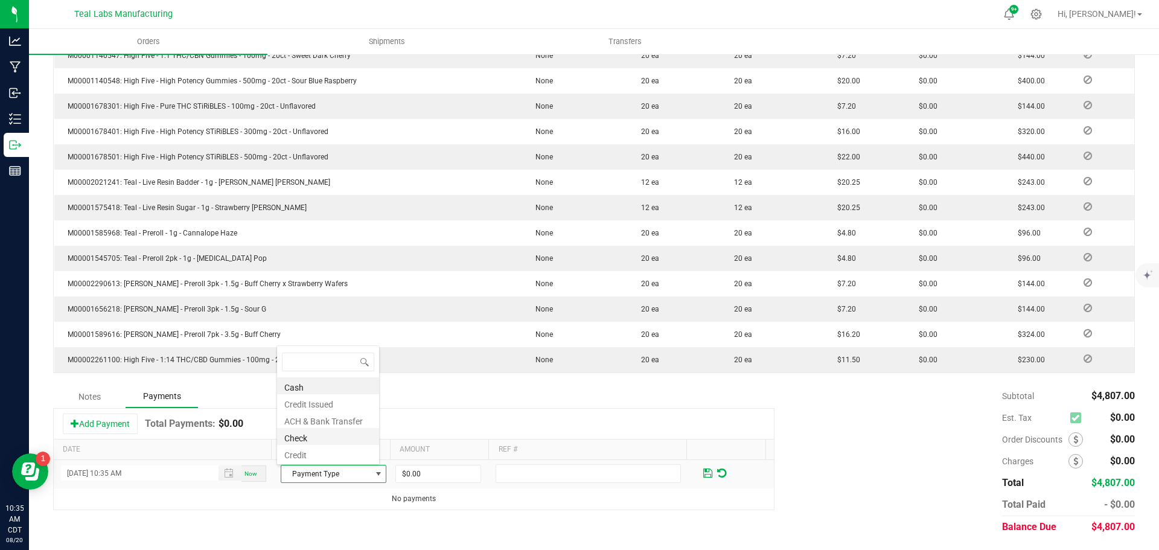
click at [325, 435] on li "Check" at bounding box center [328, 436] width 102 height 17
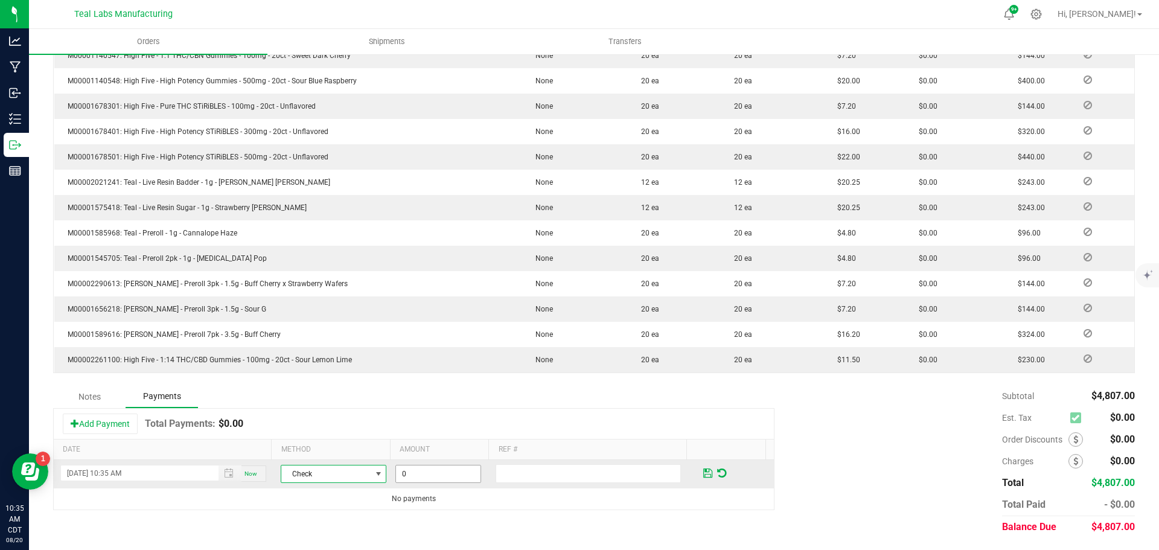
click at [432, 470] on input "0" at bounding box center [438, 474] width 85 height 17
type input "$4,721.00"
click at [573, 475] on input "text" at bounding box center [588, 473] width 185 height 19
type input "2000117"
click at [703, 473] on span at bounding box center [707, 473] width 9 height 11
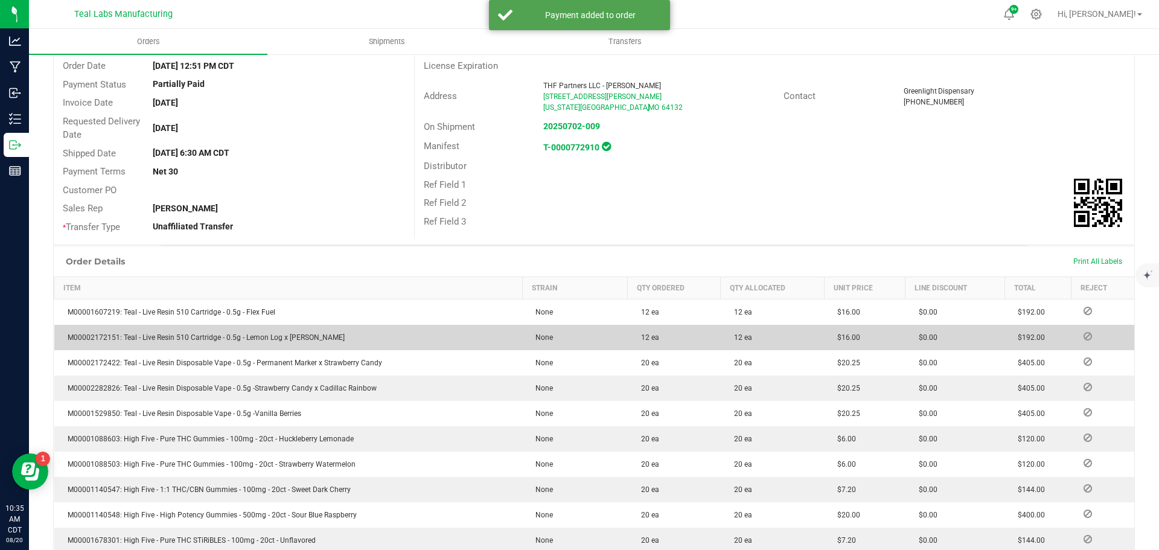
scroll to position [0, 0]
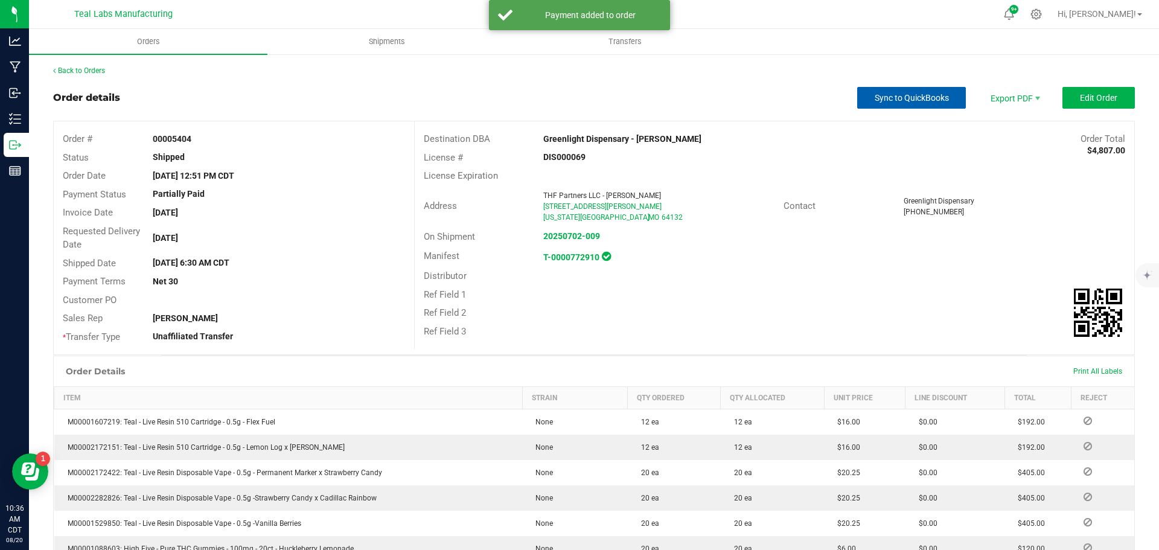
click at [909, 108] on button "Sync to QuickBooks" at bounding box center [911, 98] width 109 height 22
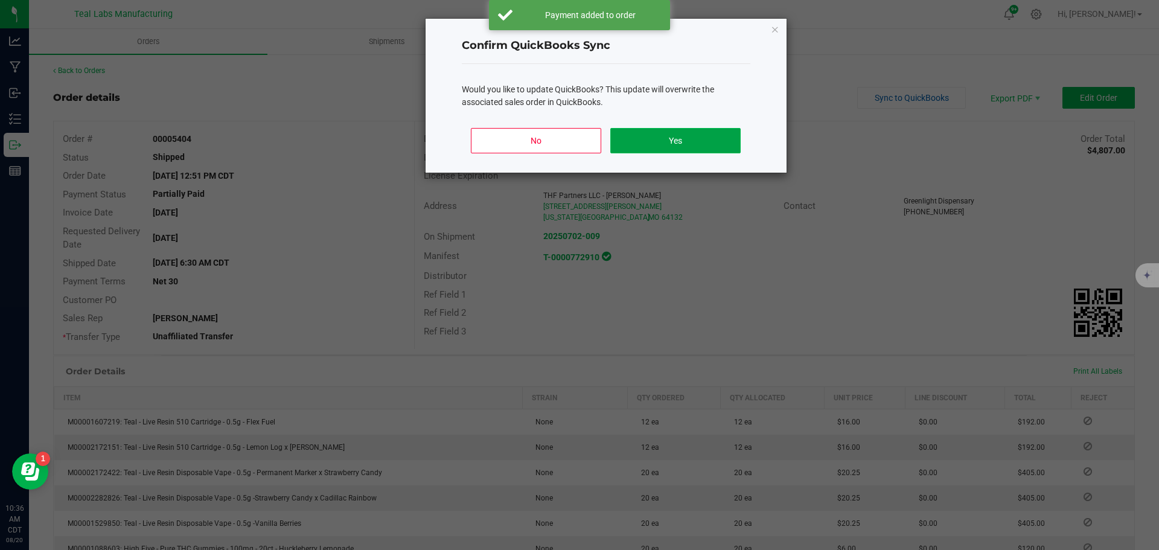
click at [665, 136] on button "Yes" at bounding box center [675, 140] width 130 height 25
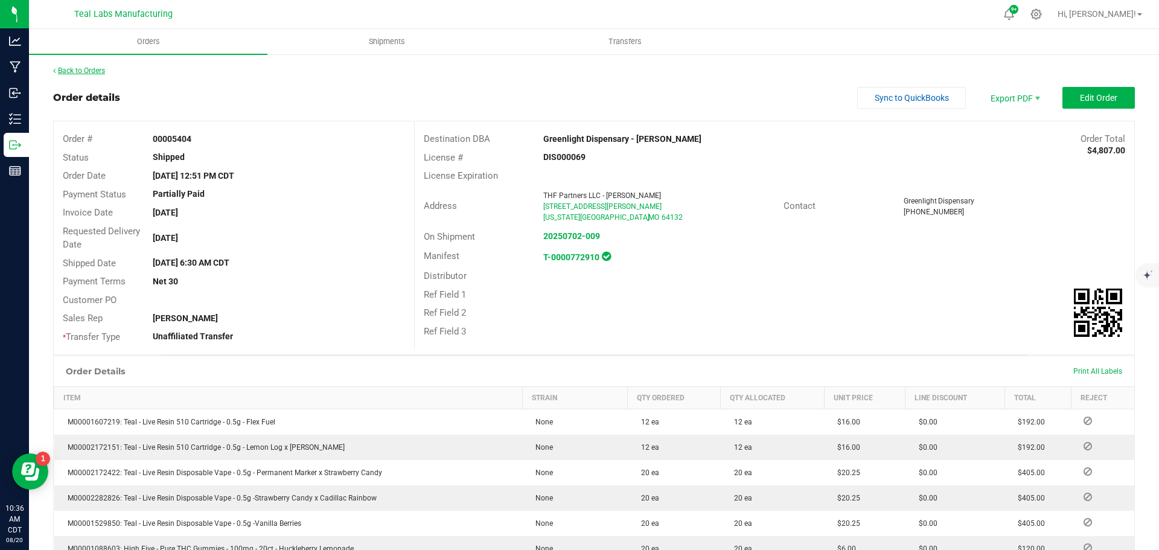
click at [99, 70] on link "Back to Orders" at bounding box center [79, 70] width 52 height 8
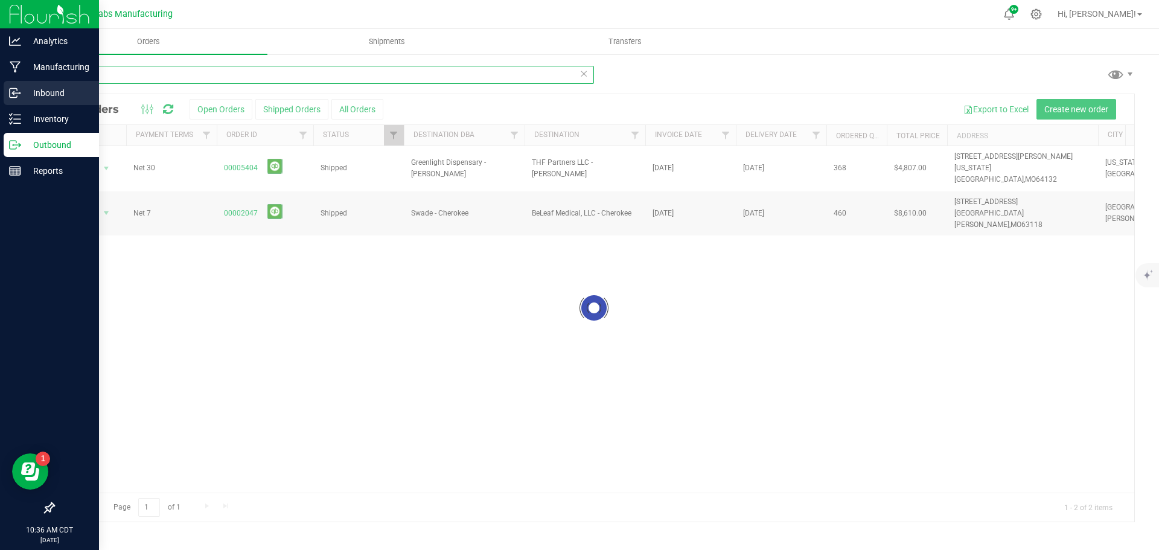
drag, startPoint x: 107, startPoint y: 75, endPoint x: 50, endPoint y: 82, distance: 58.3
click at [28, 72] on div "Analytics Manufacturing Inbound Inventory Outbound Reports 10:36 AM CDT [DATE] …" at bounding box center [579, 275] width 1159 height 550
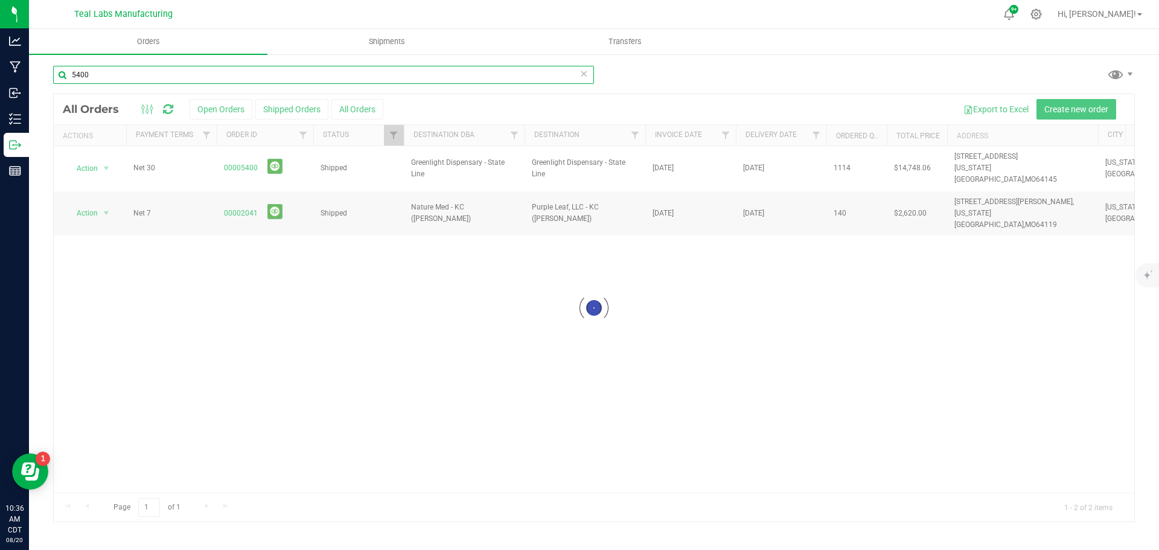
type input "5400"
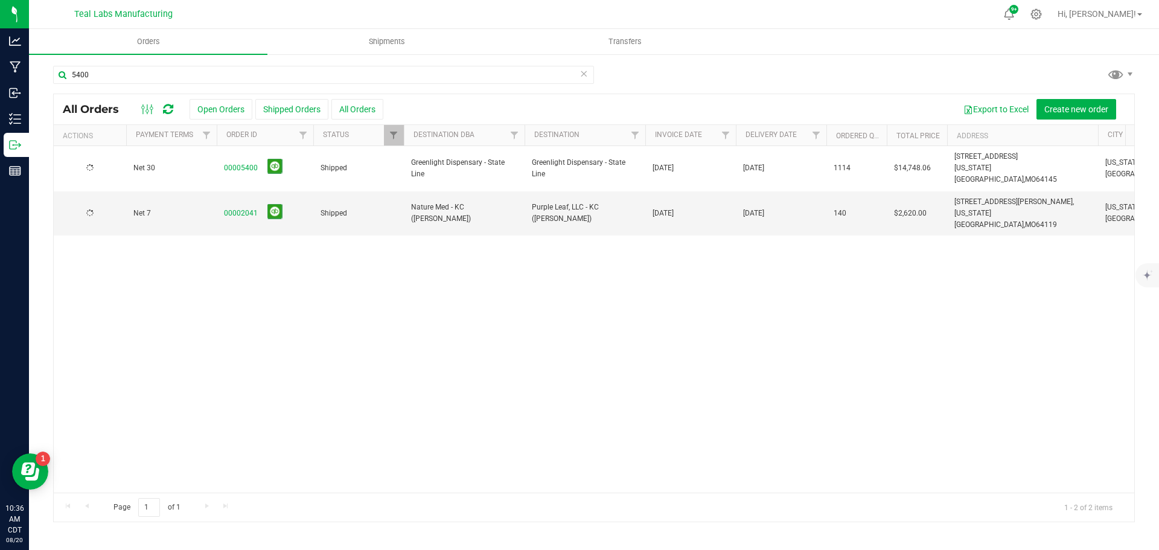
click at [246, 162] on link "00005400" at bounding box center [241, 167] width 34 height 11
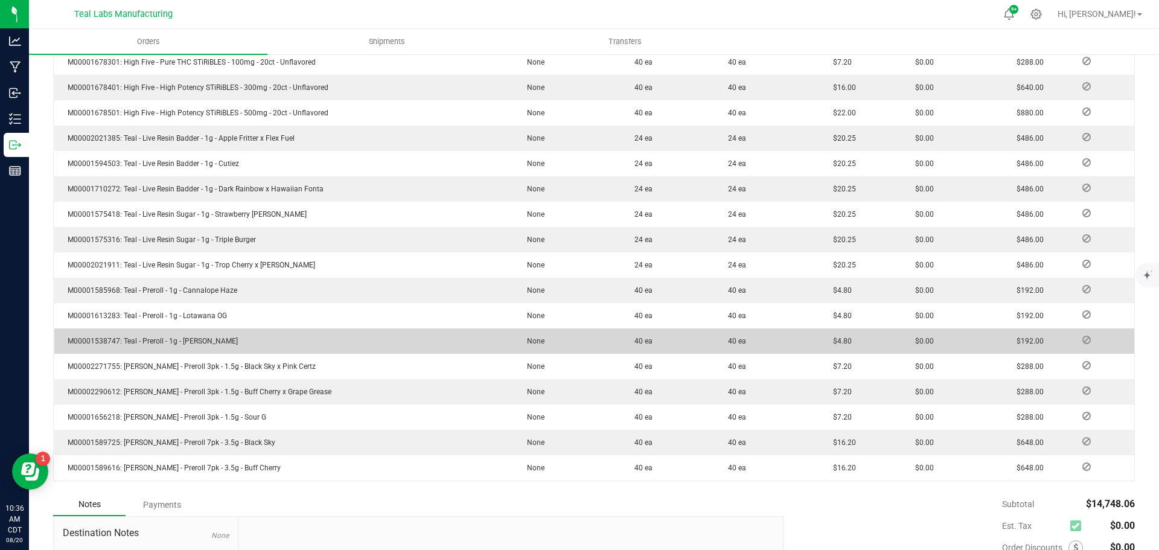
scroll to position [958, 0]
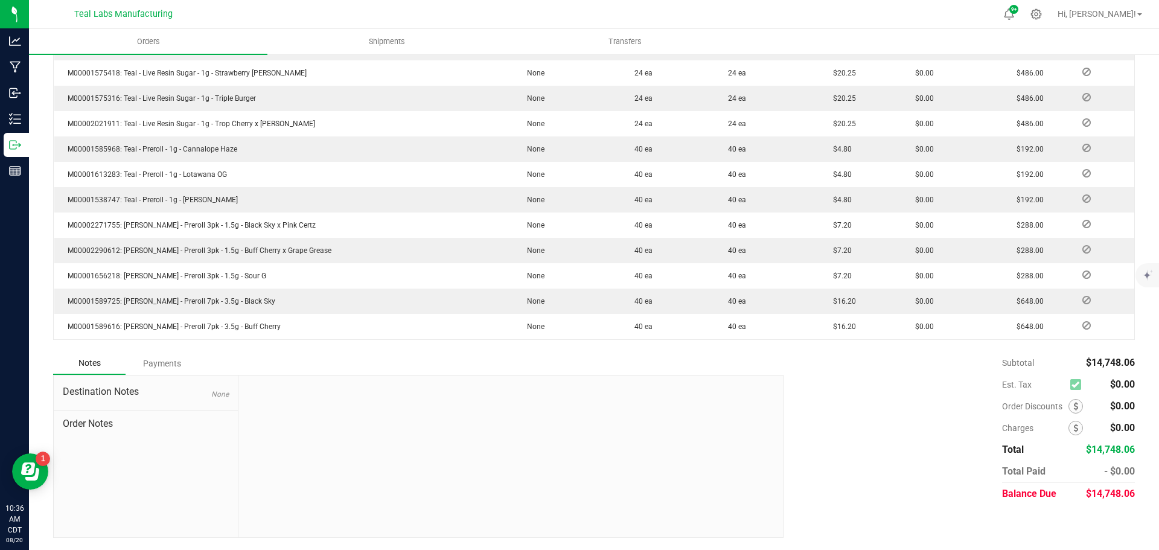
click at [144, 357] on div "Payments" at bounding box center [162, 364] width 72 height 22
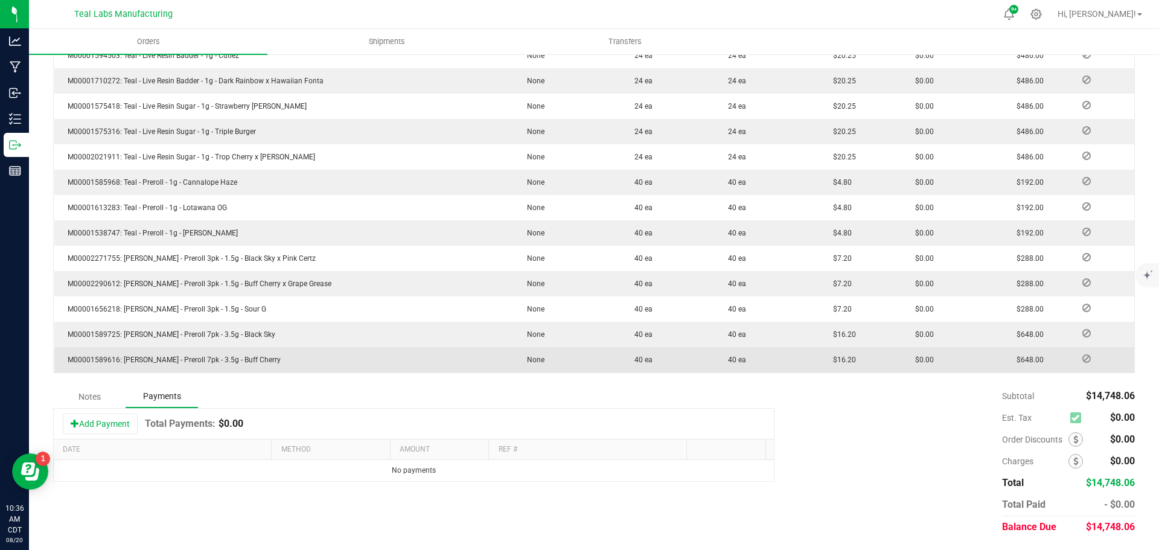
scroll to position [924, 0]
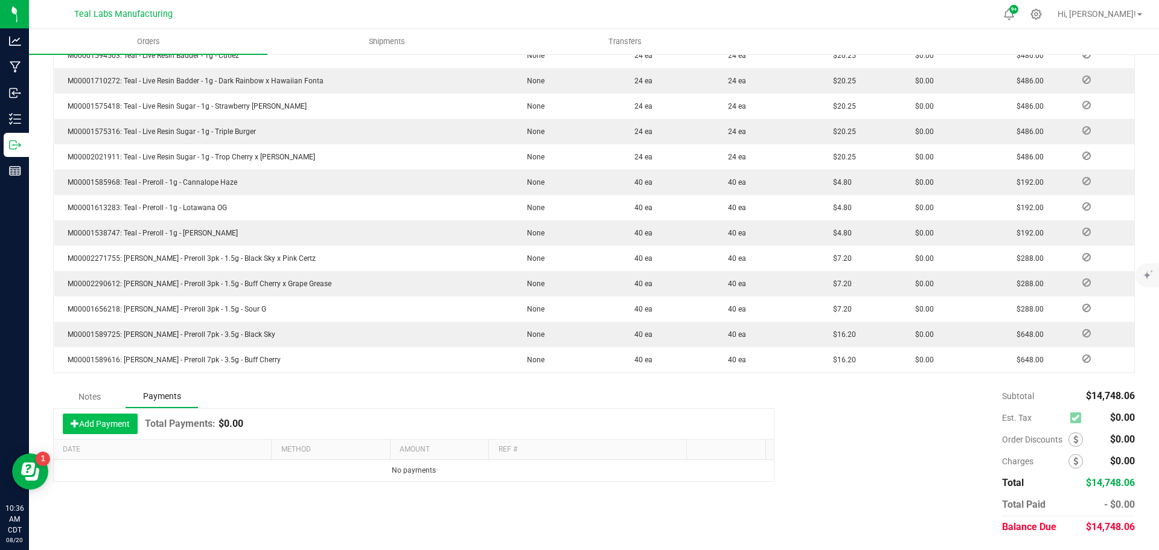
click at [131, 417] on button "Add Payment" at bounding box center [100, 424] width 75 height 21
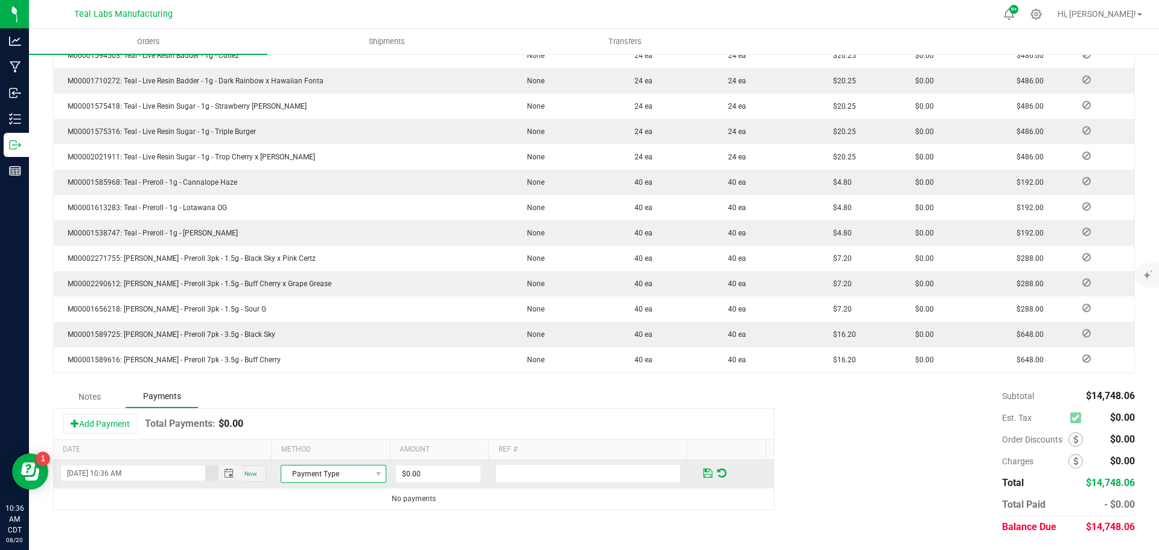
click at [320, 469] on span "Payment Type" at bounding box center [325, 474] width 89 height 17
click at [312, 435] on li "Check" at bounding box center [328, 436] width 102 height 17
click at [414, 472] on input "0" at bounding box center [438, 474] width 85 height 17
type input "$14,748.06"
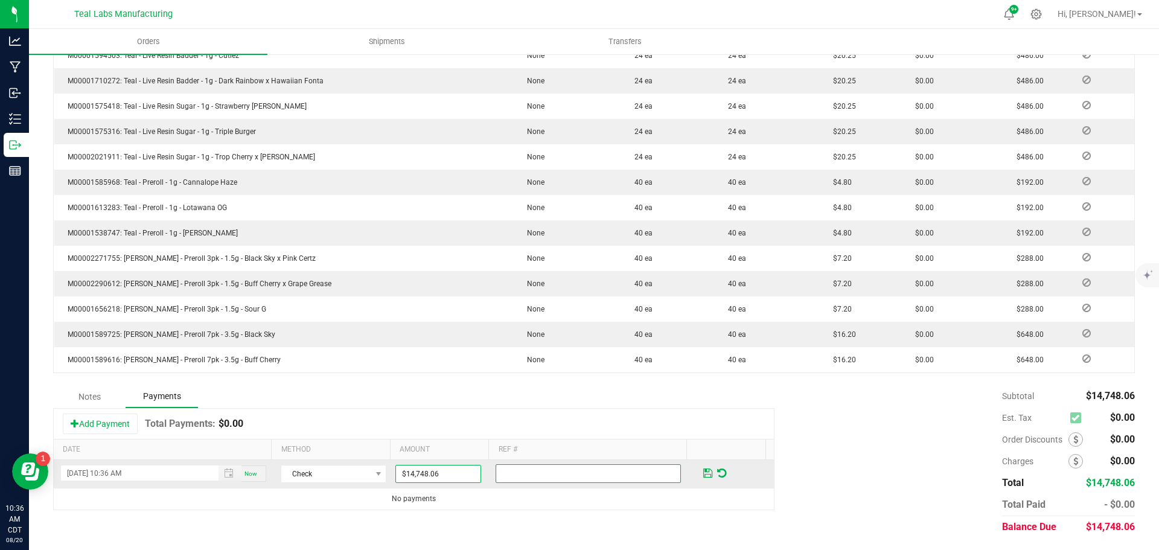
click at [529, 466] on input "text" at bounding box center [588, 473] width 185 height 19
type input "2000117"
click at [703, 475] on span at bounding box center [707, 473] width 9 height 11
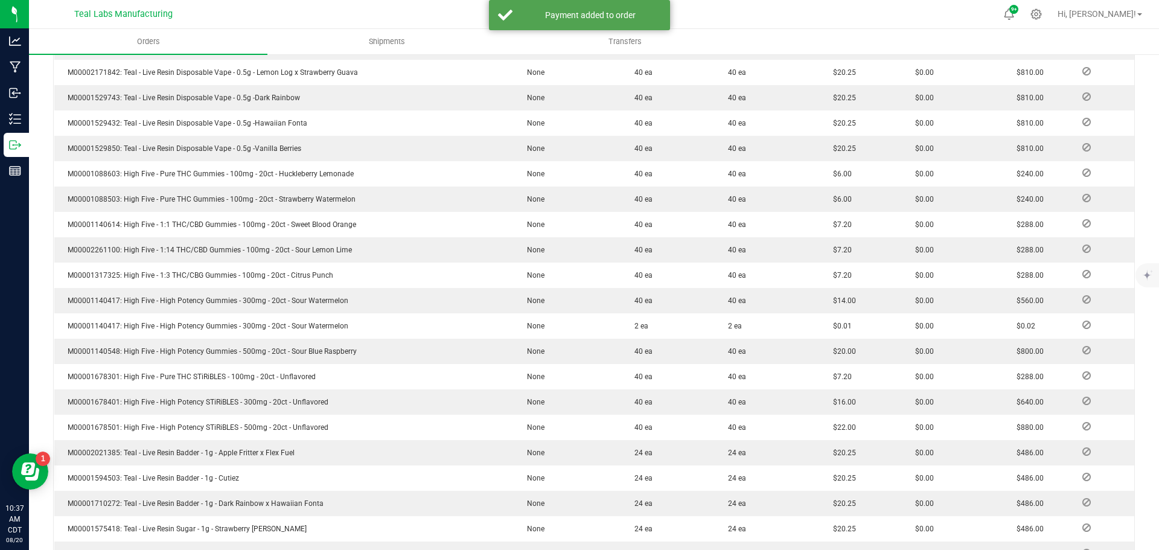
scroll to position [0, 0]
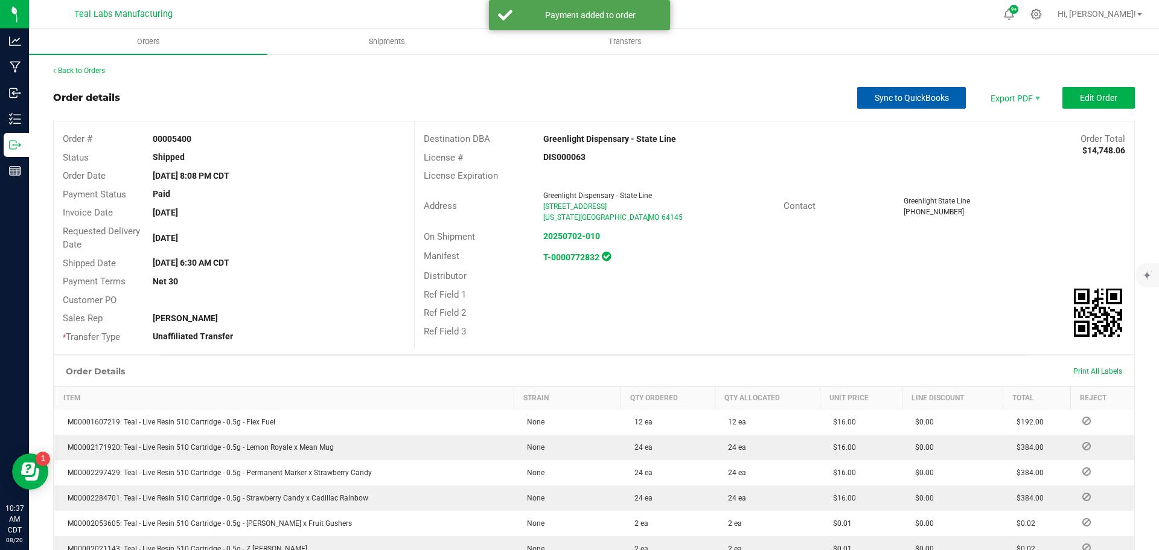
click at [906, 100] on span "Sync to QuickBooks" at bounding box center [912, 98] width 74 height 10
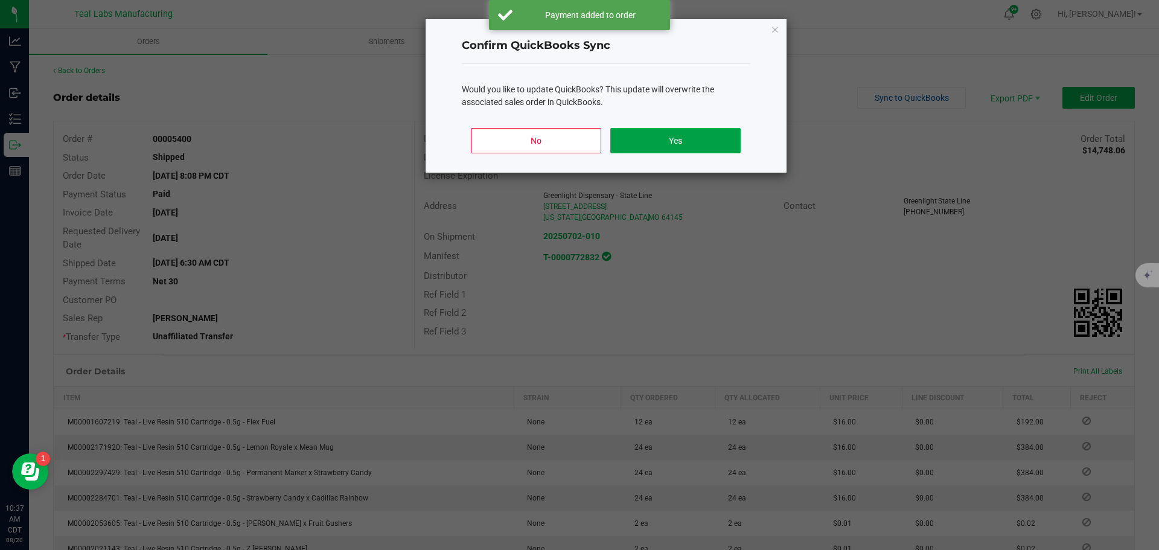
click at [665, 152] on button "Yes" at bounding box center [675, 140] width 130 height 25
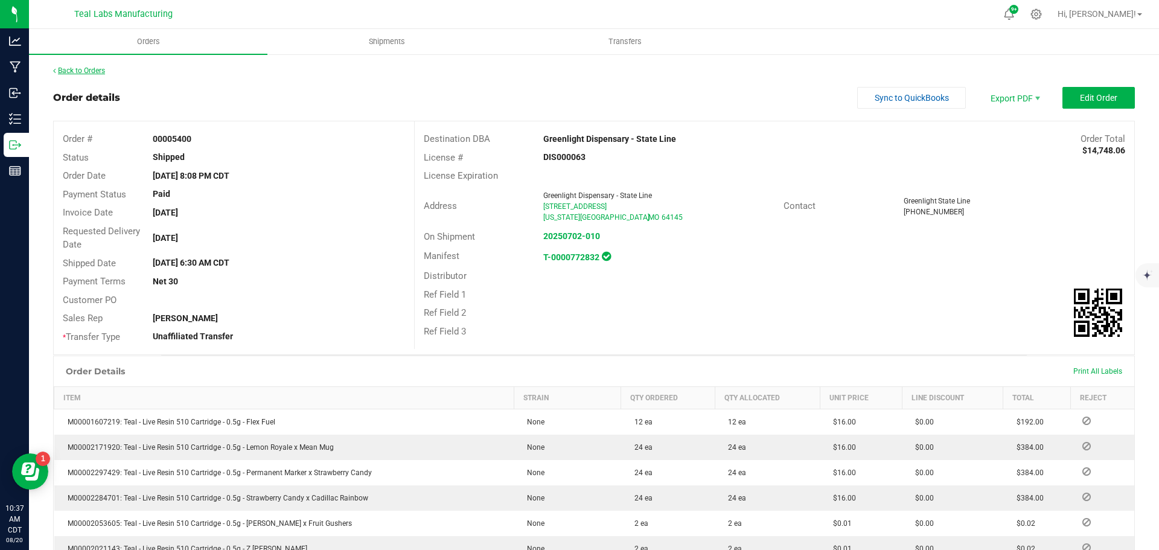
click at [85, 71] on link "Back to Orders" at bounding box center [79, 70] width 52 height 8
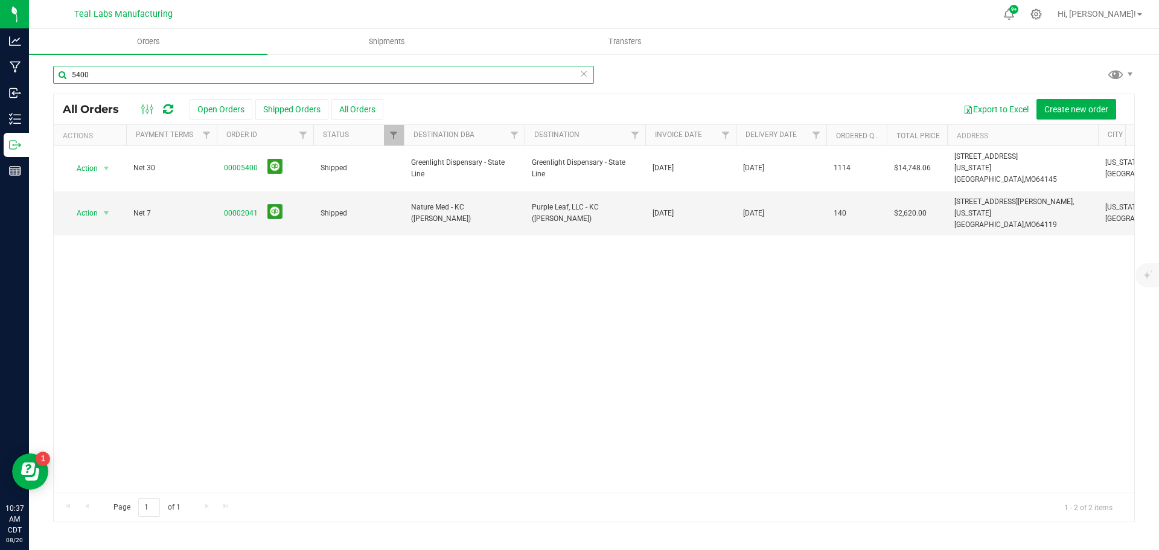
drag, startPoint x: 92, startPoint y: 74, endPoint x: 48, endPoint y: 73, distance: 44.1
click at [50, 73] on div "5400 All Orders Open Orders Shipped Orders All Orders Export to Excel Create ne…" at bounding box center [594, 293] width 1130 height 481
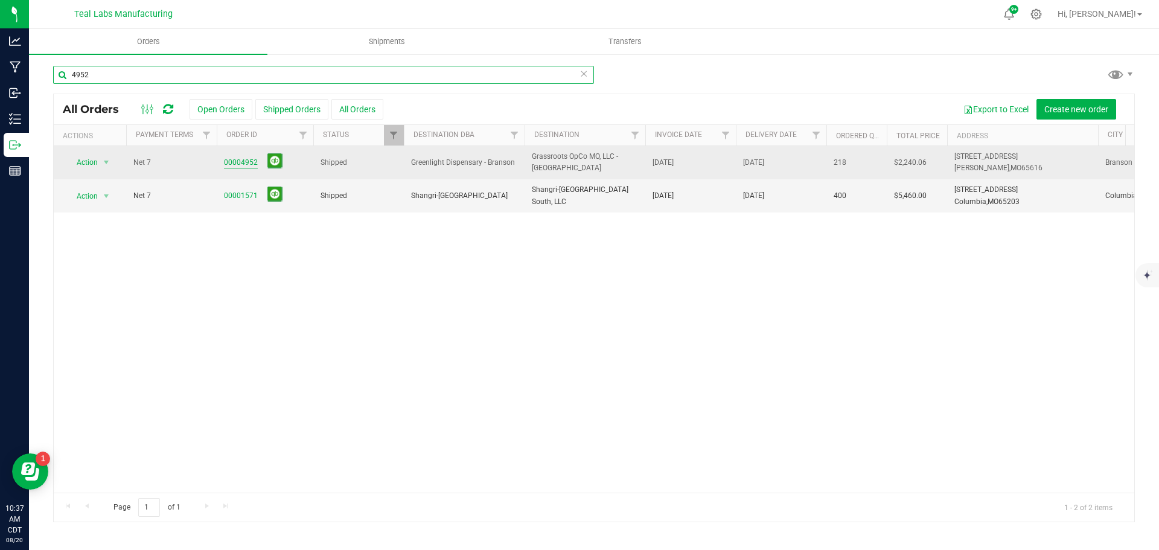
type input "4952"
click at [248, 163] on link "00004952" at bounding box center [241, 162] width 34 height 11
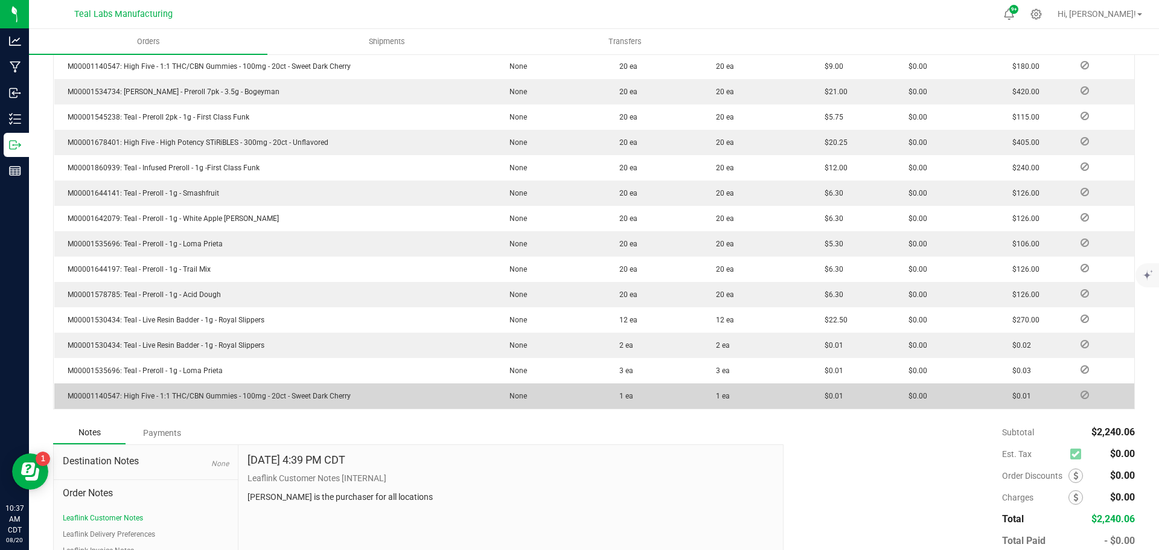
scroll to position [425, 0]
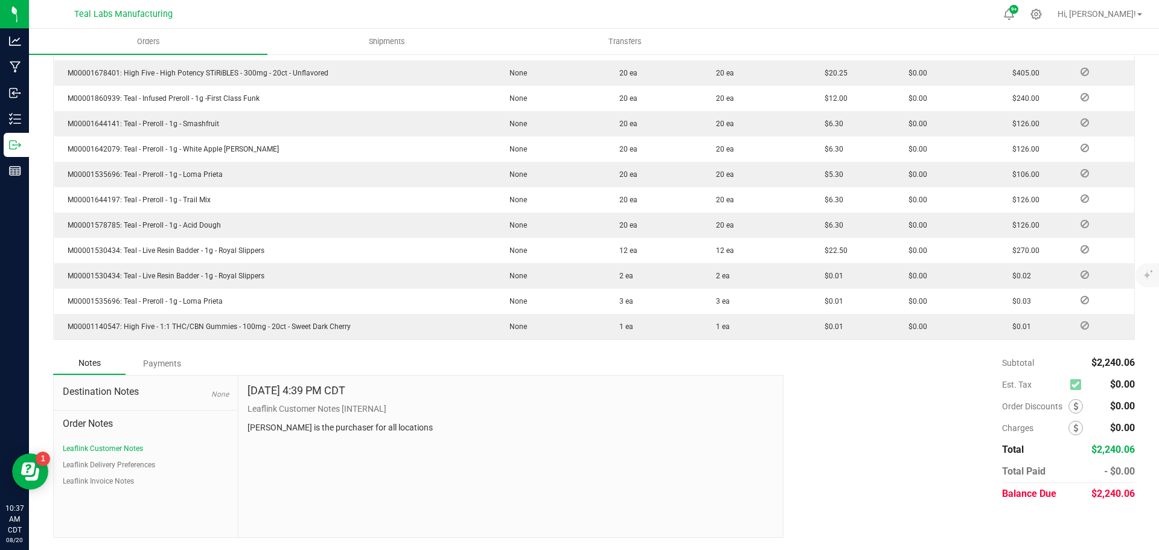
click at [140, 368] on div "Payments" at bounding box center [162, 364] width 72 height 22
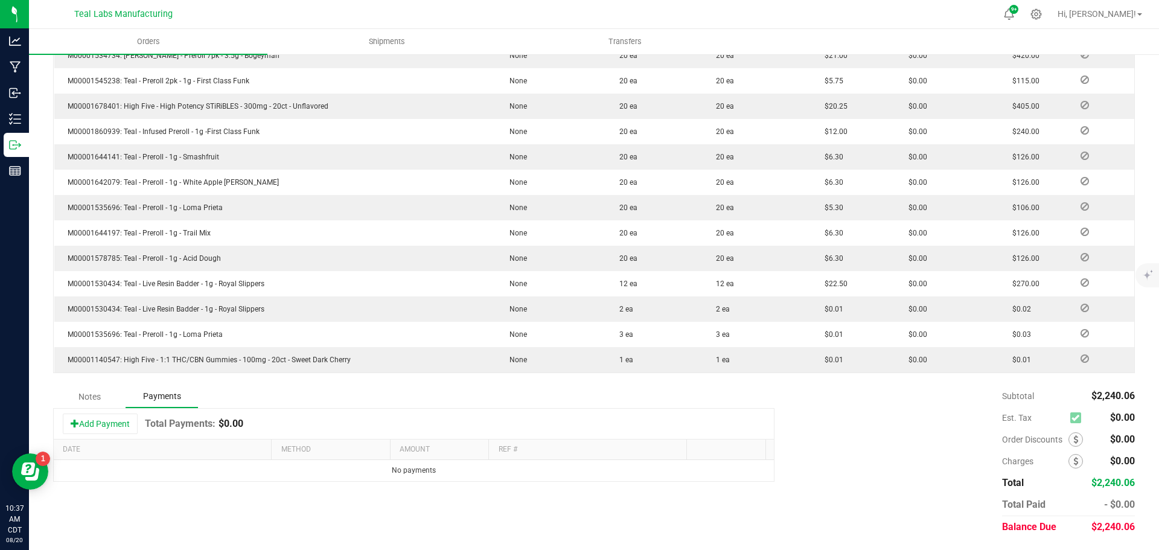
click at [136, 412] on div "Add Payment Total Payments: $0.00" at bounding box center [414, 424] width 720 height 30
click at [137, 422] on button "Add Payment" at bounding box center [100, 424] width 75 height 21
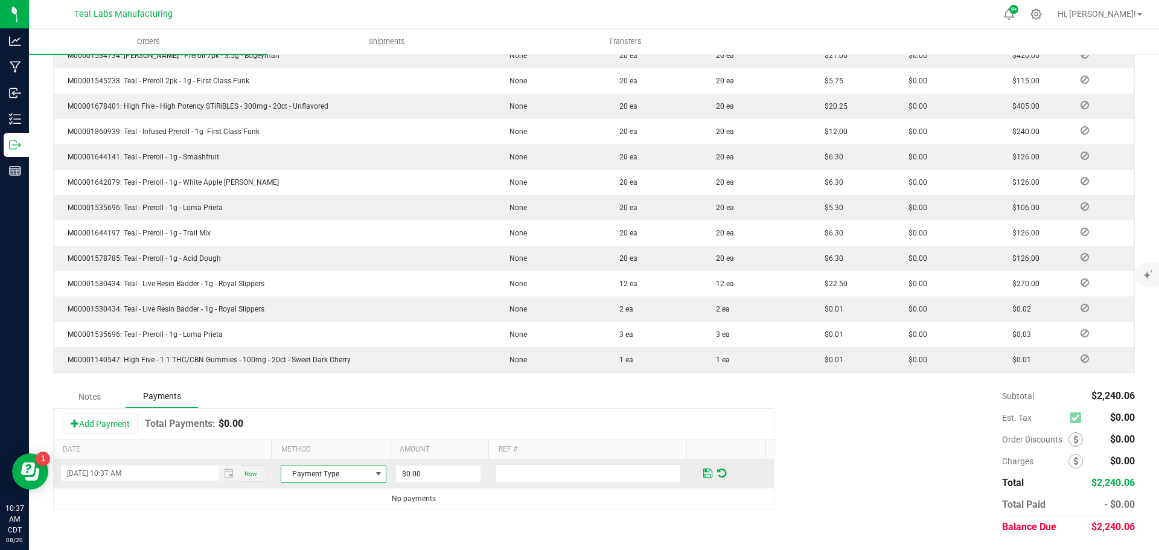
click at [325, 469] on span "Payment Type" at bounding box center [325, 474] width 89 height 17
click at [323, 436] on li "Check" at bounding box center [328, 436] width 102 height 17
click at [412, 467] on input "0" at bounding box center [438, 474] width 85 height 17
type input "$2,240.06"
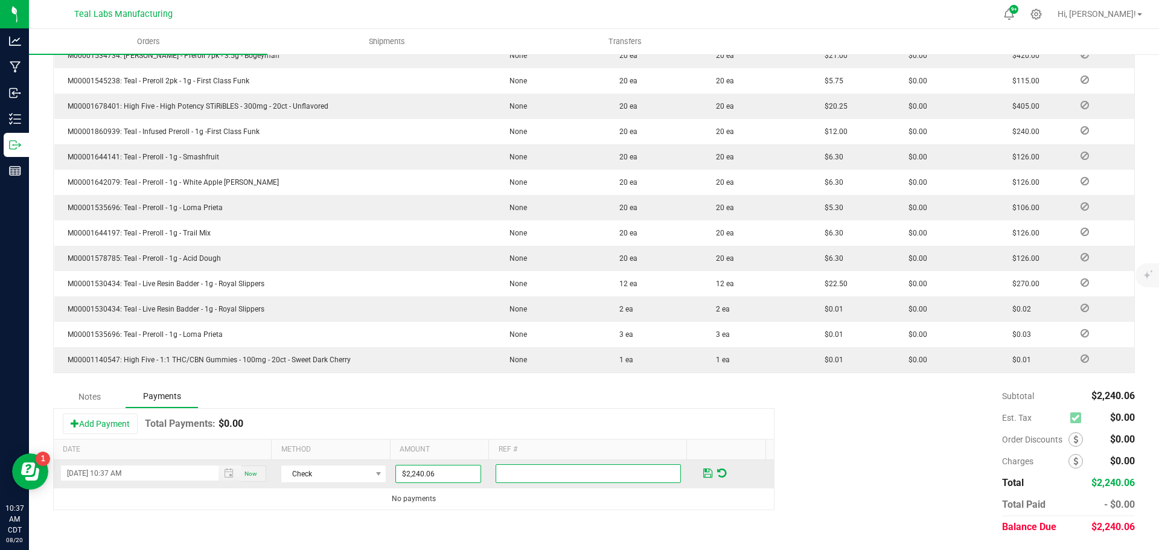
click at [516, 476] on input "text" at bounding box center [588, 473] width 185 height 19
type input "2000125"
click at [703, 474] on span at bounding box center [707, 473] width 9 height 11
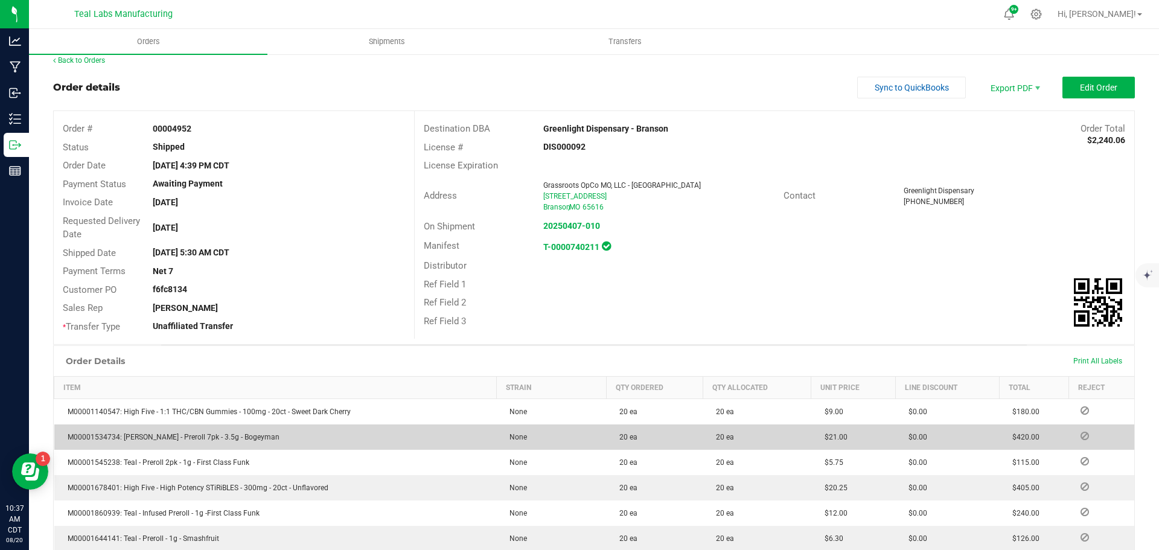
scroll to position [0, 0]
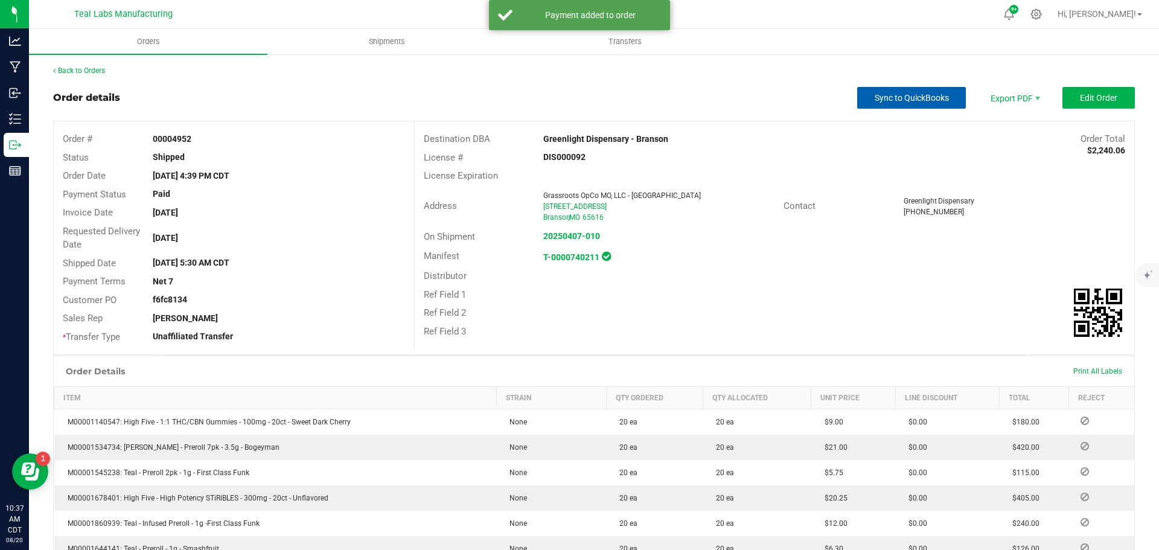
click at [913, 100] on span "Sync to QuickBooks" at bounding box center [912, 98] width 74 height 10
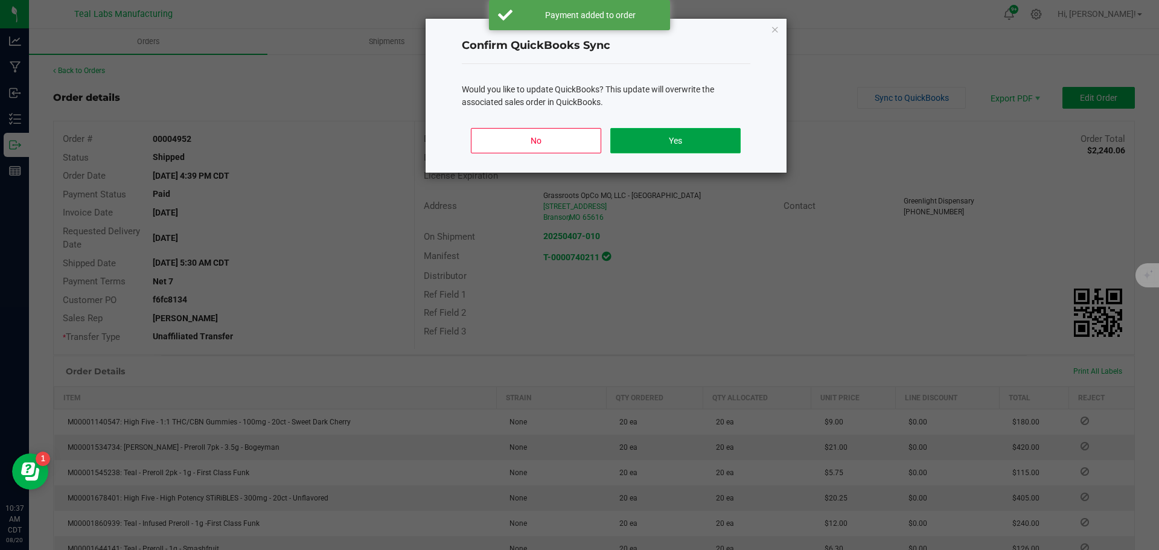
click at [696, 140] on button "Yes" at bounding box center [675, 140] width 130 height 25
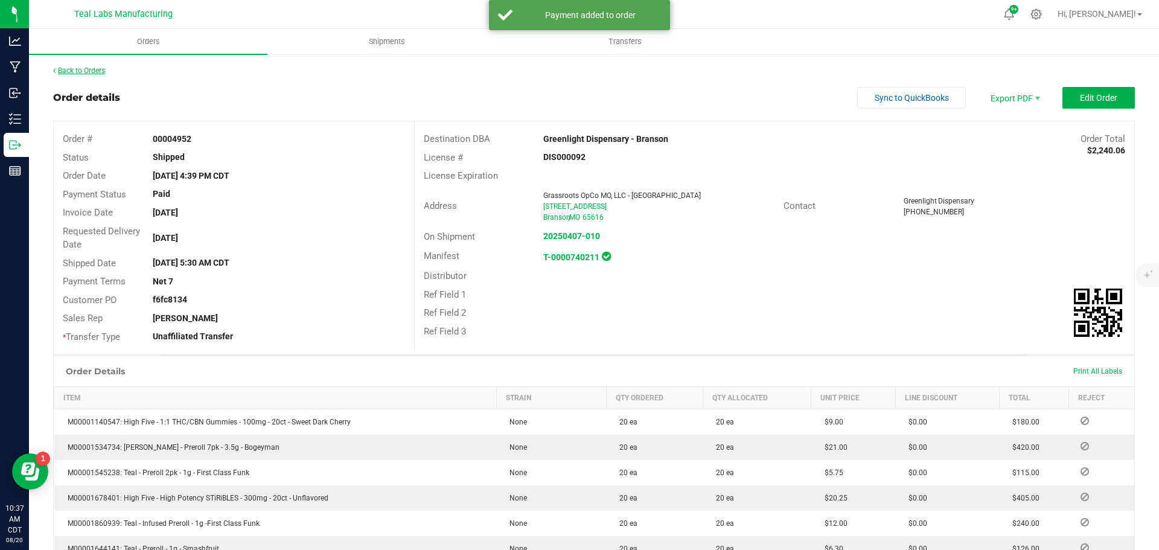
click at [93, 69] on link "Back to Orders" at bounding box center [79, 70] width 52 height 8
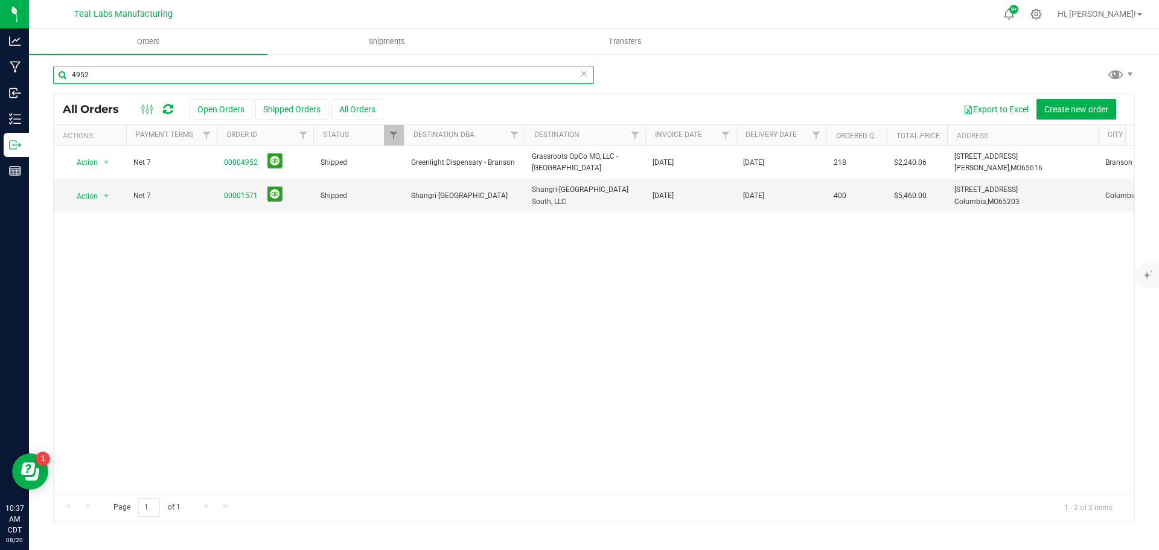
drag, startPoint x: 97, startPoint y: 72, endPoint x: 48, endPoint y: 73, distance: 48.3
click at [50, 73] on div "4952 All Orders Open Orders Shipped Orders All Orders Export to Excel Create ne…" at bounding box center [594, 293] width 1130 height 481
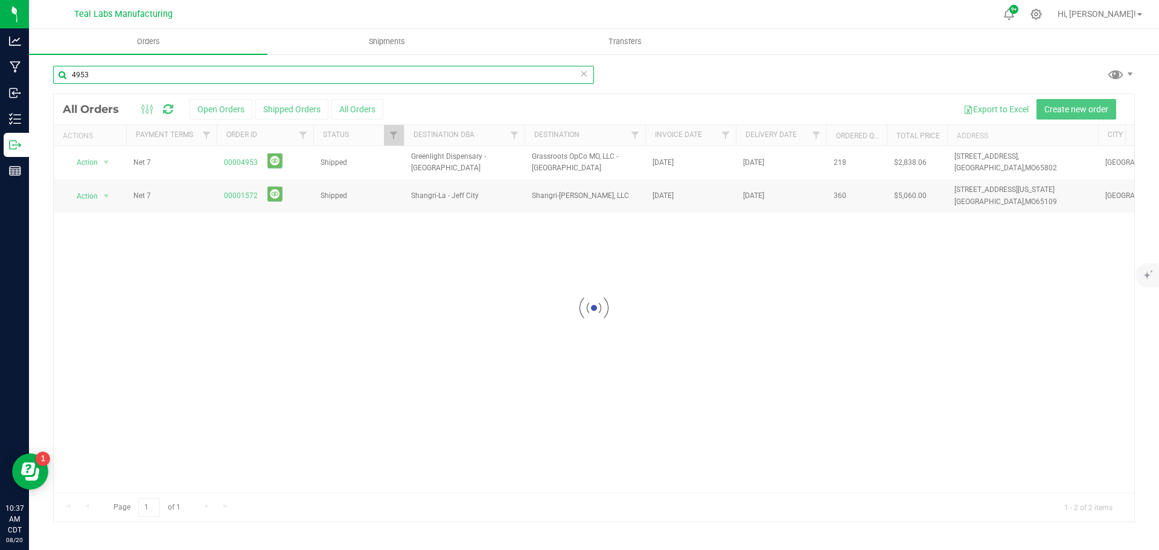
type input "4953"
click at [248, 165] on div at bounding box center [594, 307] width 1081 height 427
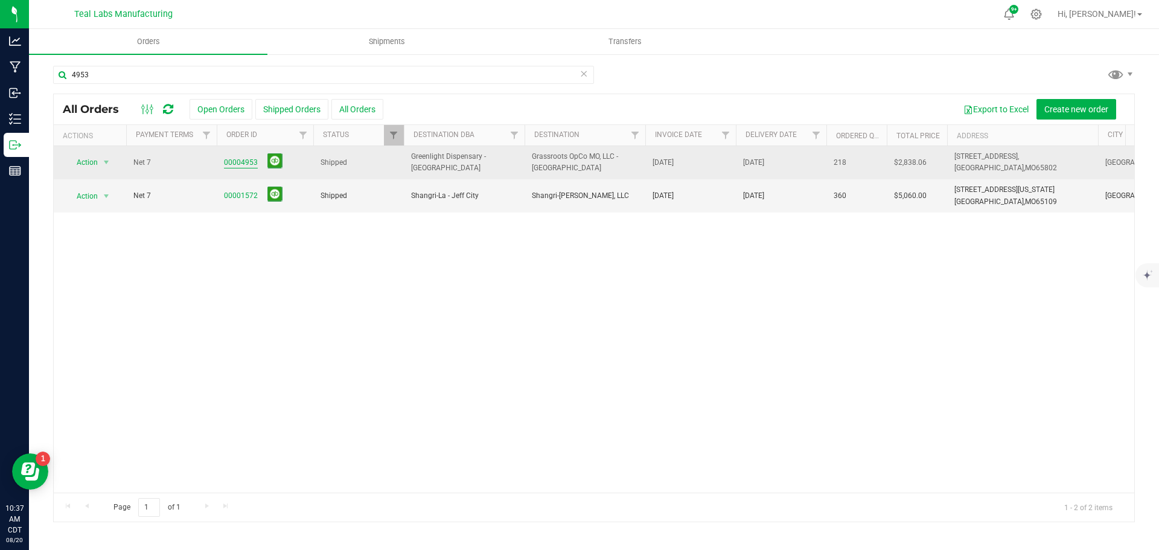
click at [246, 163] on link "00004953" at bounding box center [241, 162] width 34 height 11
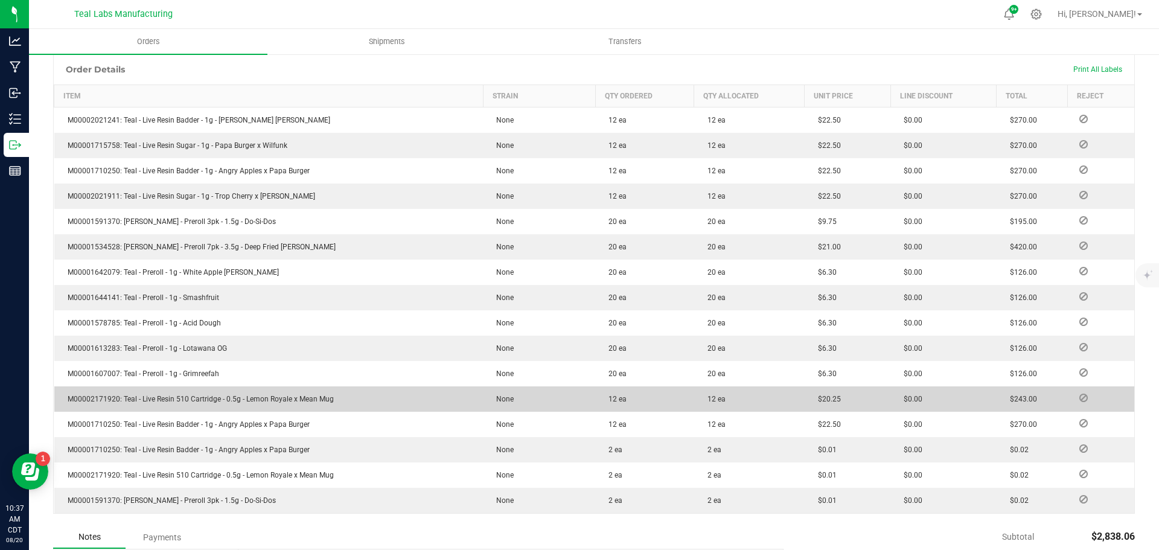
scroll to position [476, 0]
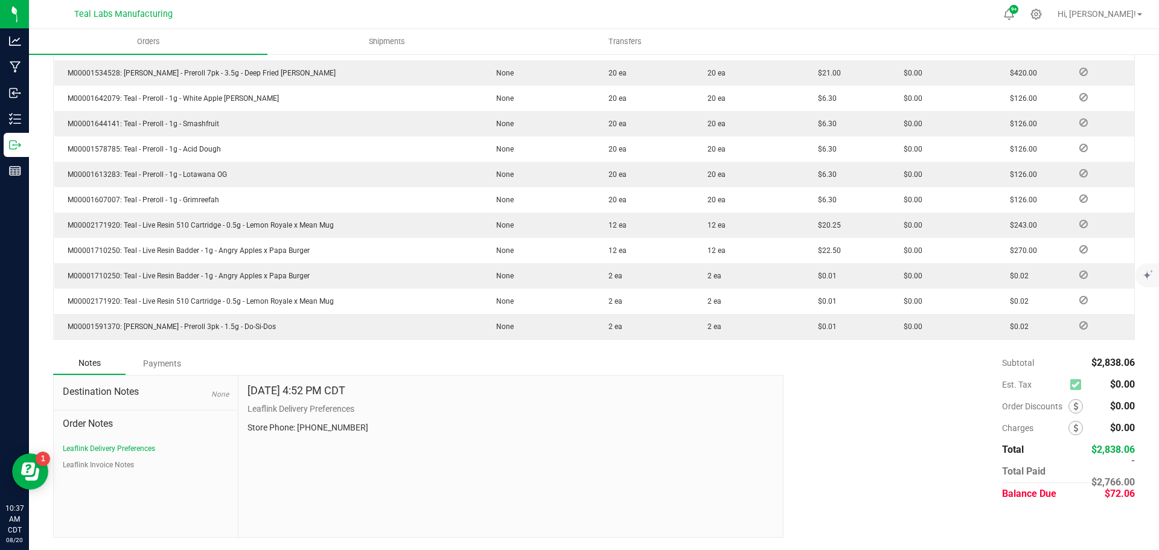
click at [169, 365] on div "Payments" at bounding box center [162, 364] width 72 height 22
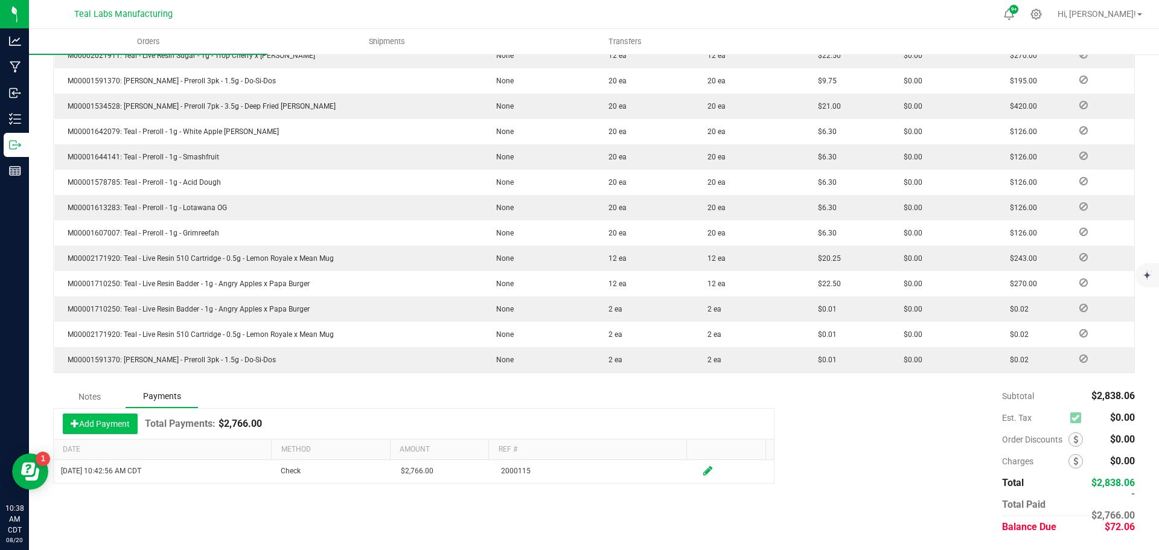
click at [116, 423] on button "Add Payment" at bounding box center [100, 424] width 75 height 21
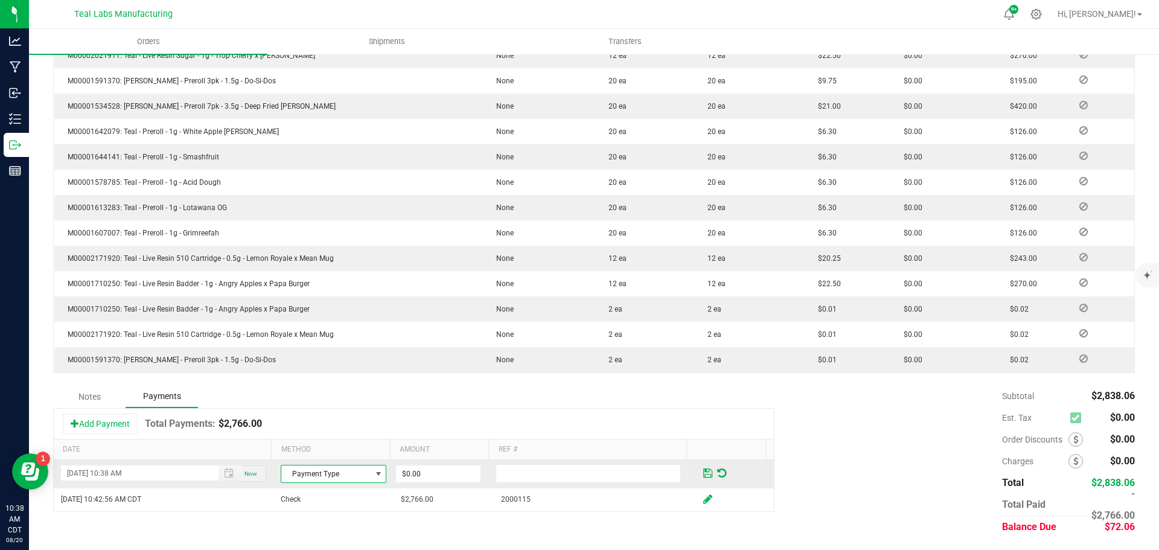
click at [311, 473] on span "Payment Type" at bounding box center [325, 474] width 89 height 17
click at [321, 438] on li "Check" at bounding box center [328, 436] width 102 height 17
click at [428, 472] on input "0" at bounding box center [438, 474] width 85 height 17
type input "$2,838.06"
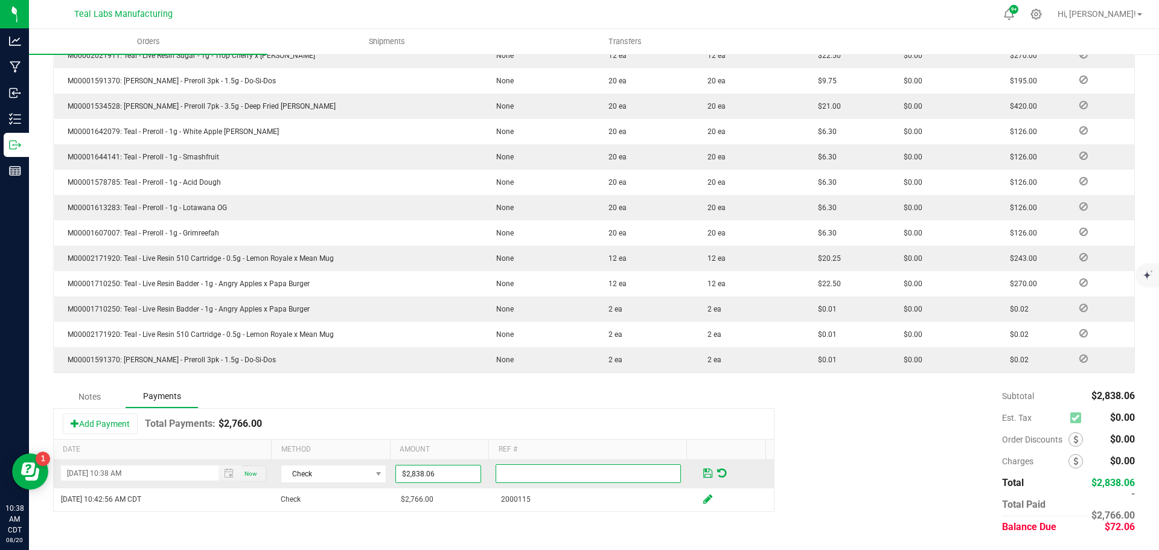
click at [541, 472] on input "text" at bounding box center [588, 473] width 185 height 19
type input "2000125"
click at [703, 474] on span at bounding box center [707, 473] width 9 height 11
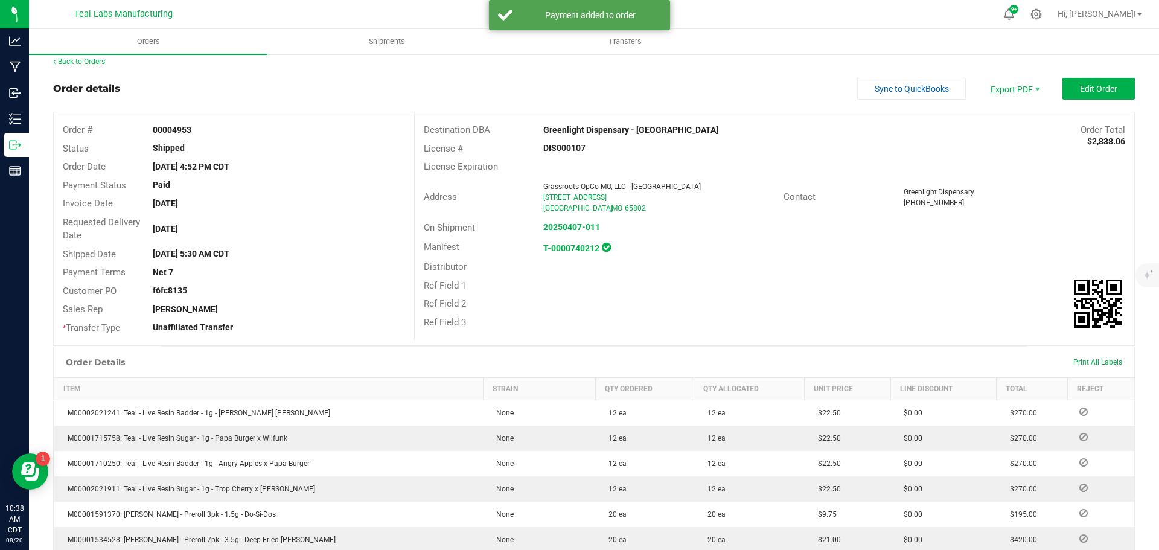
scroll to position [0, 0]
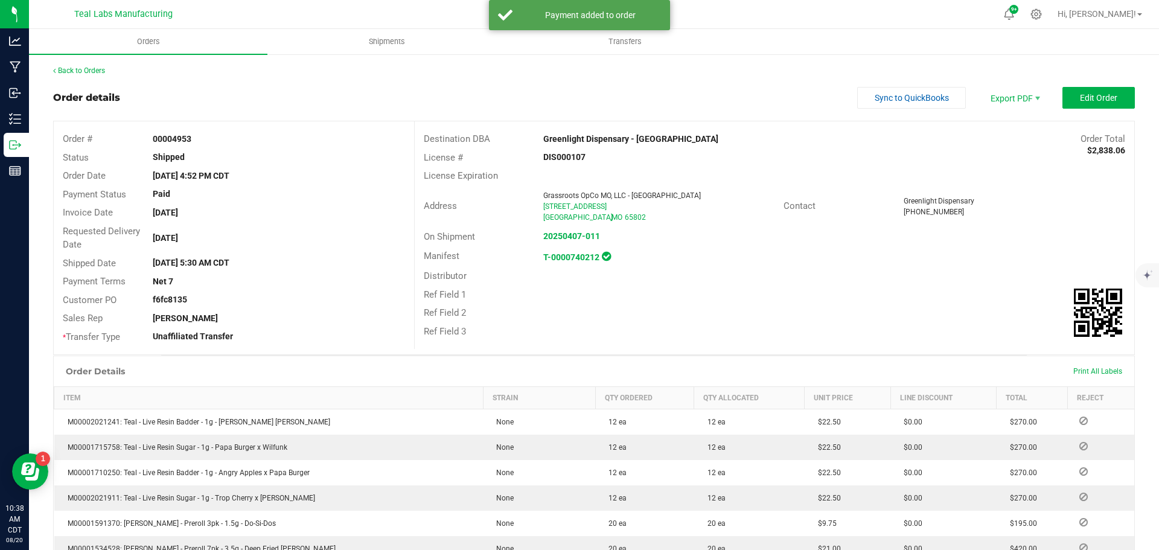
click at [896, 82] on div "Back to Orders Order details Sync to QuickBooks Export PDF Edit Order Order # 0…" at bounding box center [594, 522] width 1082 height 915
click at [896, 98] on span "Sync to QuickBooks" at bounding box center [912, 98] width 74 height 10
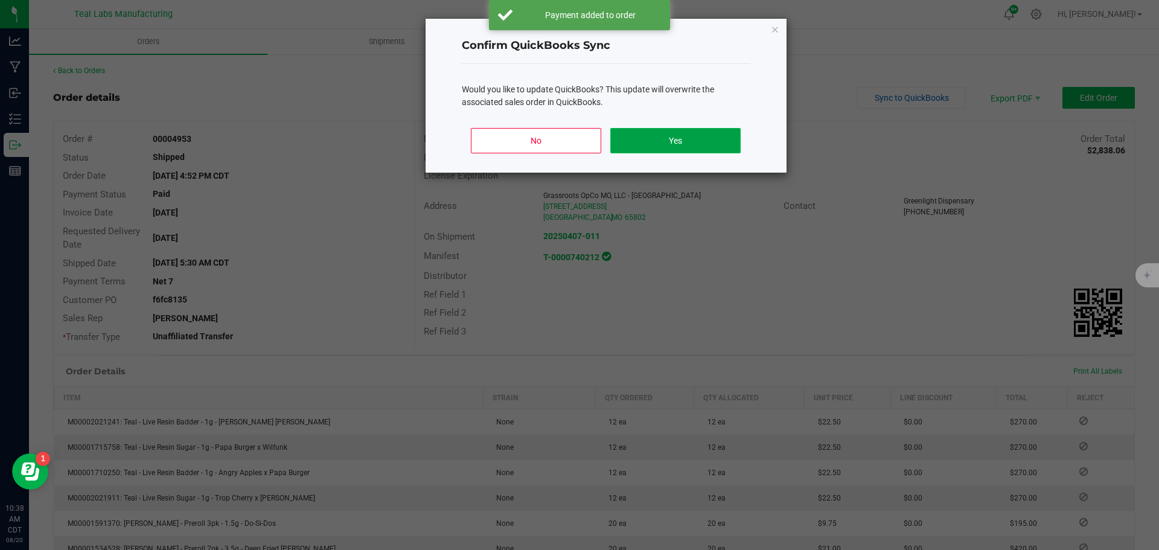
click at [691, 137] on button "Yes" at bounding box center [675, 140] width 130 height 25
